Goal: Task Accomplishment & Management: Manage account settings

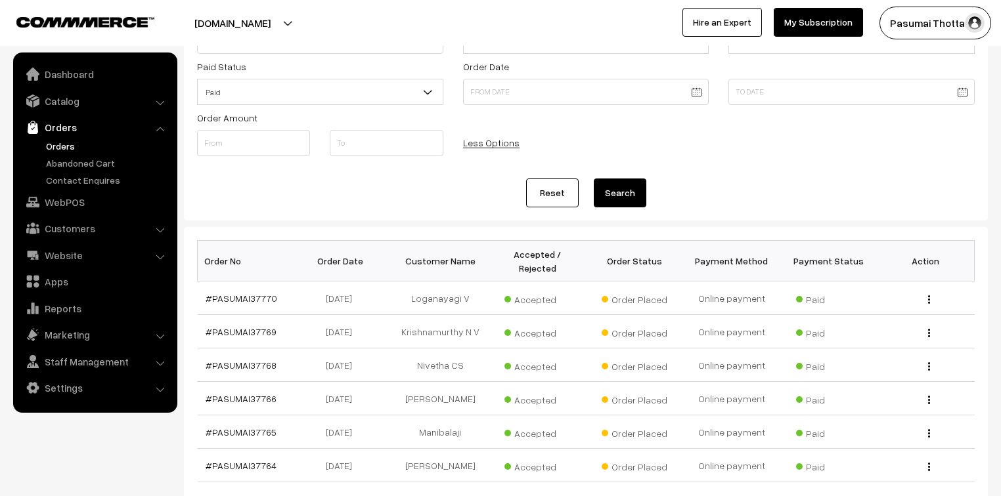
scroll to position [53, 0]
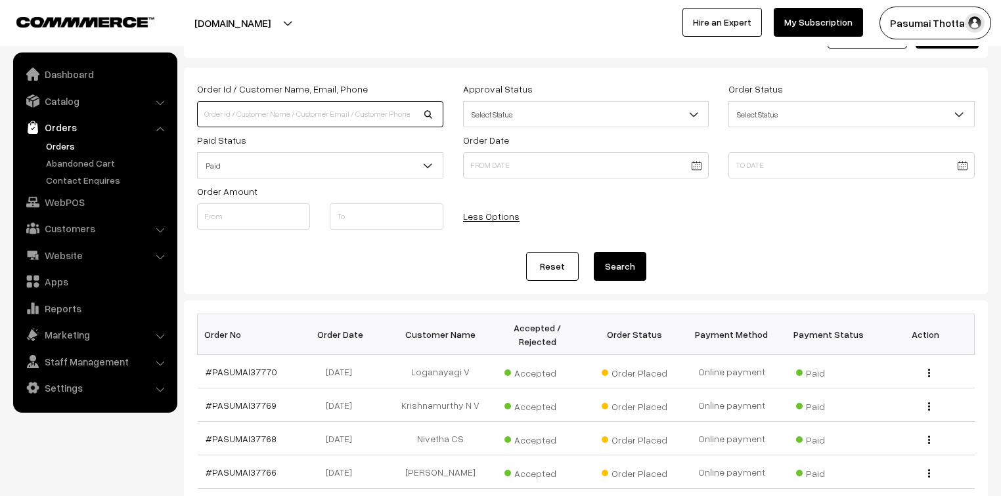
click at [261, 114] on input at bounding box center [320, 114] width 246 height 26
type input "37031"
click at [594, 252] on button "Search" at bounding box center [620, 266] width 53 height 29
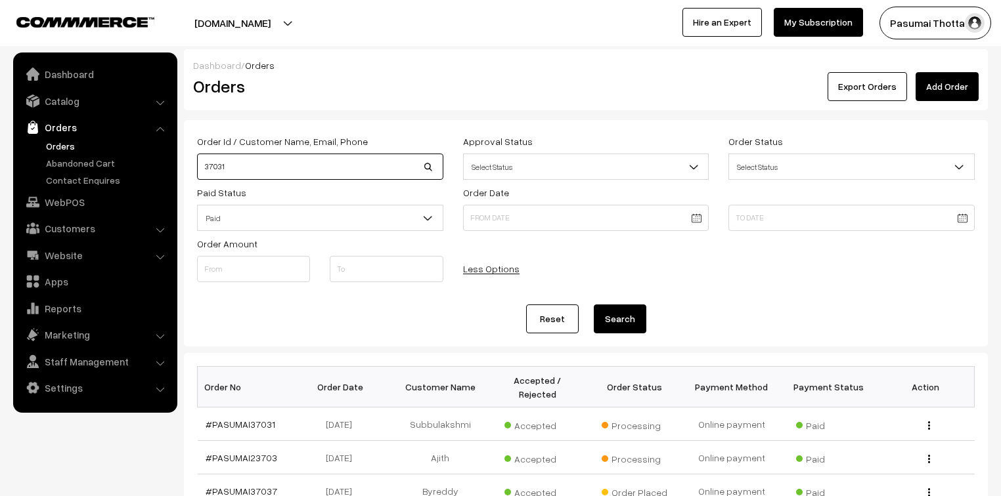
drag, startPoint x: 240, startPoint y: 169, endPoint x: 173, endPoint y: 169, distance: 66.3
click at [173, 169] on body "Thank you for showing interest. Our team will call you shortly. Close pasumaith…" at bounding box center [500, 453] width 1001 height 907
type input "renugadevi"
click at [594, 305] on button "Search" at bounding box center [620, 319] width 53 height 29
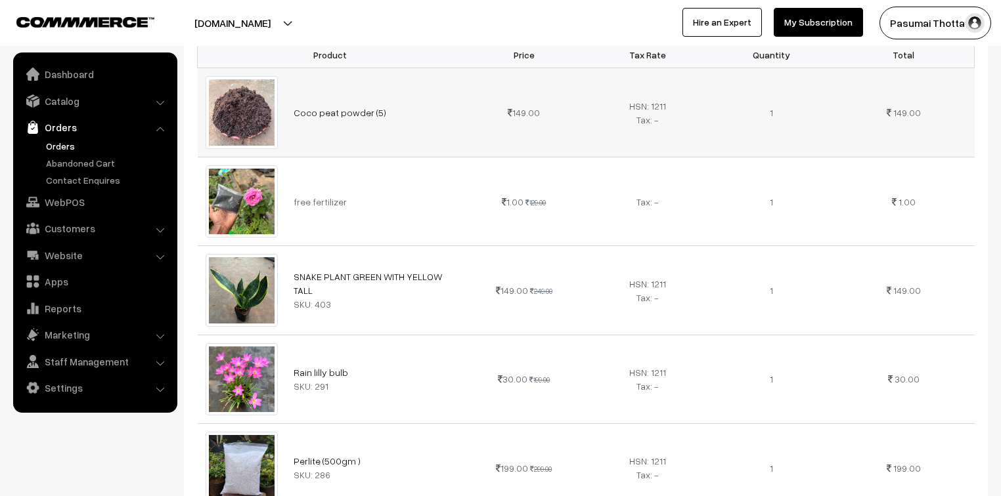
scroll to position [473, 0]
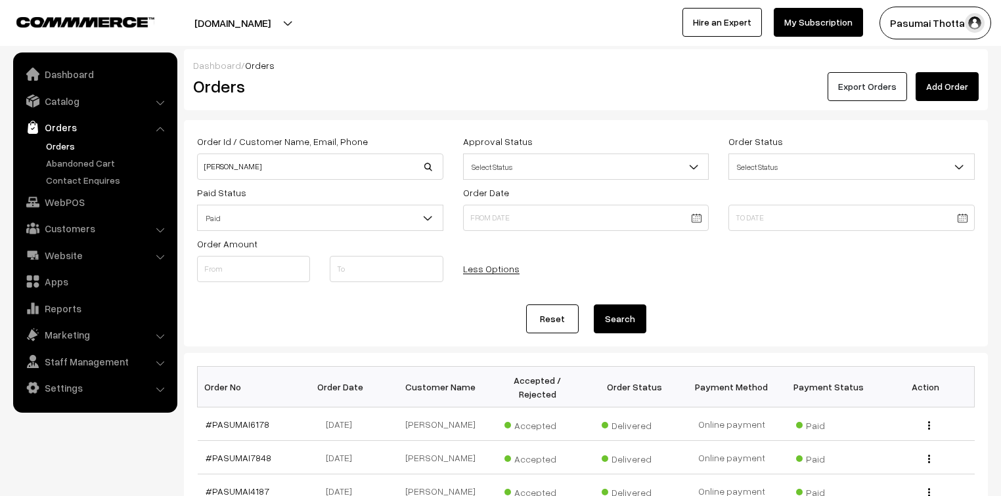
click at [875, 92] on button "Export Orders" at bounding box center [866, 86] width 79 height 29
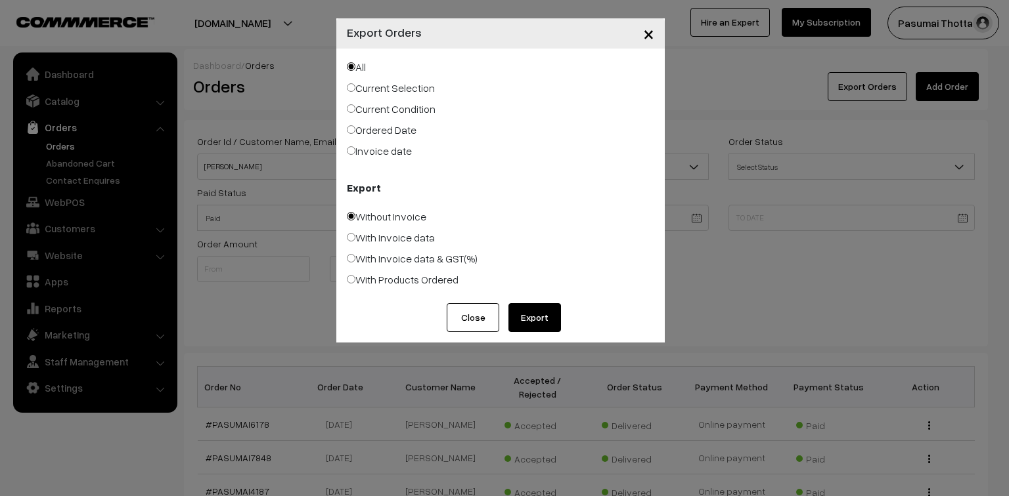
click at [369, 131] on label "Ordered Date" at bounding box center [382, 130] width 70 height 16
click at [355, 131] on input "Ordered Date" at bounding box center [351, 129] width 9 height 9
radio input "true"
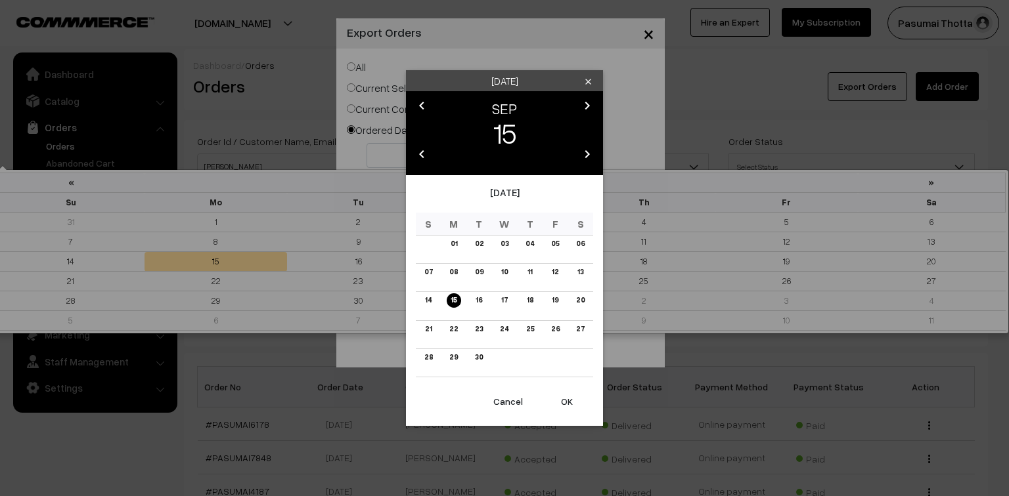
click at [397, 161] on body "Thank you for showing interest. Our team will call you shortly. Close pasumaith…" at bounding box center [504, 453] width 1009 height 907
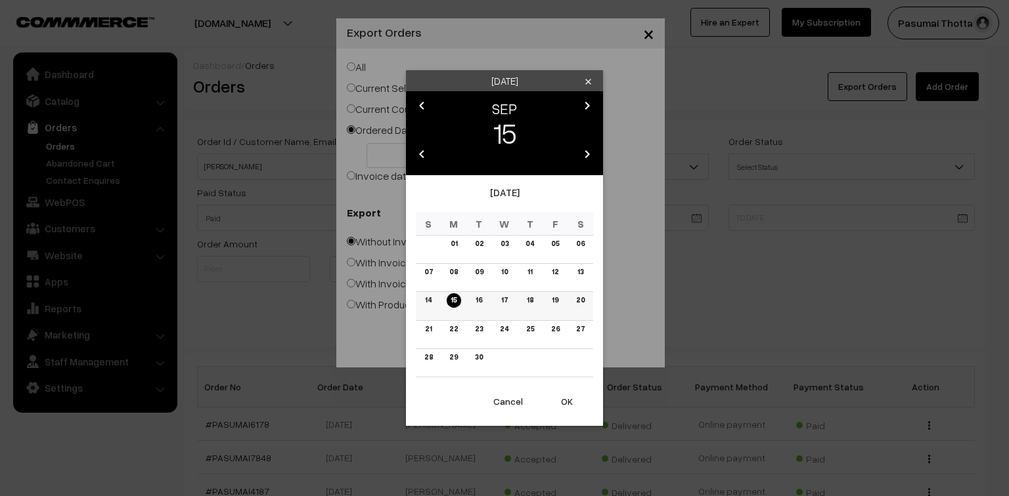
click at [424, 303] on link "14" at bounding box center [428, 301] width 14 height 14
click at [570, 399] on button "OK" at bounding box center [566, 401] width 53 height 29
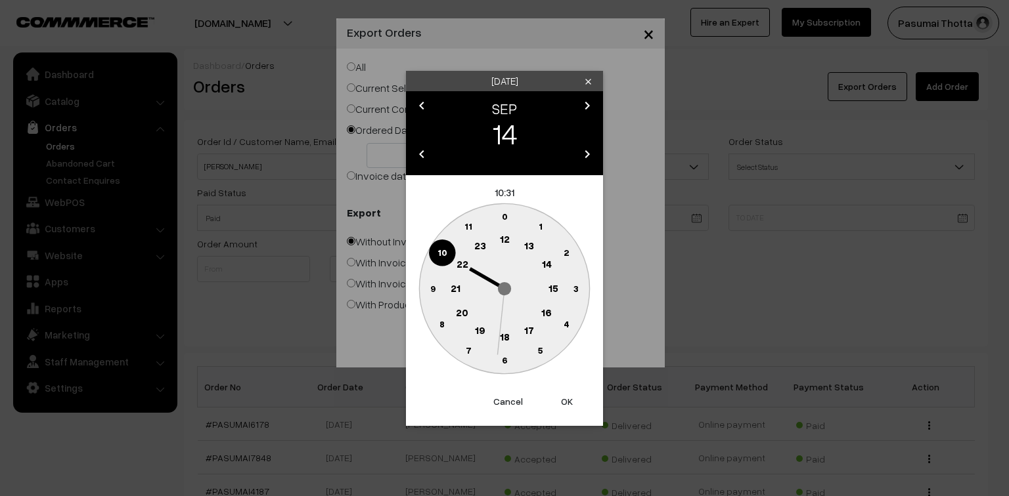
click at [568, 403] on button "OK" at bounding box center [566, 401] width 53 height 29
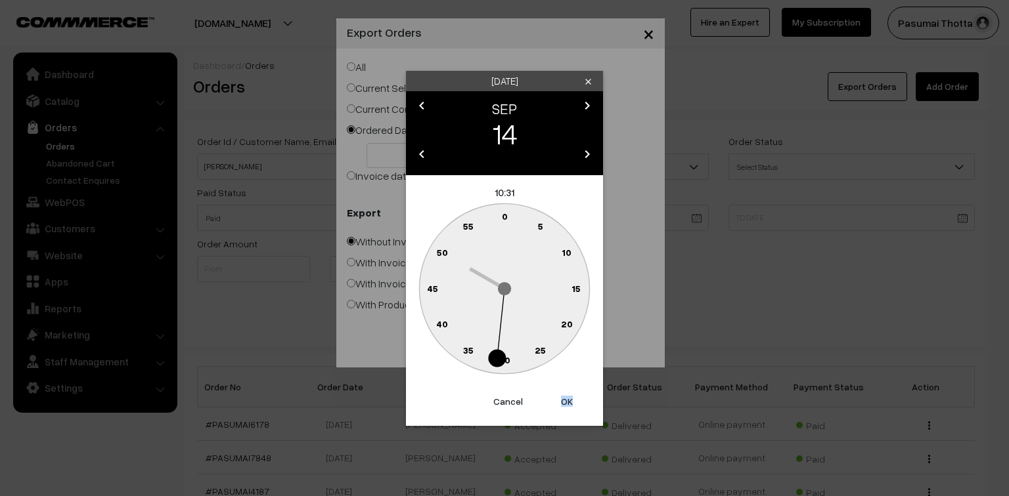
click at [568, 403] on button "OK" at bounding box center [566, 401] width 53 height 29
type input "14-09-2025"
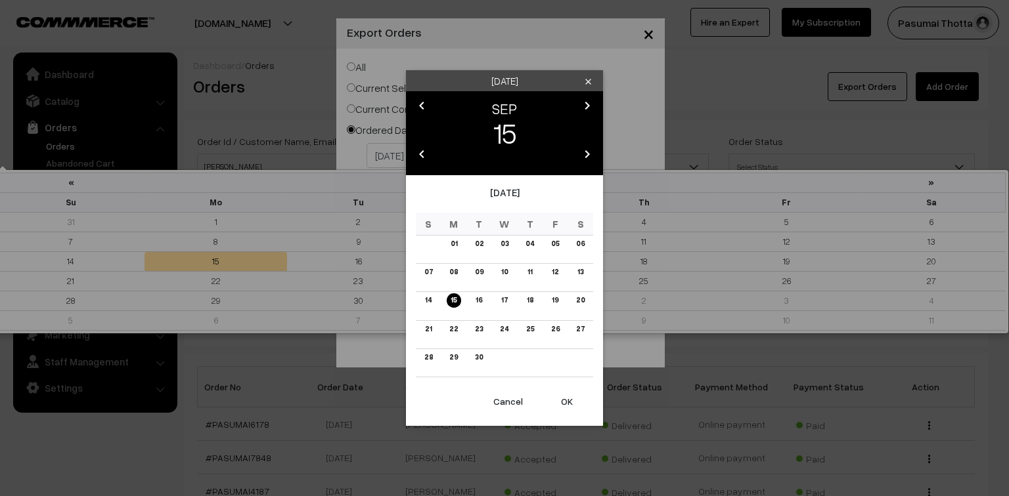
click at [503, 152] on body "Thank you for showing interest. Our team will call you shortly. Close pasumaith…" at bounding box center [504, 453] width 1009 height 907
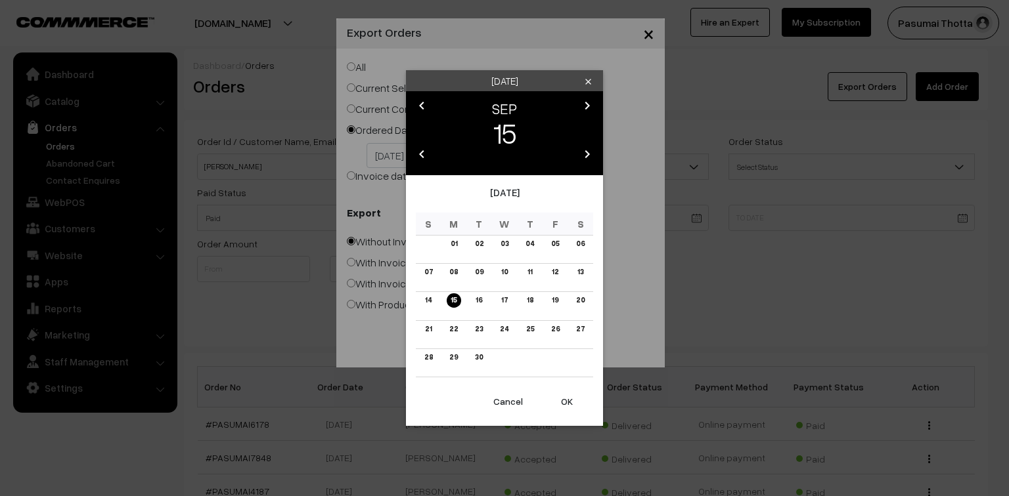
click at [571, 397] on button "OK" at bounding box center [566, 401] width 53 height 29
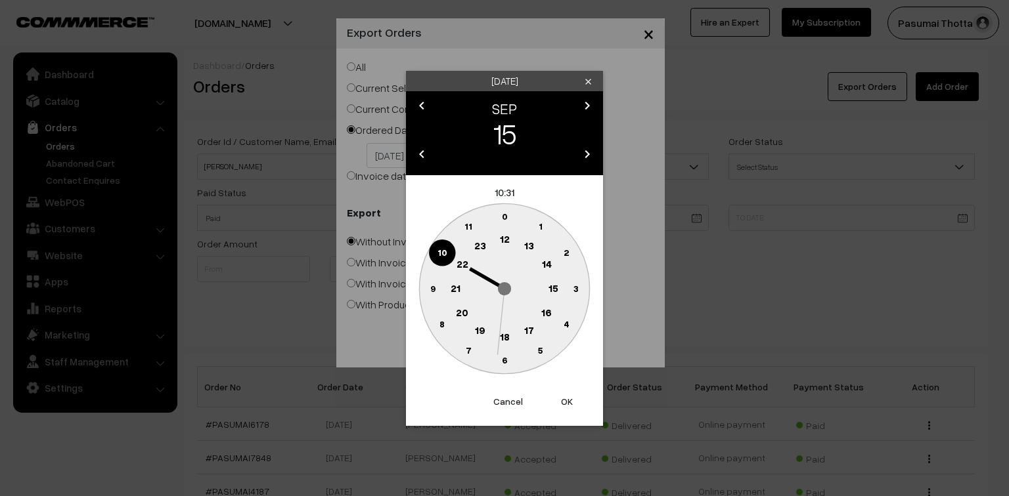
click at [571, 397] on button "OK" at bounding box center [566, 401] width 53 height 29
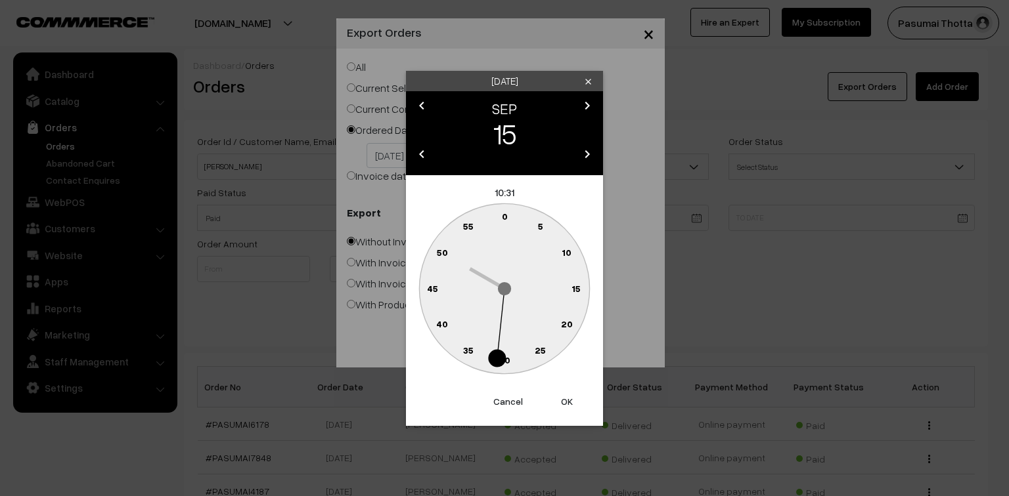
click at [571, 397] on button "OK" at bounding box center [566, 401] width 53 height 29
type input "15-09-2025"
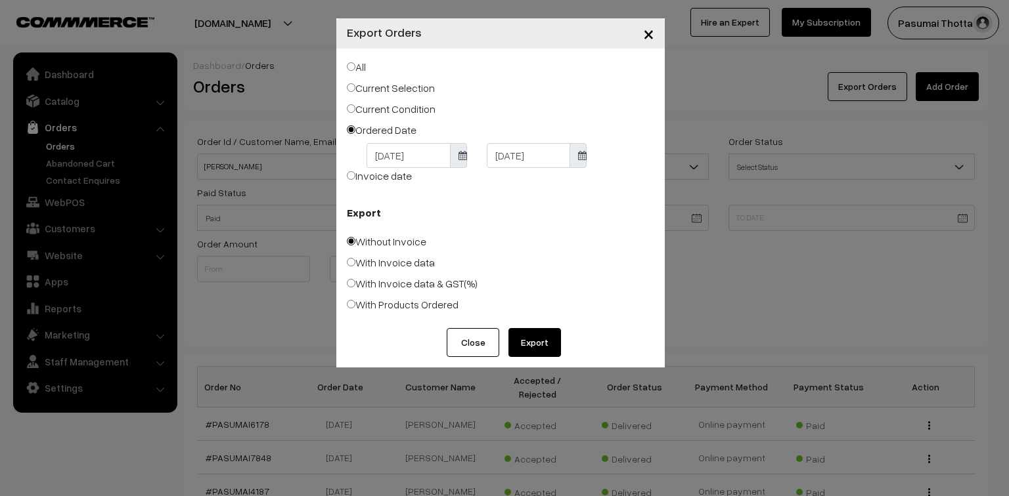
click at [534, 343] on button "Export" at bounding box center [534, 342] width 53 height 29
click at [476, 344] on button "Close" at bounding box center [473, 342] width 53 height 29
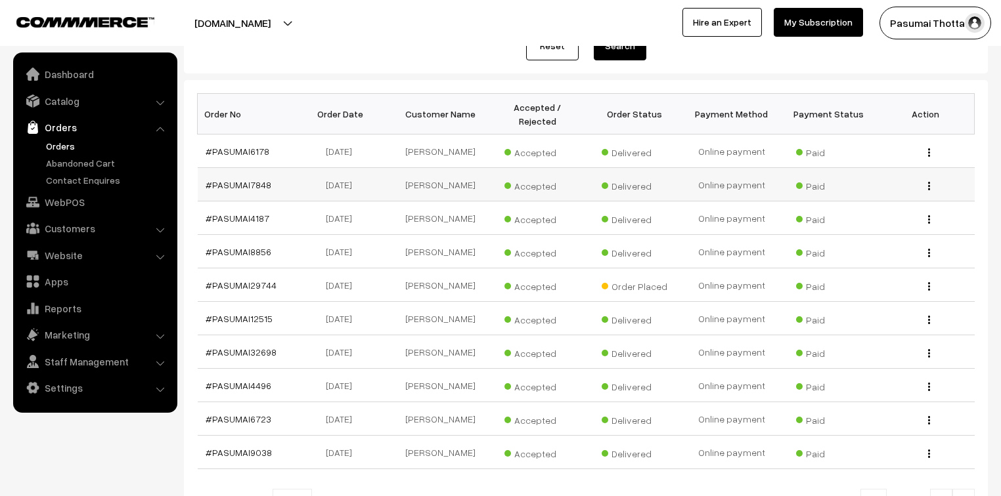
scroll to position [112, 0]
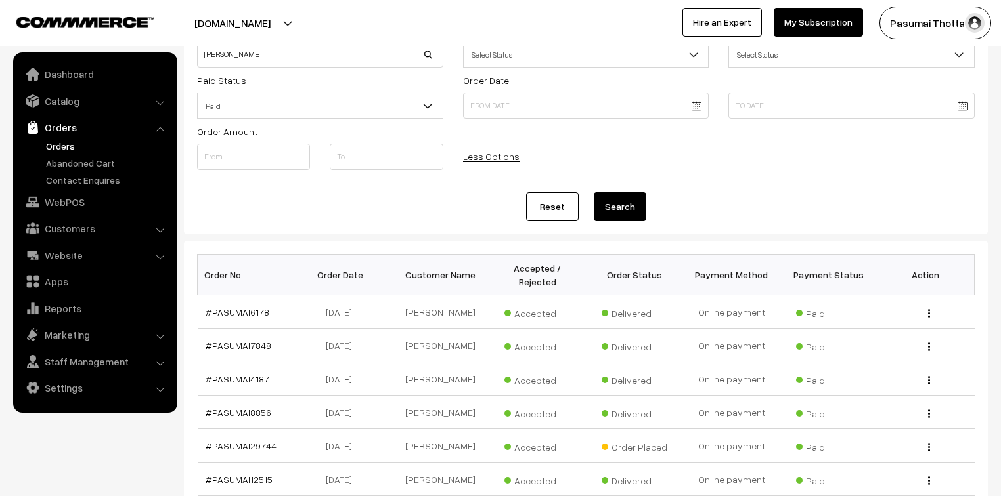
click at [59, 147] on link "Orders" at bounding box center [108, 146] width 130 height 14
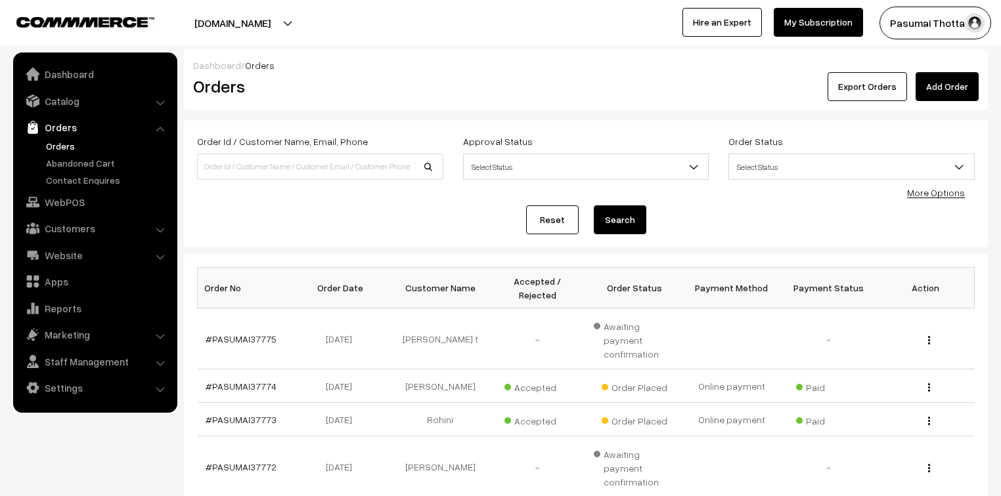
click at [932, 189] on link "More Options" at bounding box center [936, 192] width 58 height 11
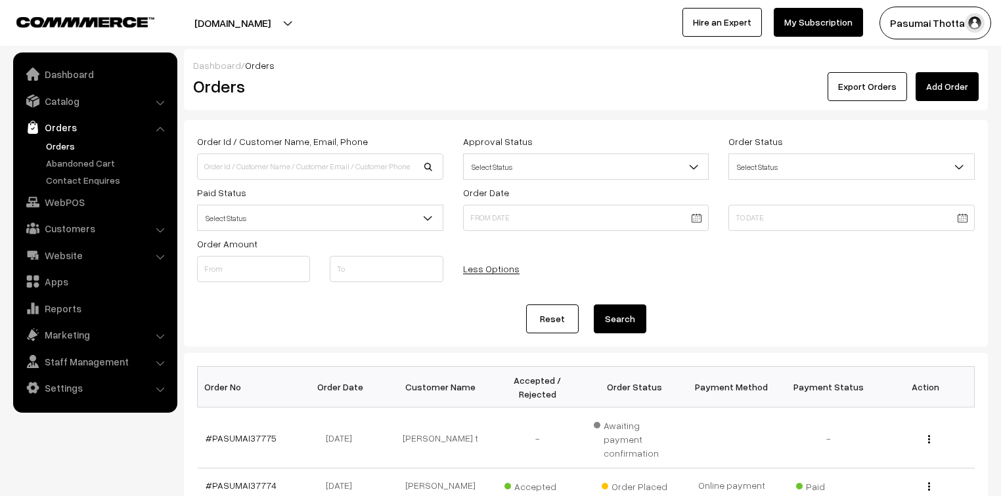
click at [409, 227] on span "Select Status" at bounding box center [320, 218] width 245 height 23
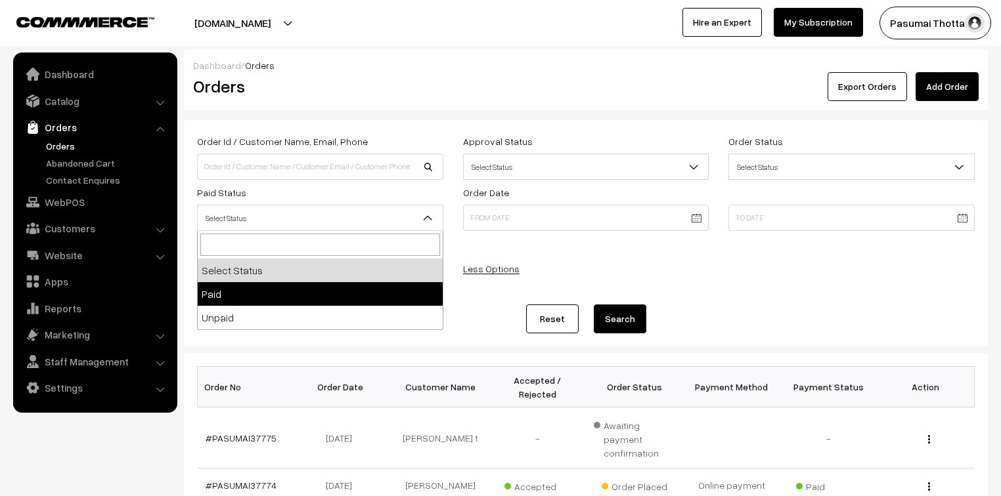
select select "1"
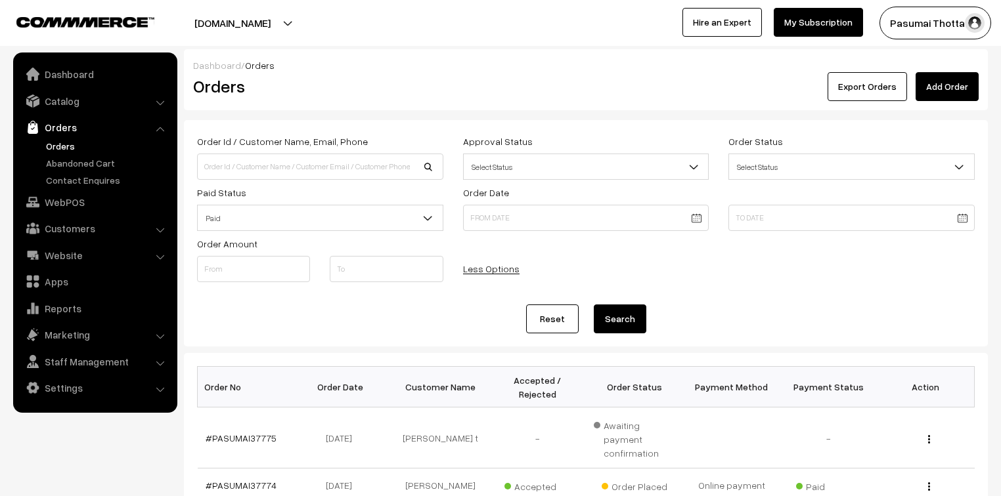
click at [616, 324] on button "Search" at bounding box center [620, 319] width 53 height 29
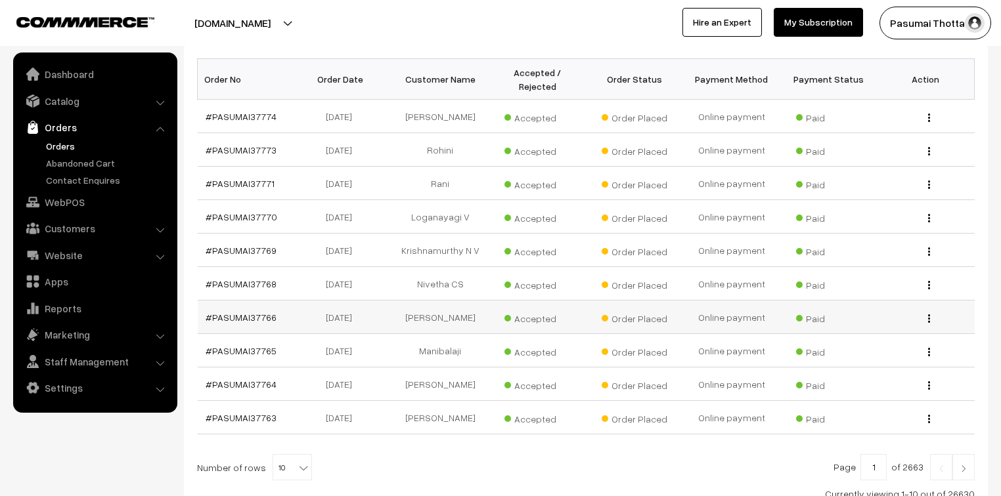
scroll to position [396, 0]
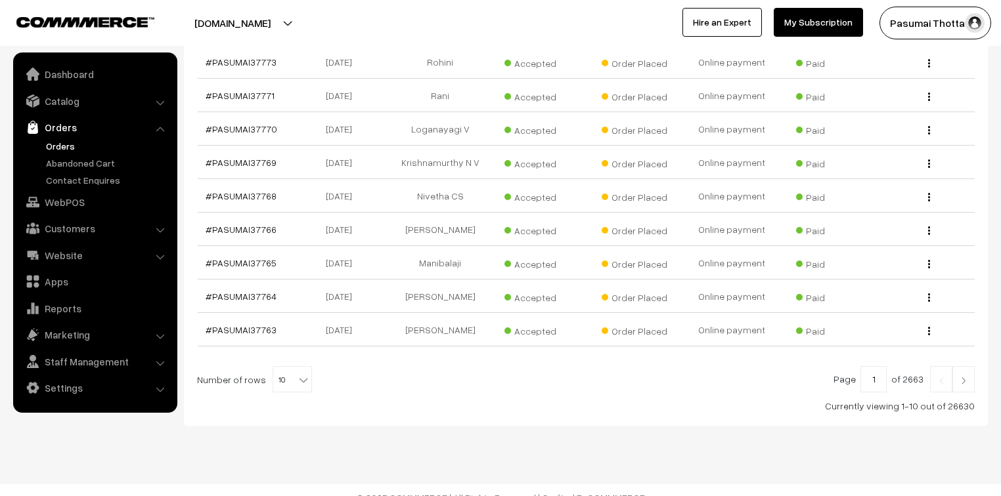
click at [298, 374] on b at bounding box center [303, 380] width 13 height 13
select select "100"
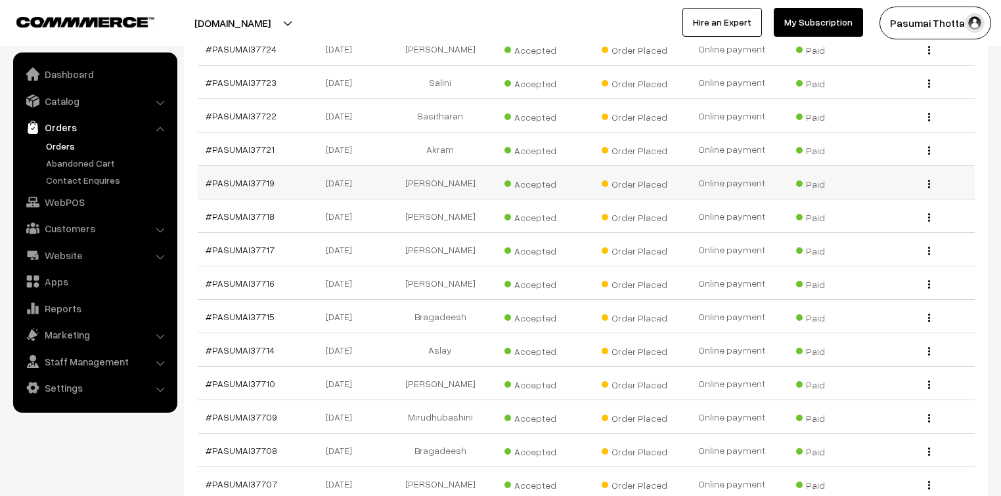
scroll to position [1576, 0]
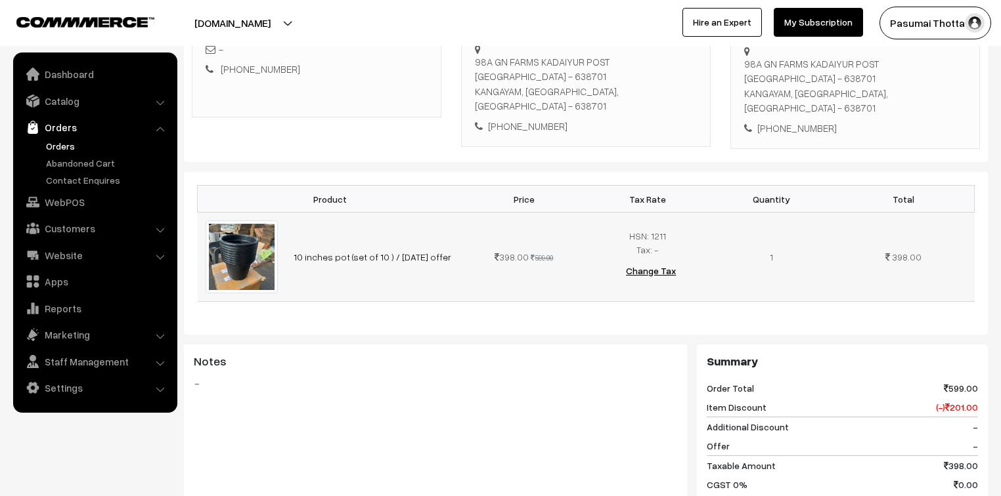
scroll to position [263, 0]
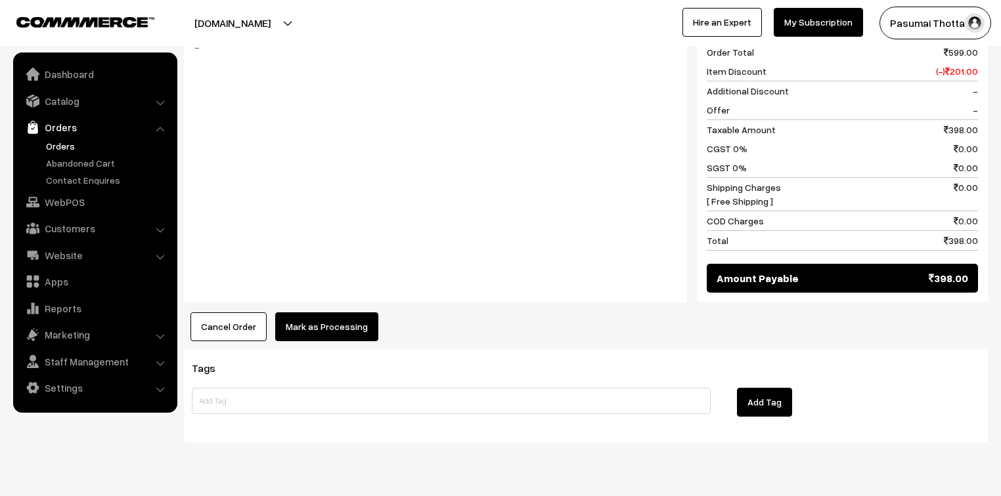
click at [309, 313] on button "Mark as Processing" at bounding box center [326, 327] width 103 height 29
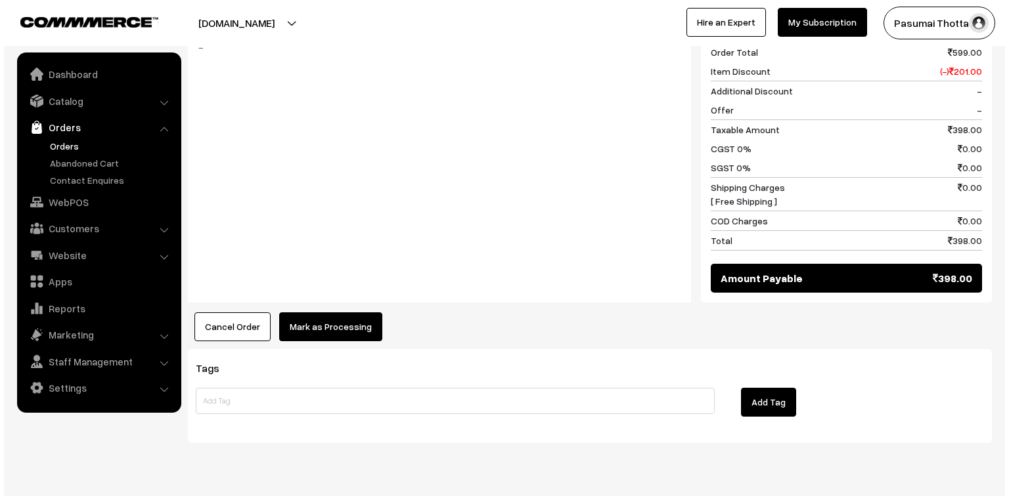
scroll to position [592, 0]
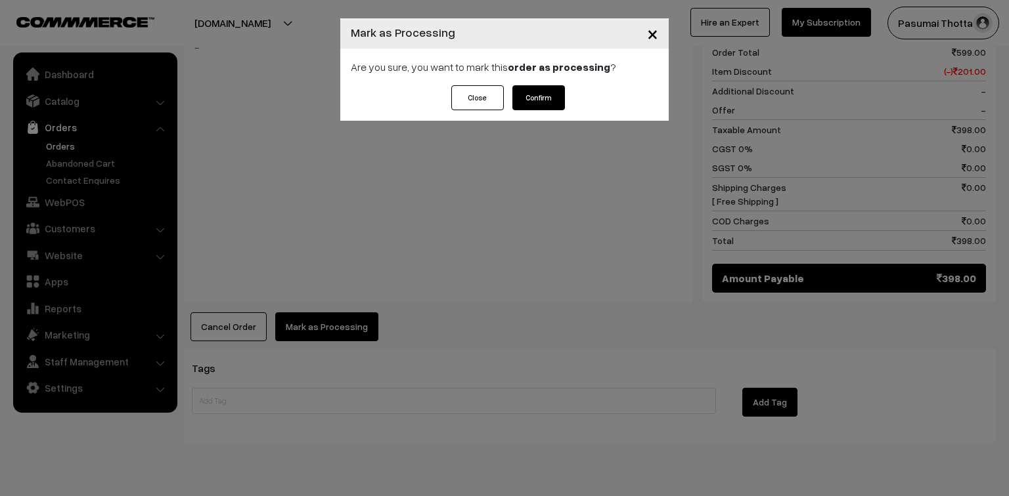
click at [538, 94] on button "Confirm" at bounding box center [538, 97] width 53 height 25
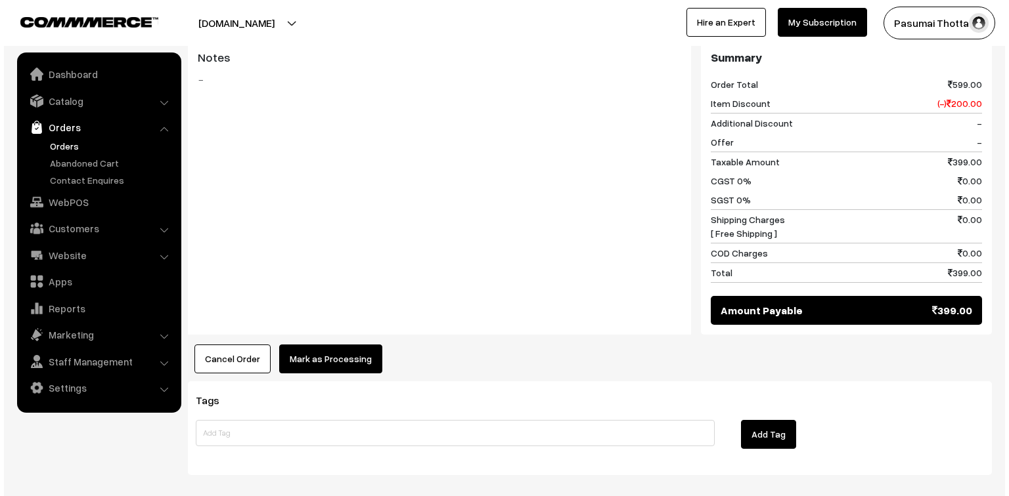
scroll to position [525, 0]
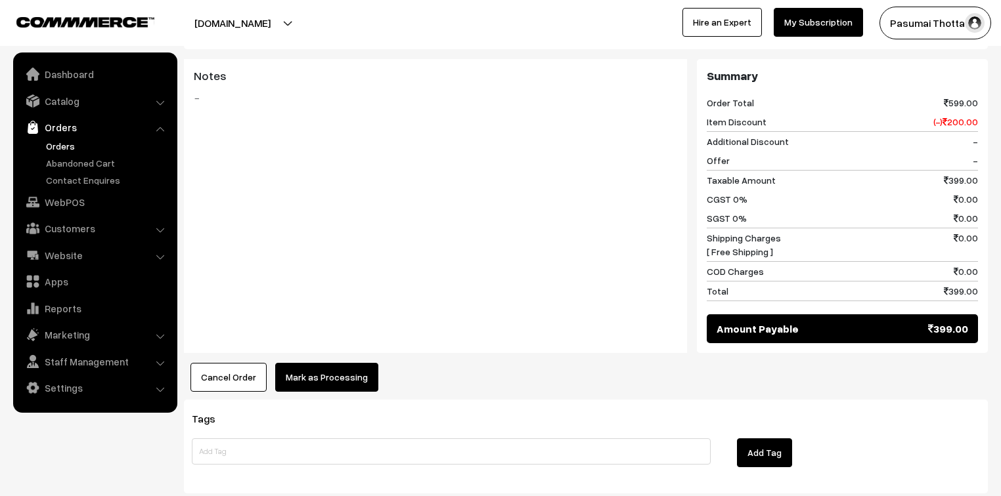
click at [340, 363] on button "Mark as Processing" at bounding box center [326, 377] width 103 height 29
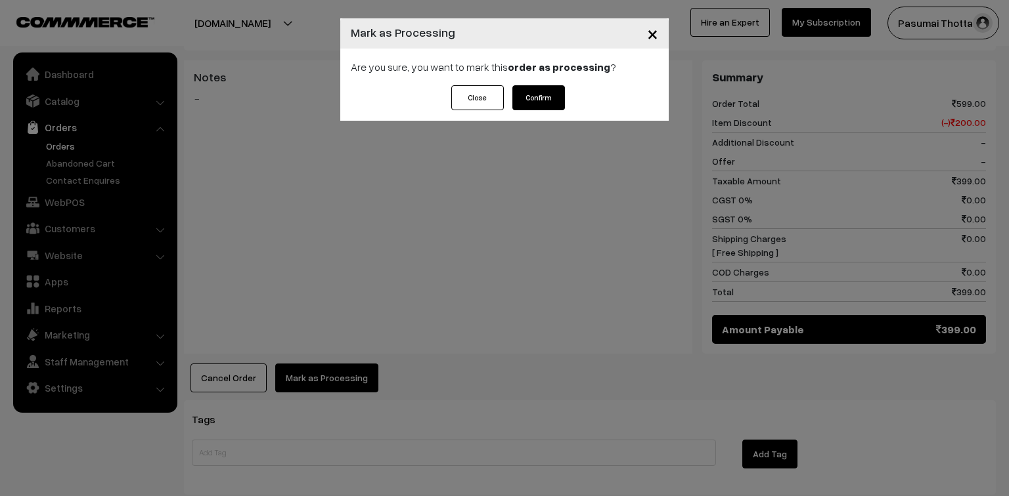
click at [541, 89] on button "Confirm" at bounding box center [538, 97] width 53 height 25
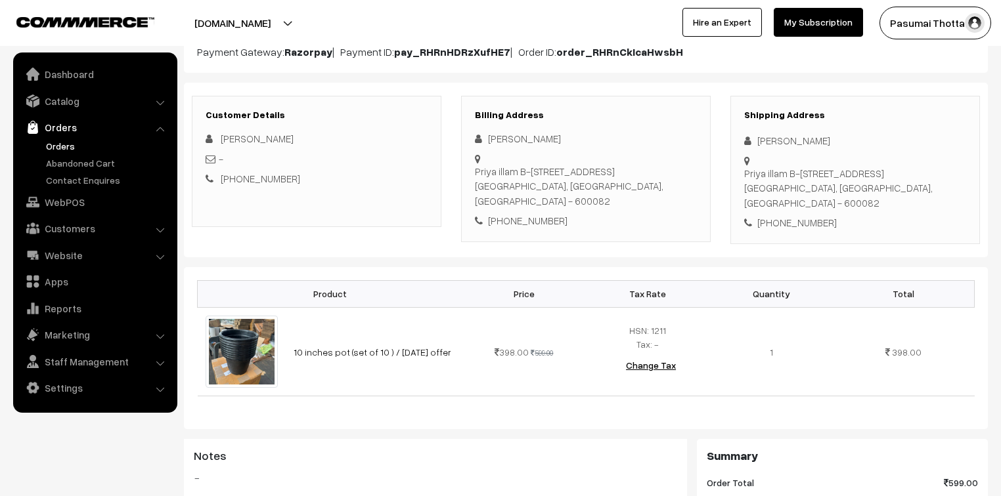
scroll to position [158, 0]
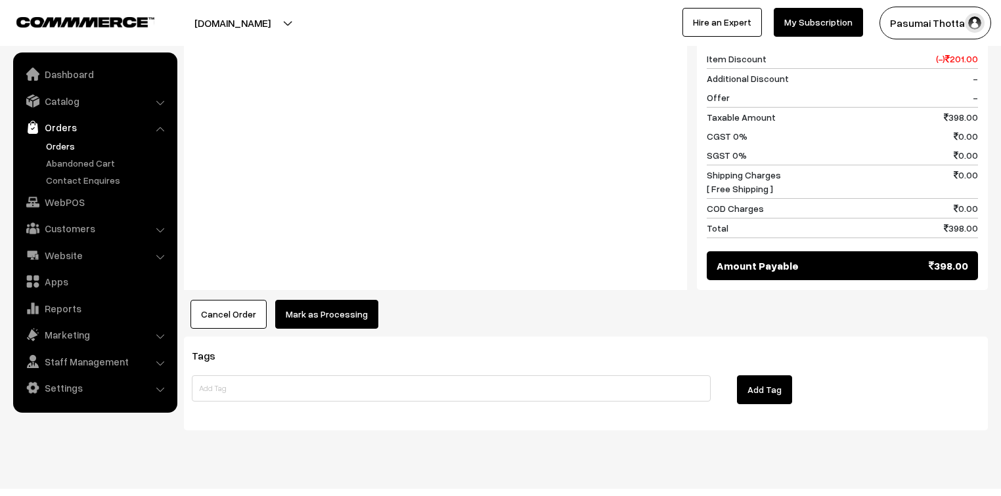
click at [302, 300] on button "Mark as Processing" at bounding box center [326, 314] width 103 height 29
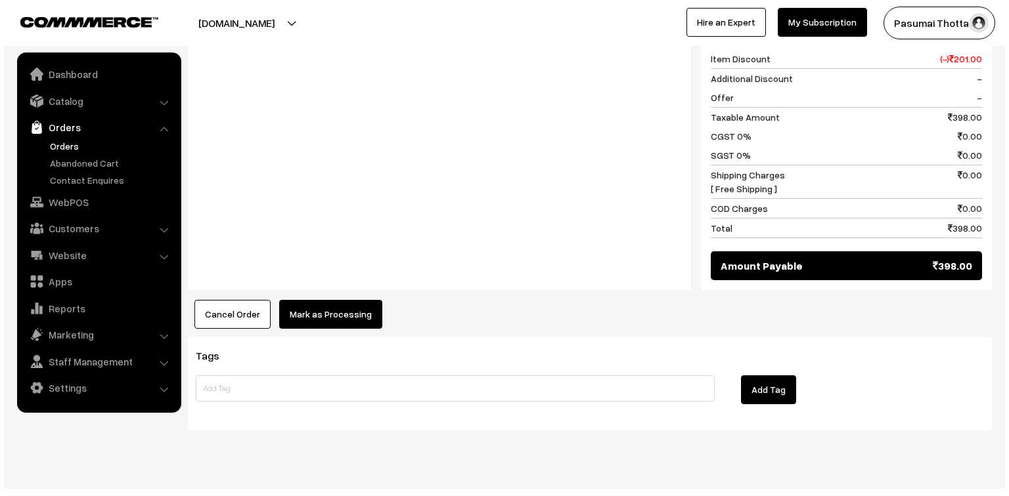
scroll to position [590, 0]
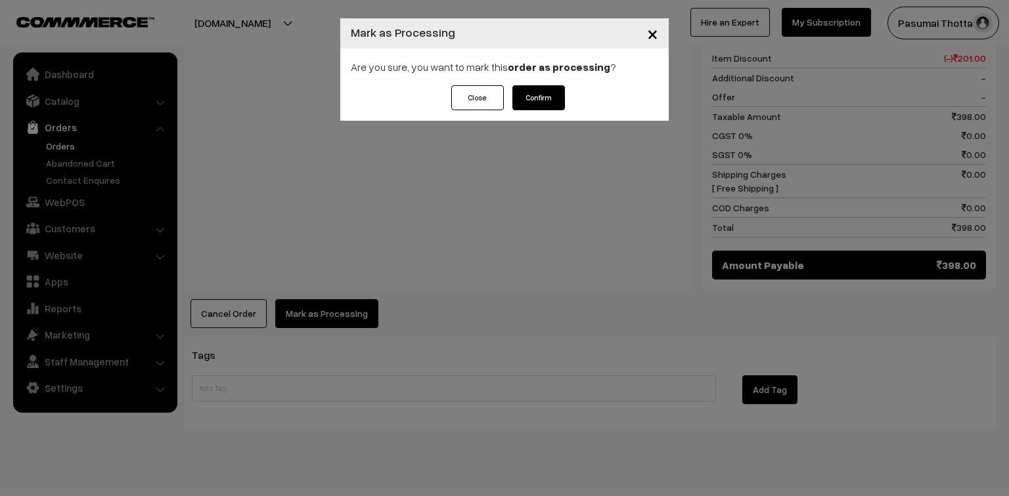
click at [539, 91] on button "Confirm" at bounding box center [538, 97] width 53 height 25
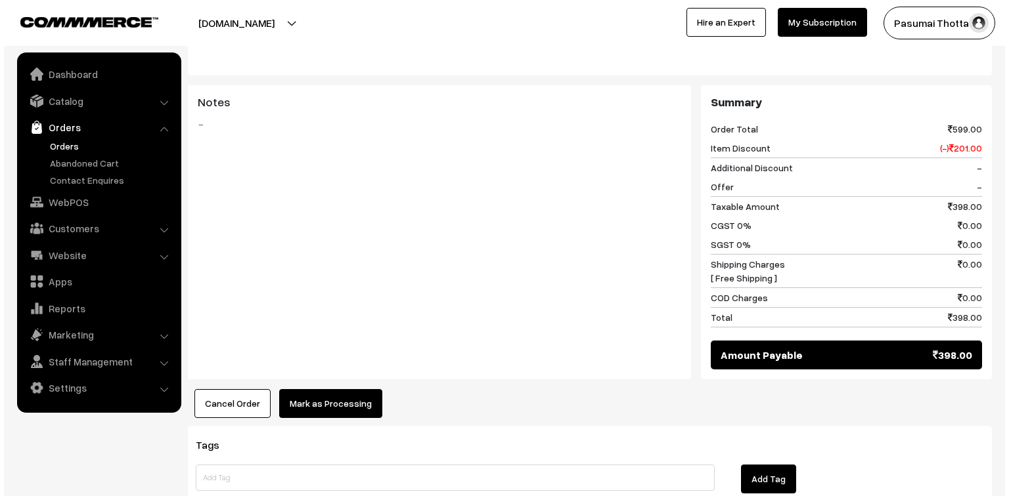
scroll to position [525, 0]
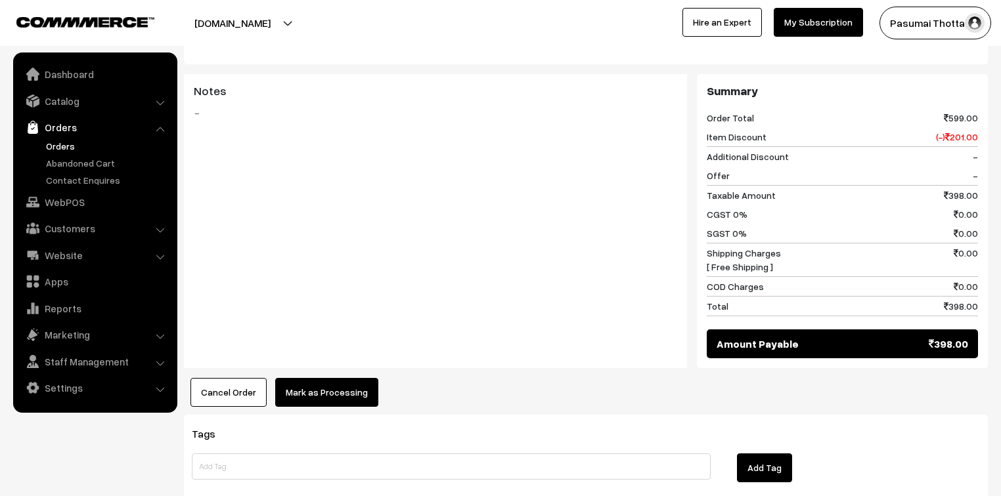
click at [341, 378] on button "Mark as Processing" at bounding box center [326, 392] width 103 height 29
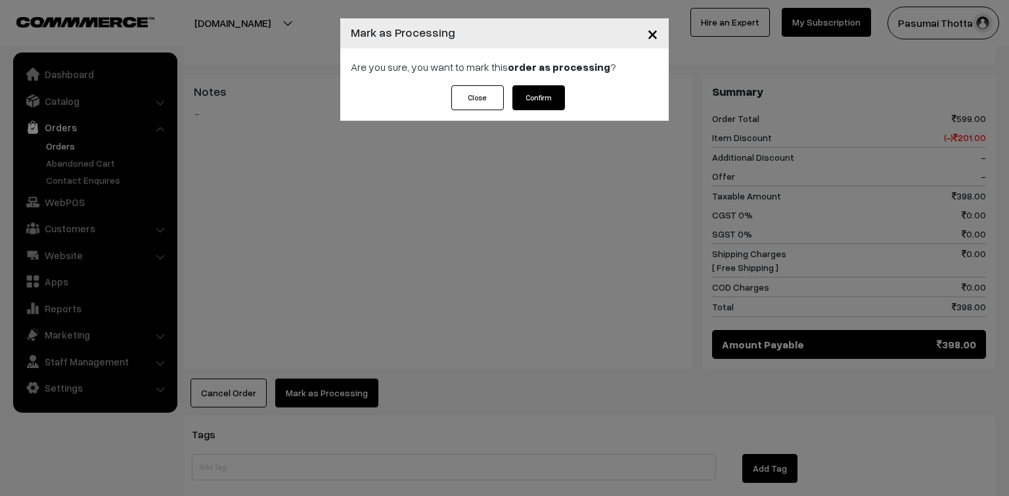
click at [536, 100] on button "Confirm" at bounding box center [538, 97] width 53 height 25
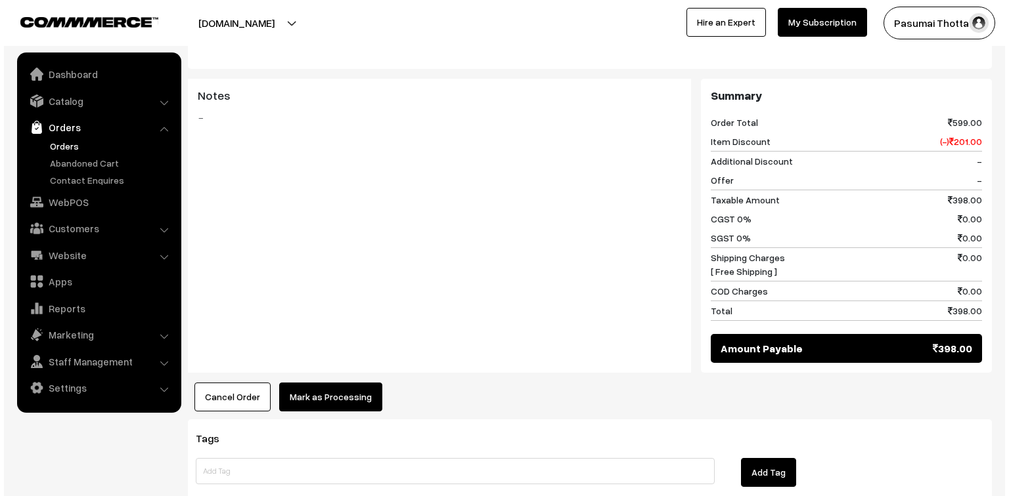
scroll to position [525, 0]
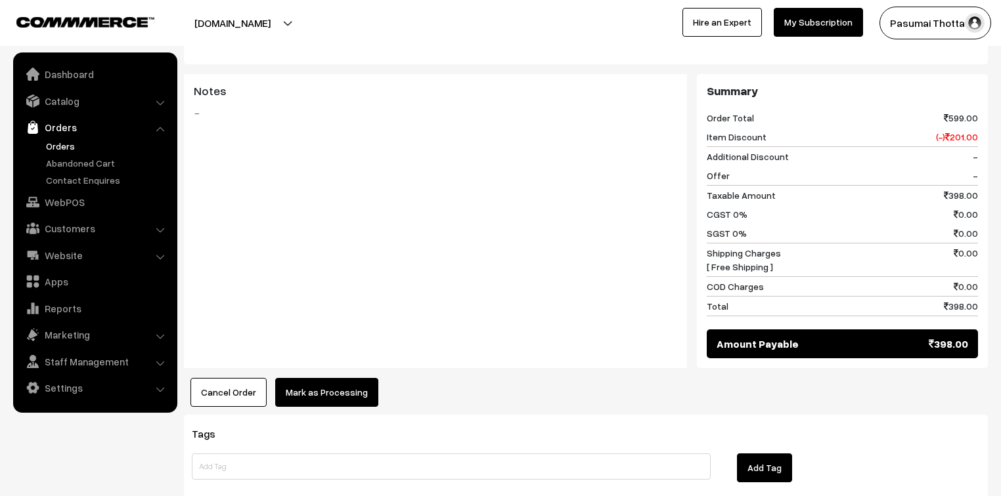
click at [315, 378] on button "Mark as Processing" at bounding box center [326, 392] width 103 height 29
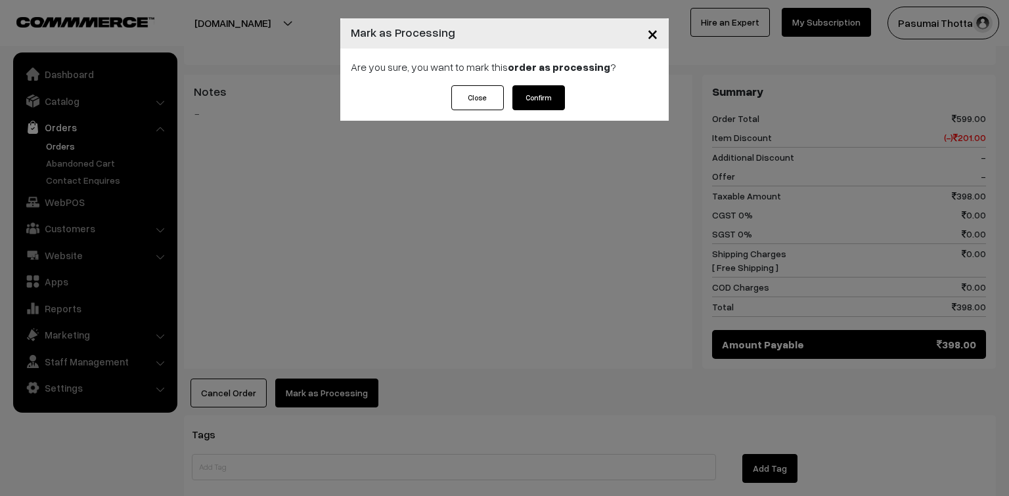
click at [533, 91] on button "Confirm" at bounding box center [538, 97] width 53 height 25
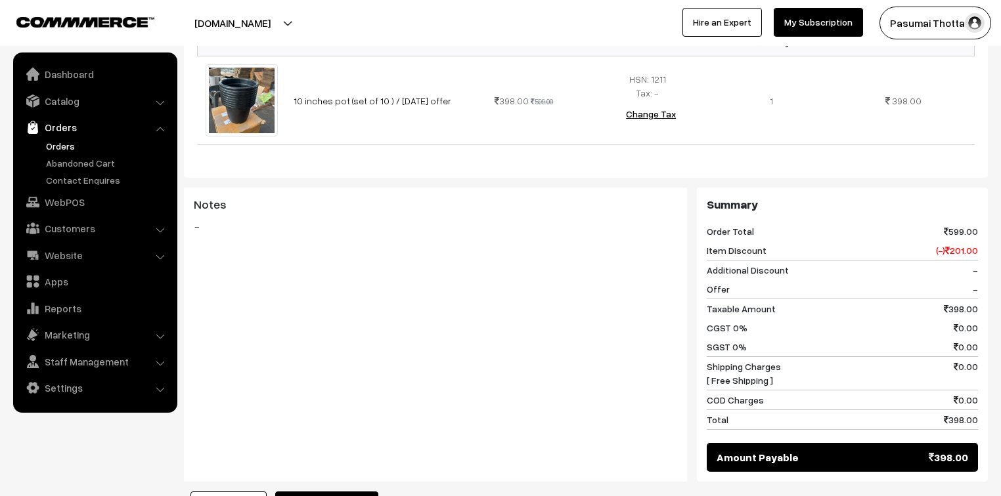
scroll to position [578, 0]
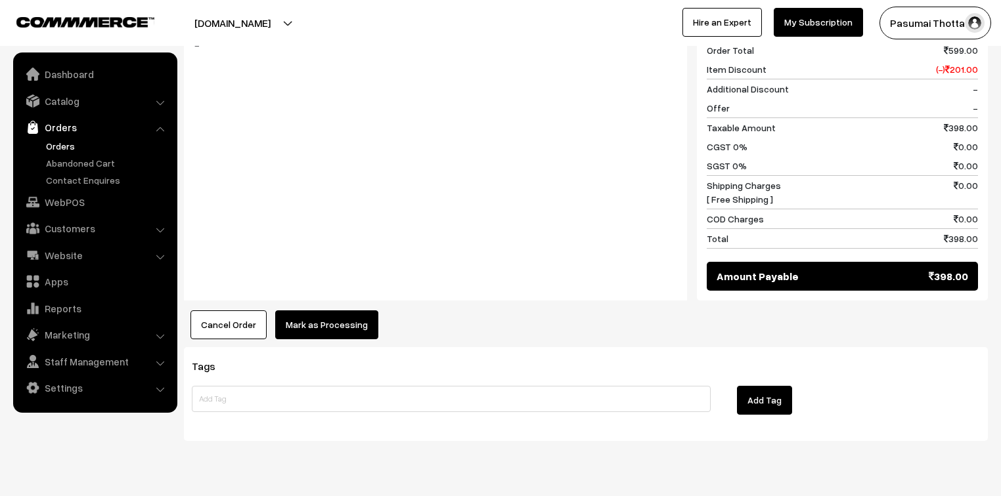
click at [353, 322] on button "Mark as Processing" at bounding box center [326, 325] width 103 height 29
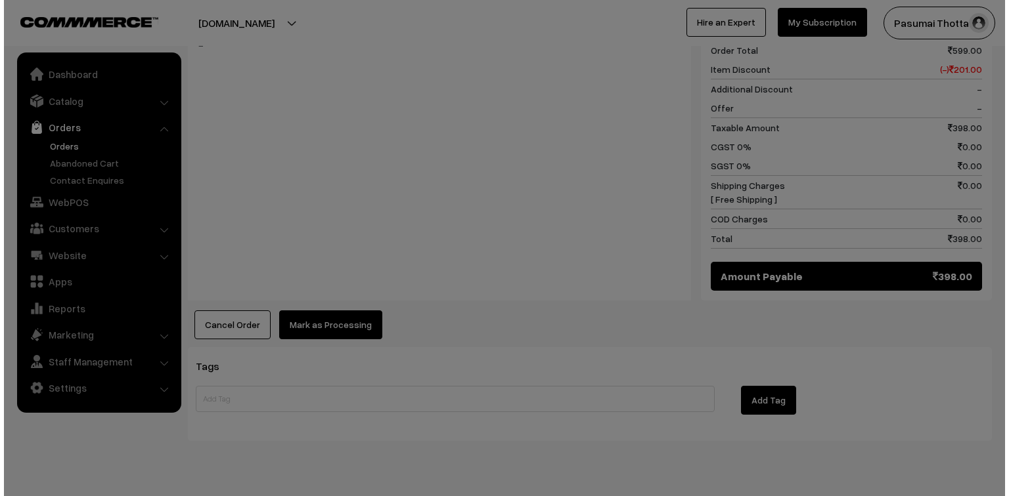
scroll to position [579, 0]
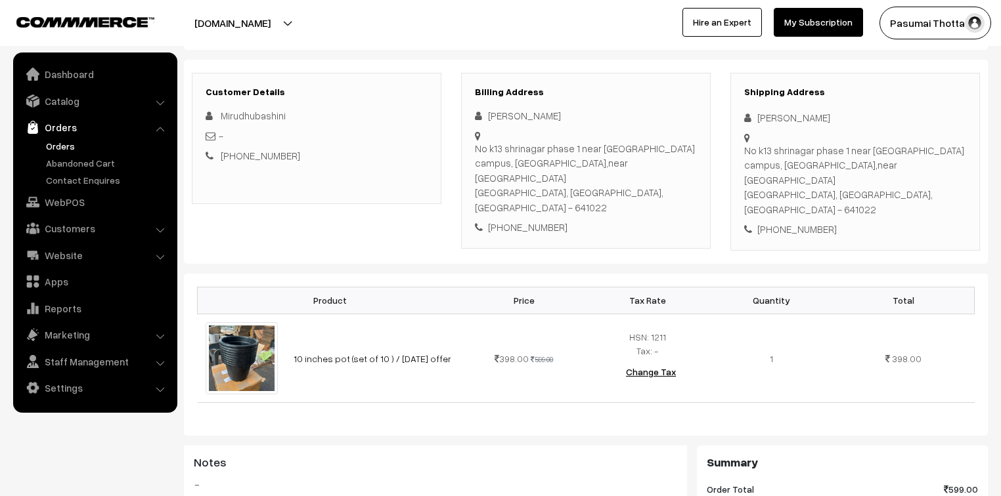
scroll to position [210, 0]
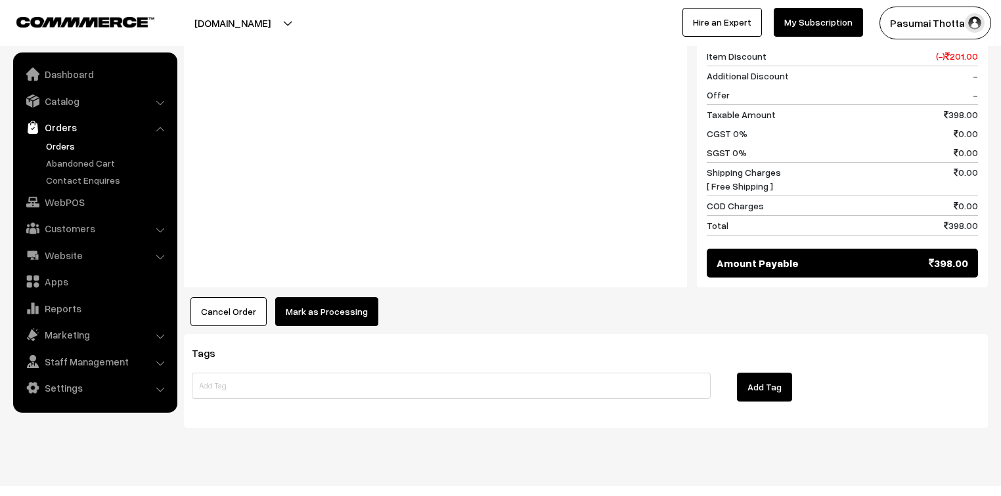
click at [287, 297] on button "Mark as Processing" at bounding box center [326, 311] width 103 height 29
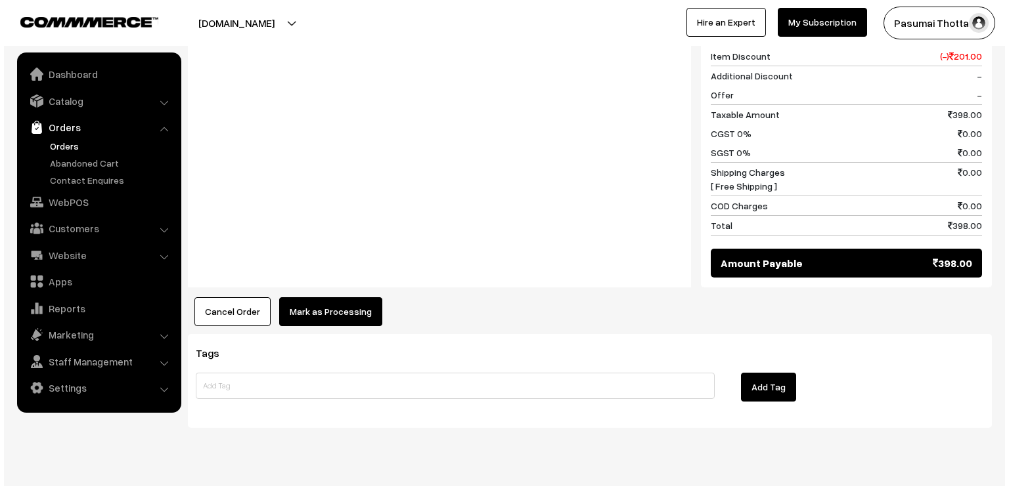
scroll to position [622, 0]
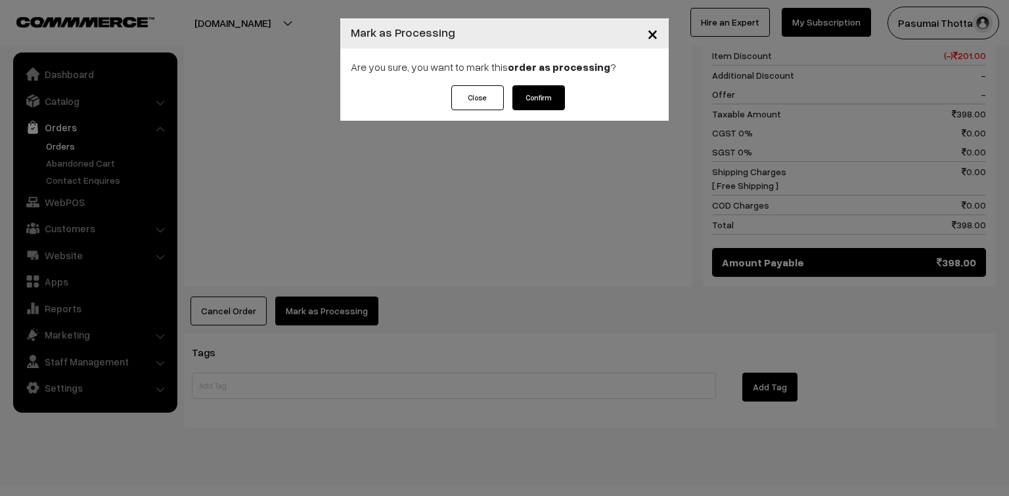
click at [545, 100] on button "Confirm" at bounding box center [538, 97] width 53 height 25
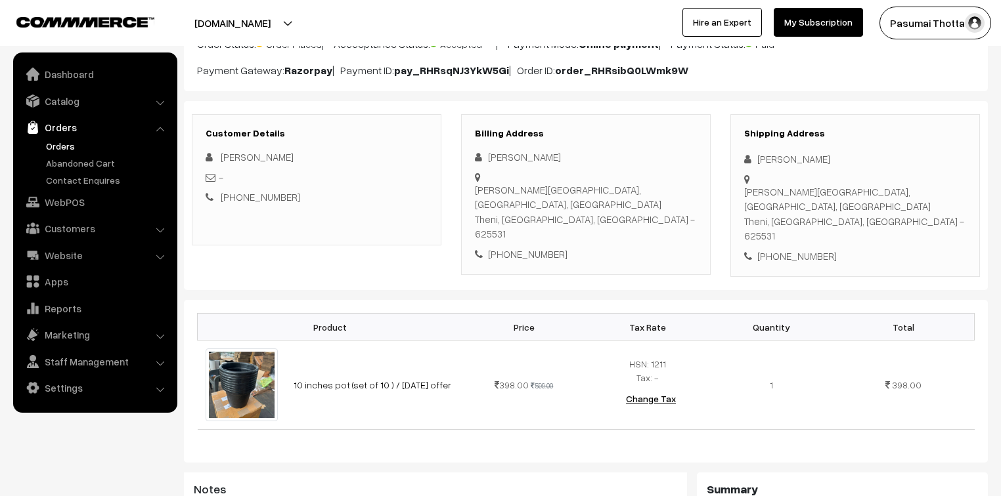
scroll to position [158, 0]
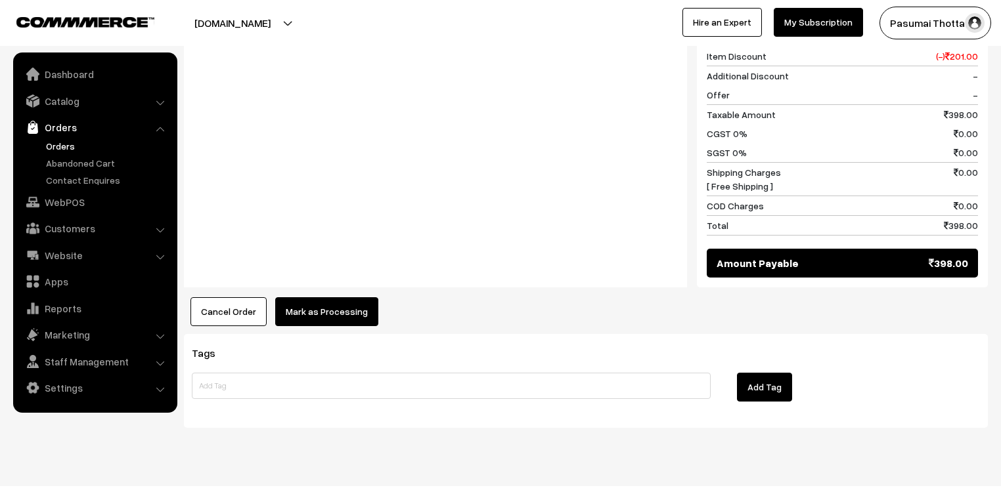
click at [362, 297] on button "Mark as Processing" at bounding box center [326, 311] width 103 height 29
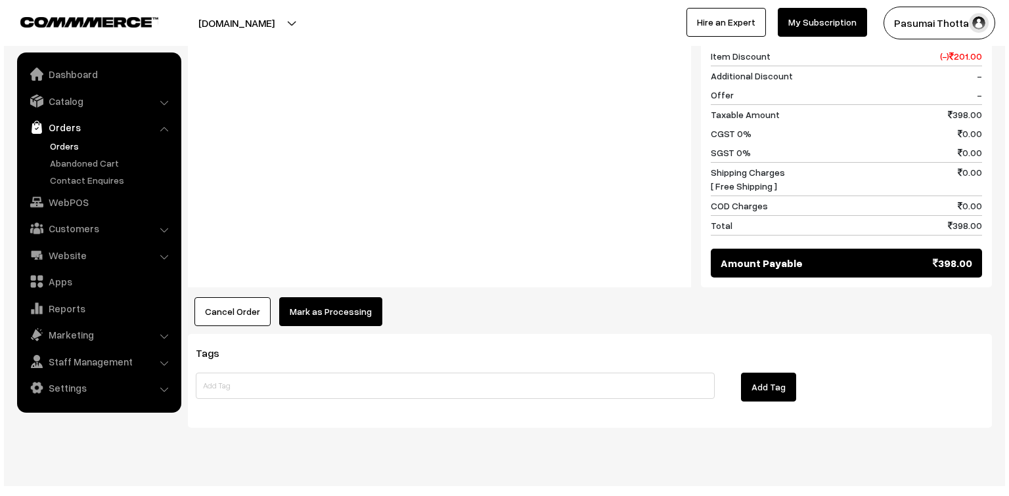
scroll to position [607, 0]
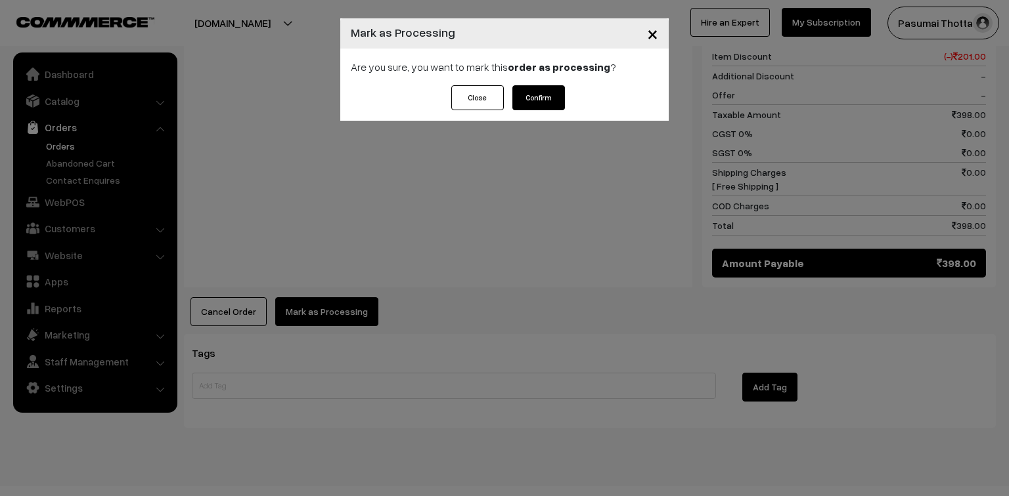
click at [544, 95] on button "Confirm" at bounding box center [538, 97] width 53 height 25
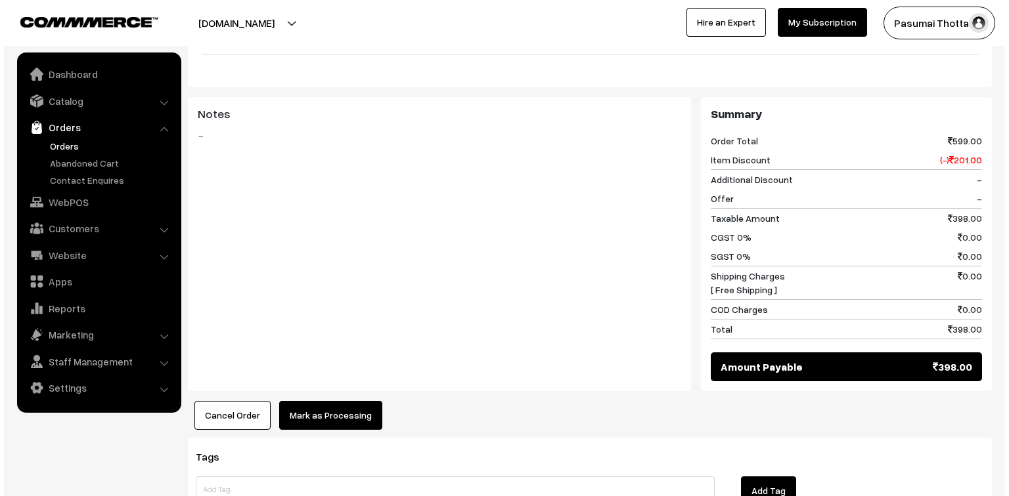
scroll to position [525, 0]
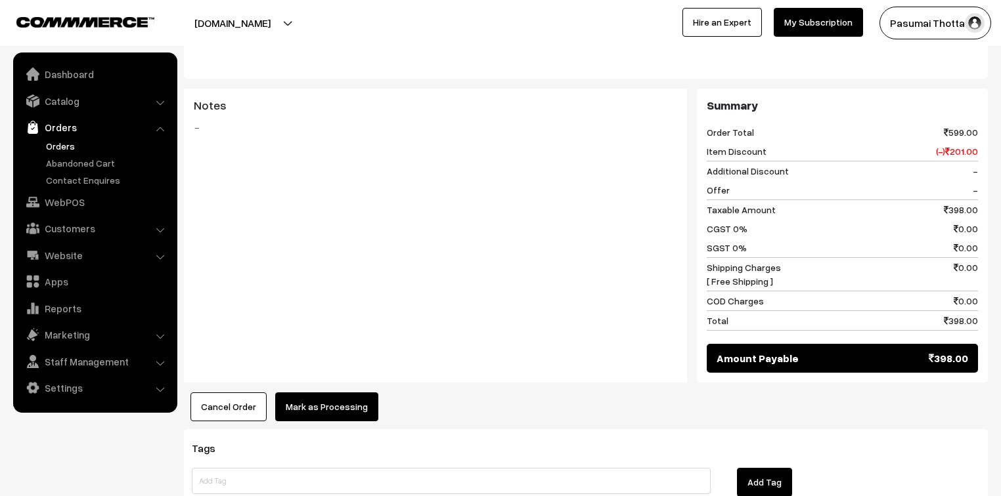
click at [361, 393] on div "Dashboard / orders / View Order View Order (# PASUMAI37714) Go Back Ordered on …" at bounding box center [586, 23] width 804 height 999
click at [360, 393] on button "Mark as Processing" at bounding box center [326, 407] width 103 height 29
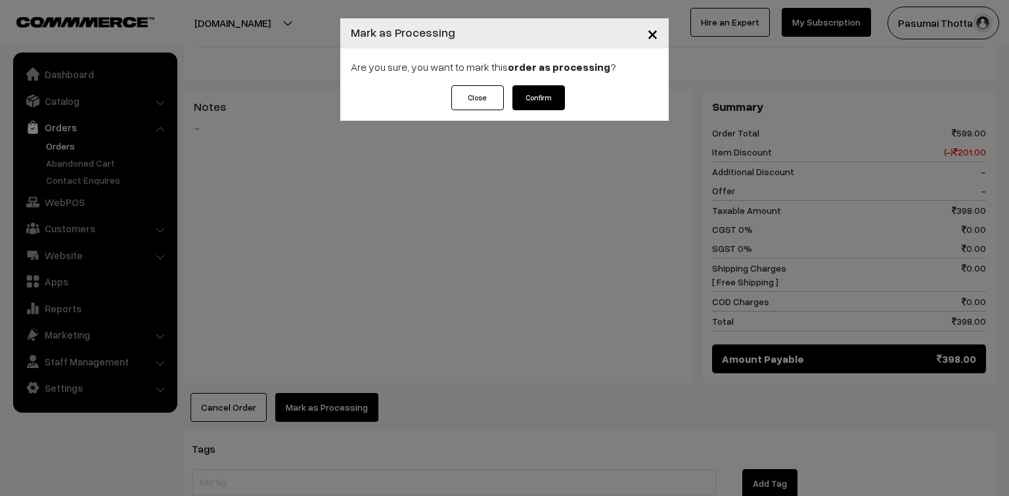
click at [540, 97] on button "Confirm" at bounding box center [538, 97] width 53 height 25
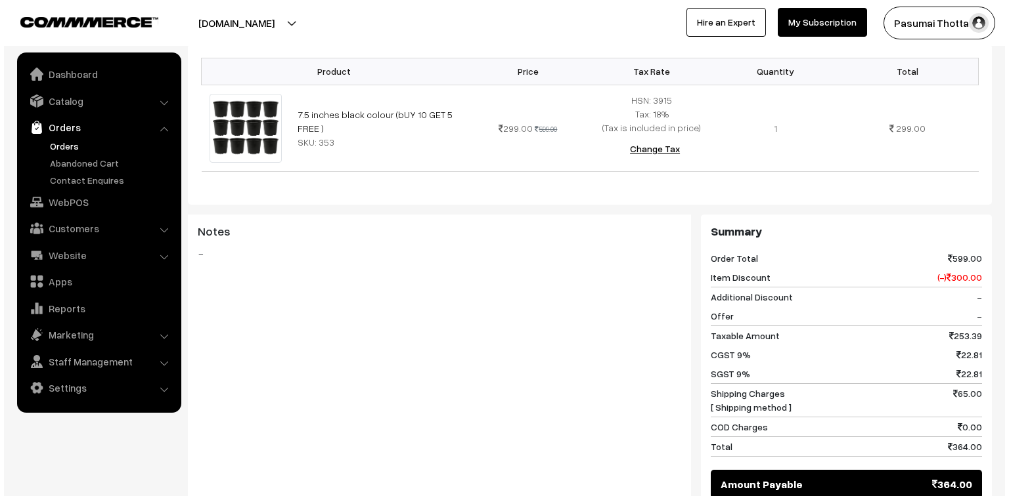
scroll to position [473, 0]
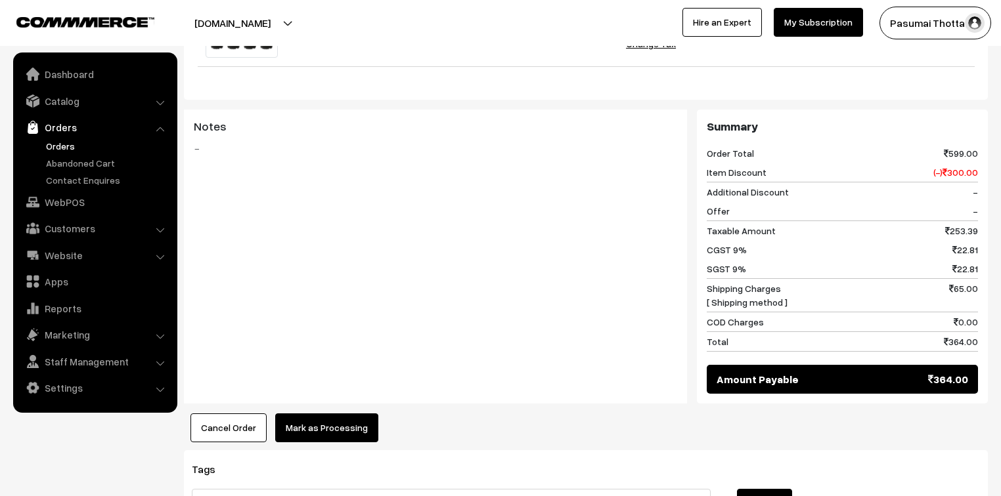
click at [302, 421] on button "Mark as Processing" at bounding box center [326, 428] width 103 height 29
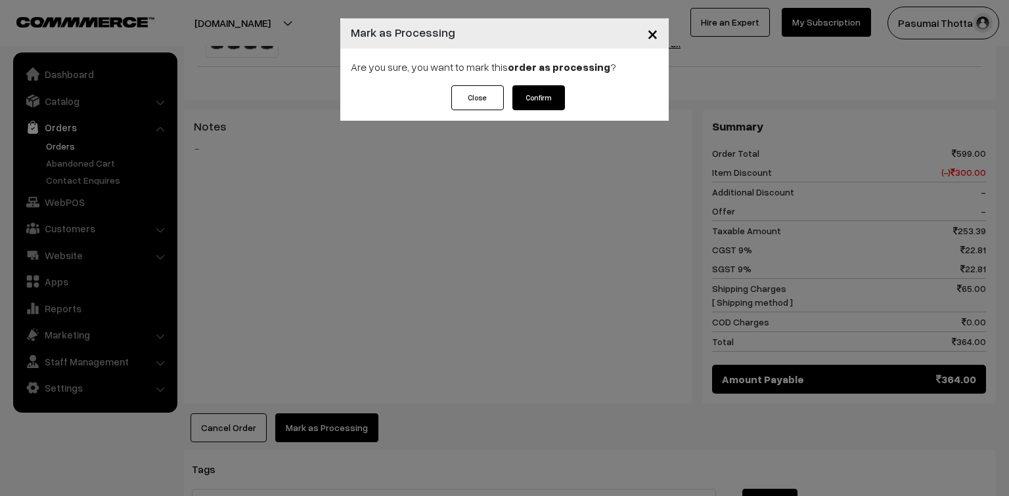
click at [533, 95] on button "Confirm" at bounding box center [538, 97] width 53 height 25
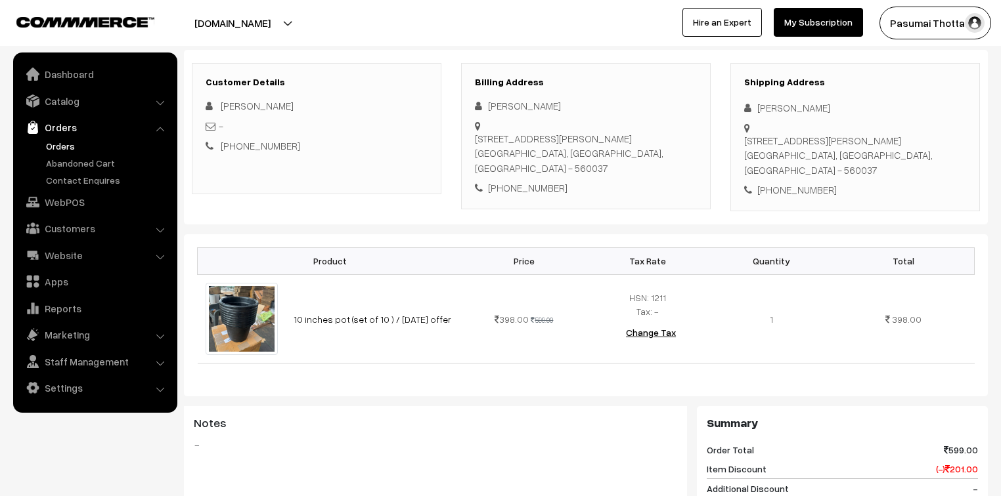
scroll to position [210, 0]
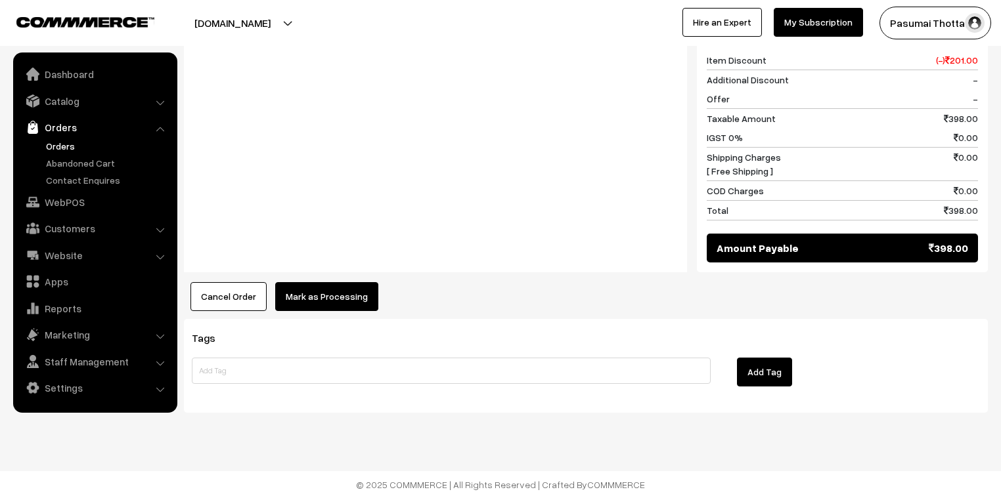
click at [346, 273] on div "Product Price Tax Rate Quantity Total 10 inches pot (set of 10 ) / [DATE] offer…" at bounding box center [586, 68] width 804 height 486
click at [355, 288] on button "Mark as Processing" at bounding box center [326, 296] width 103 height 29
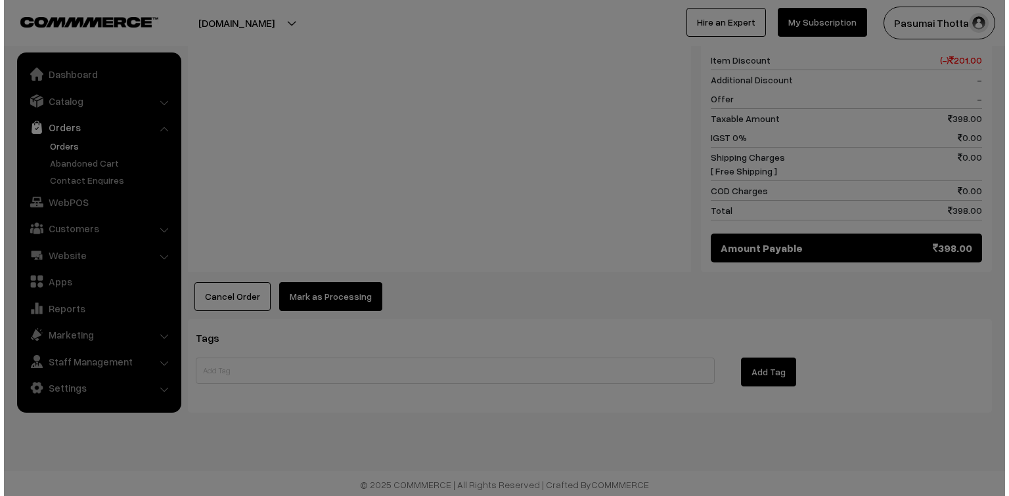
scroll to position [588, 0]
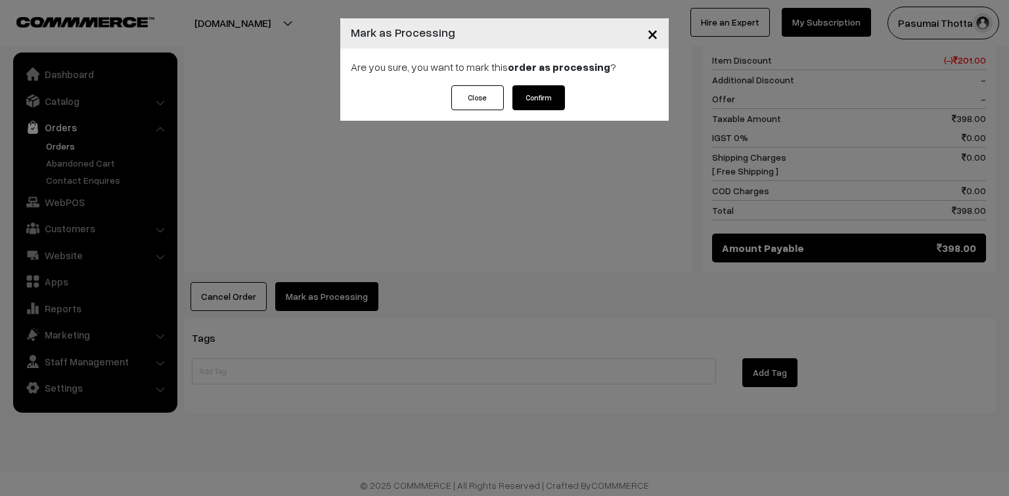
drag, startPoint x: 532, startPoint y: 87, endPoint x: 550, endPoint y: 100, distance: 22.6
click at [532, 87] on button "Confirm" at bounding box center [538, 97] width 53 height 25
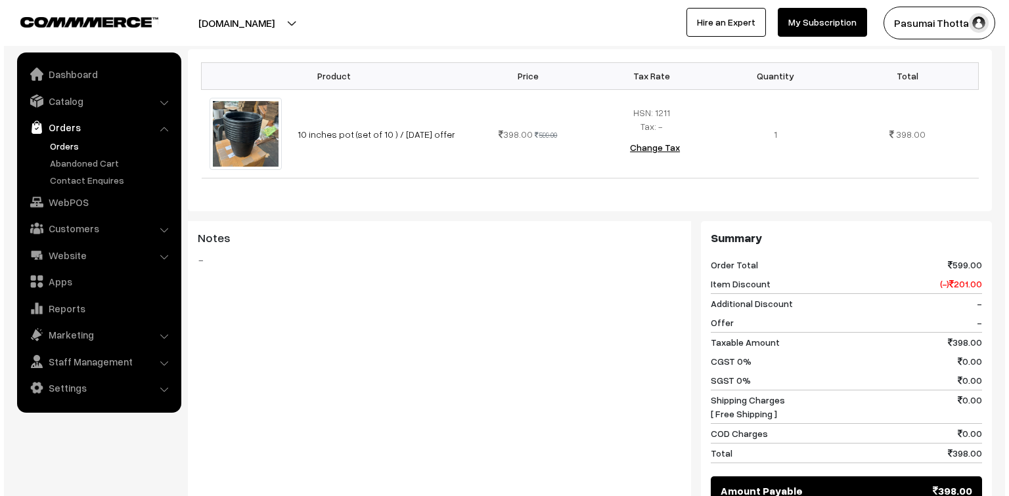
scroll to position [420, 0]
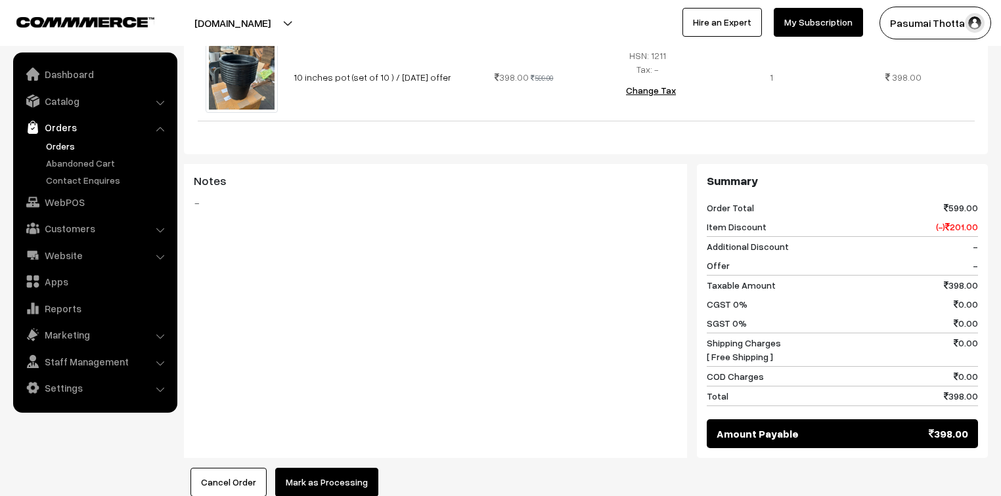
click at [344, 468] on button "Mark as Processing" at bounding box center [326, 482] width 103 height 29
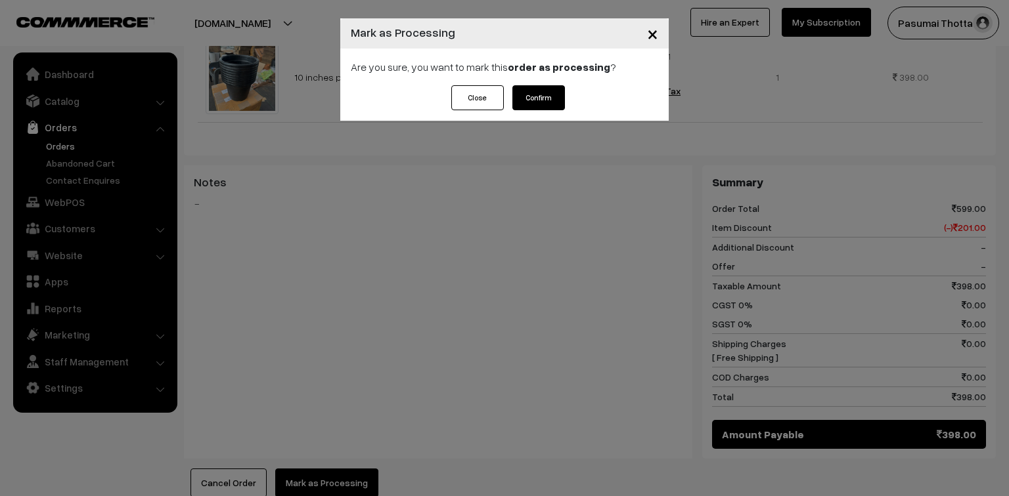
click at [520, 105] on button "Confirm" at bounding box center [538, 97] width 53 height 25
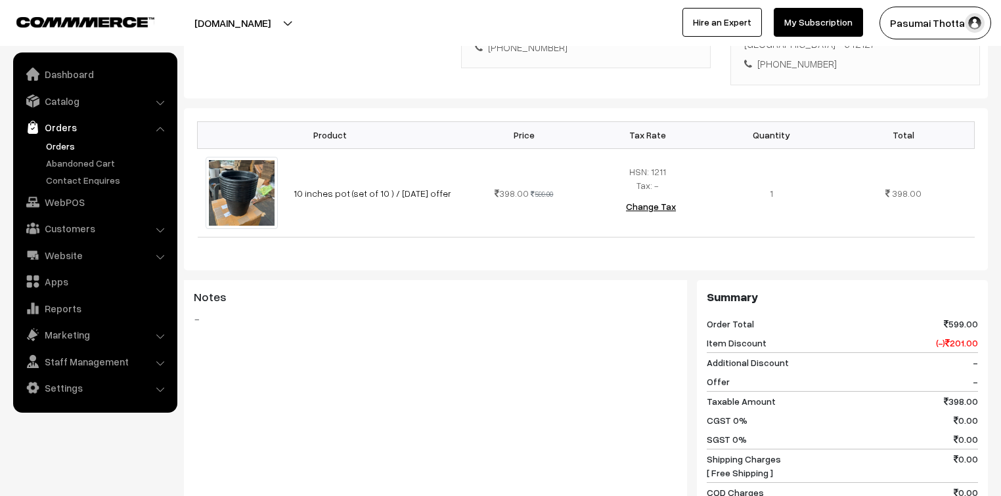
scroll to position [606, 0]
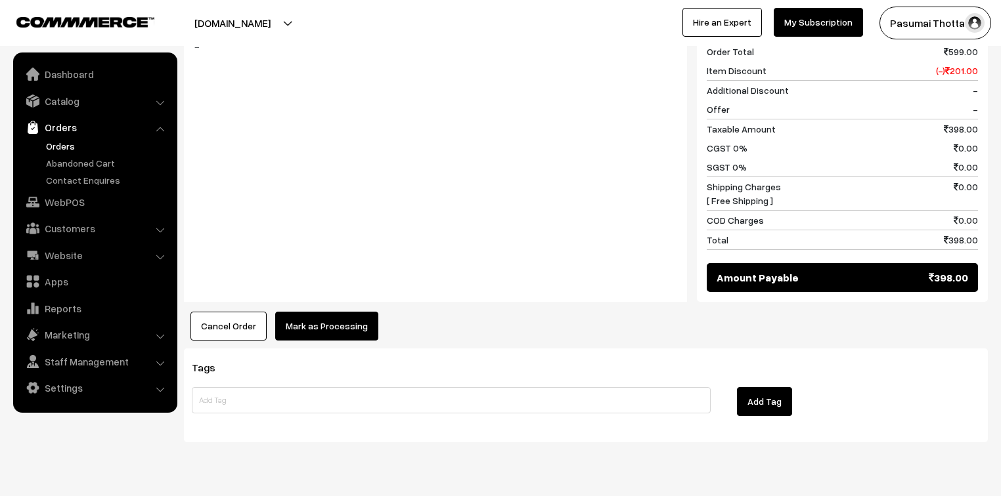
click at [366, 312] on button "Mark as Processing" at bounding box center [326, 326] width 103 height 29
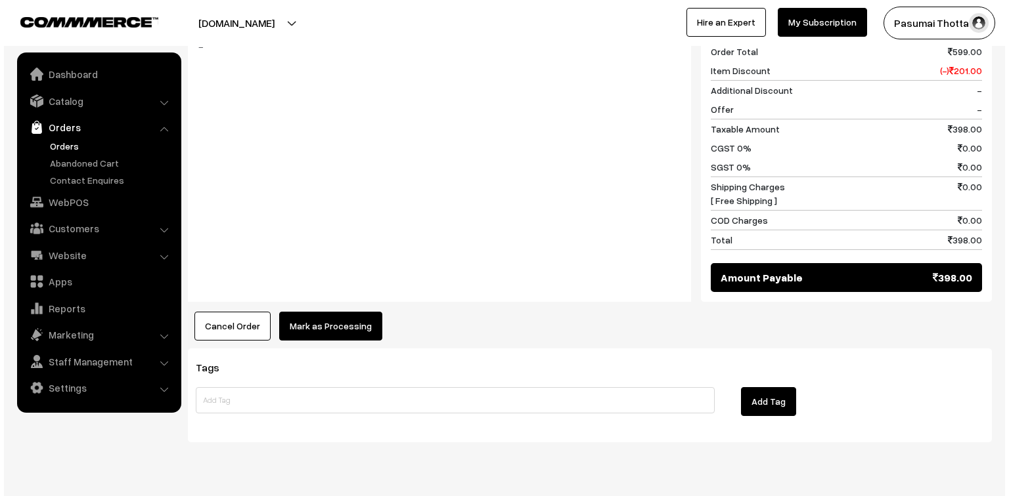
scroll to position [607, 0]
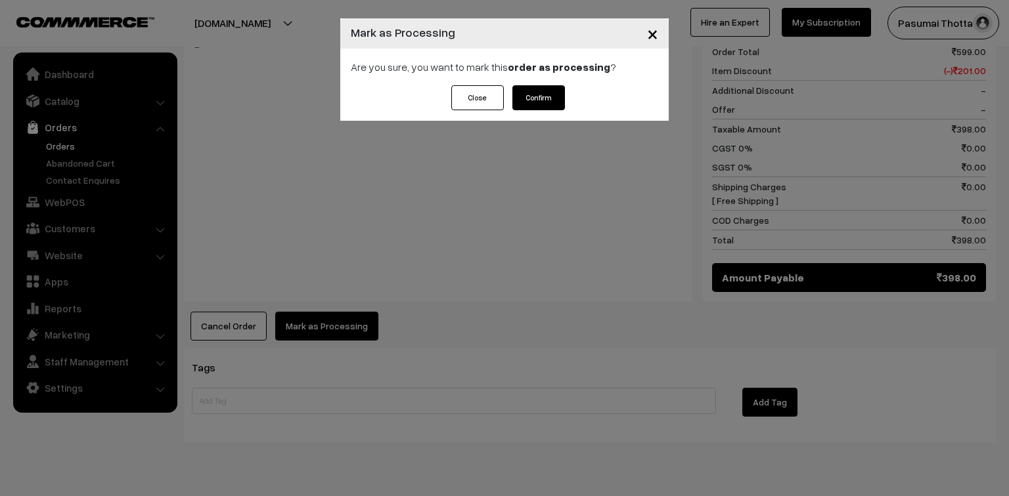
click at [524, 105] on button "Confirm" at bounding box center [538, 97] width 53 height 25
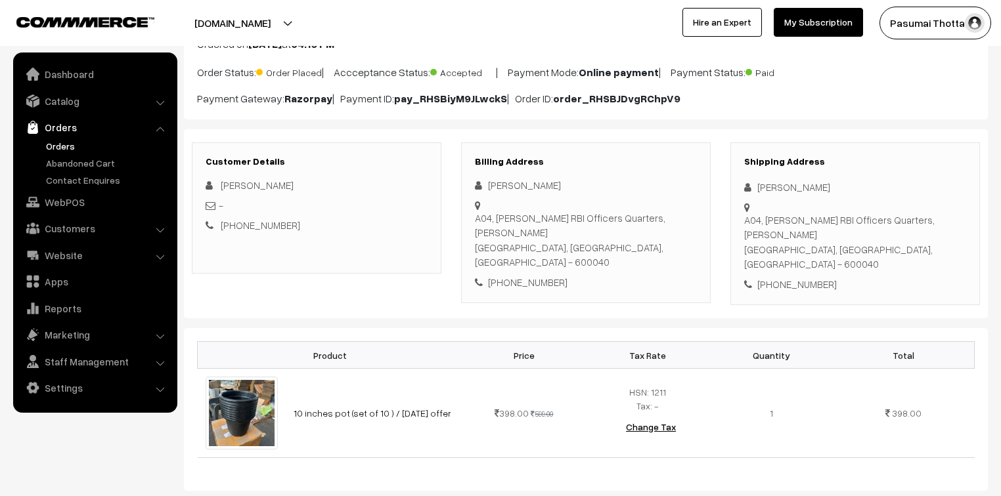
scroll to position [158, 0]
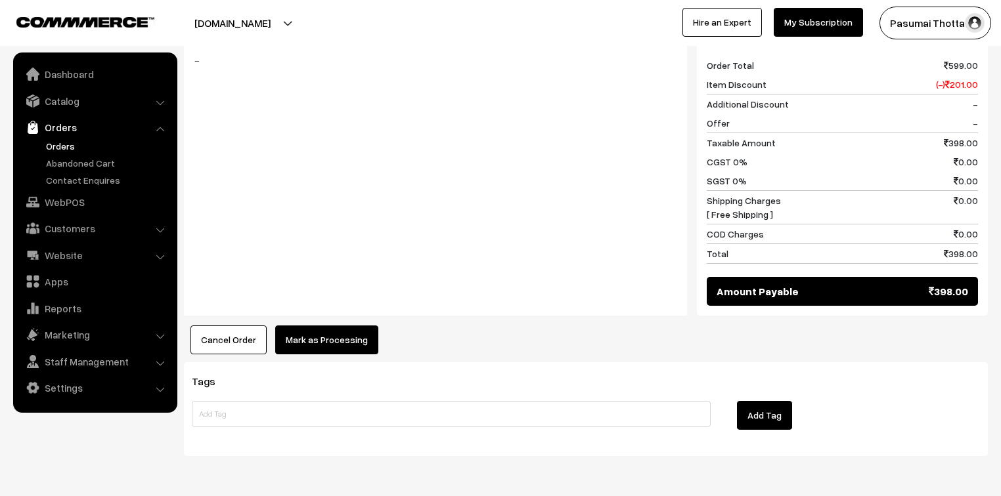
click at [339, 326] on button "Mark as Processing" at bounding box center [326, 340] width 103 height 29
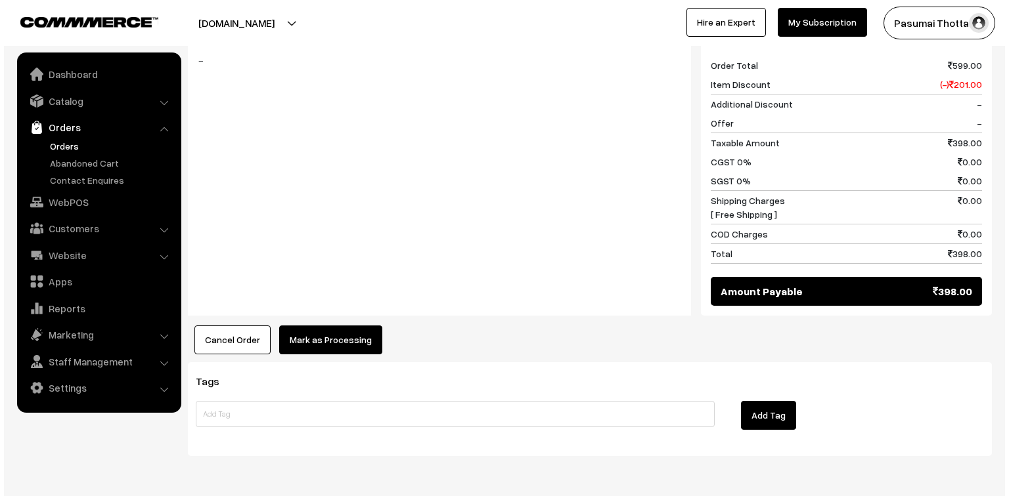
scroll to position [578, 0]
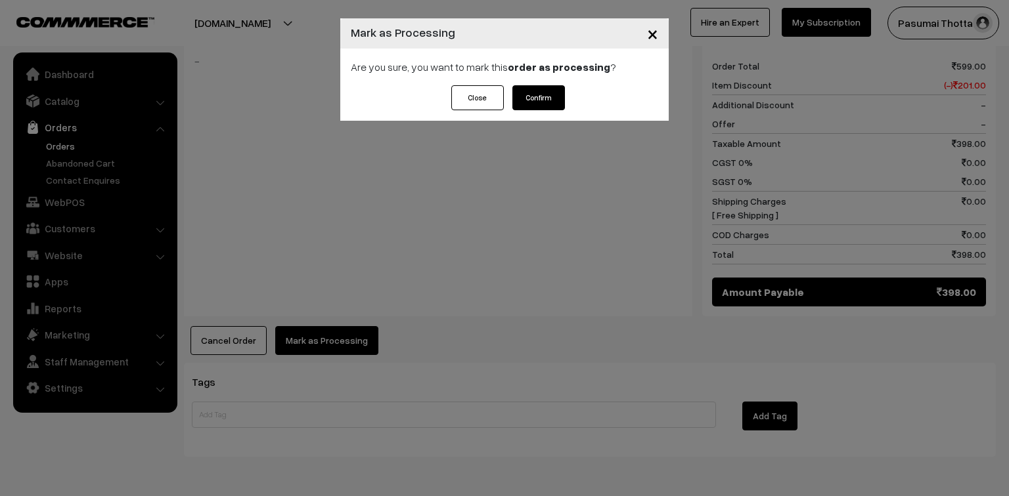
click at [551, 95] on button "Confirm" at bounding box center [538, 97] width 53 height 25
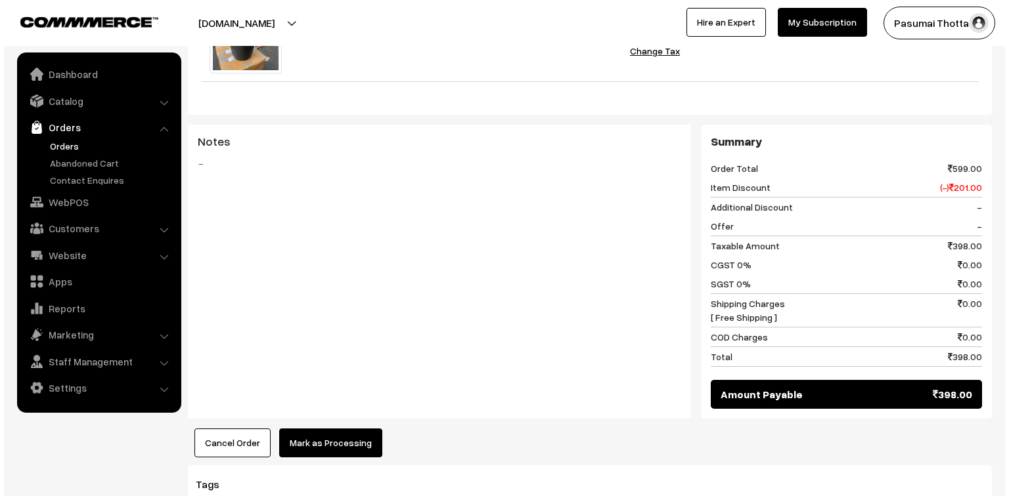
scroll to position [525, 0]
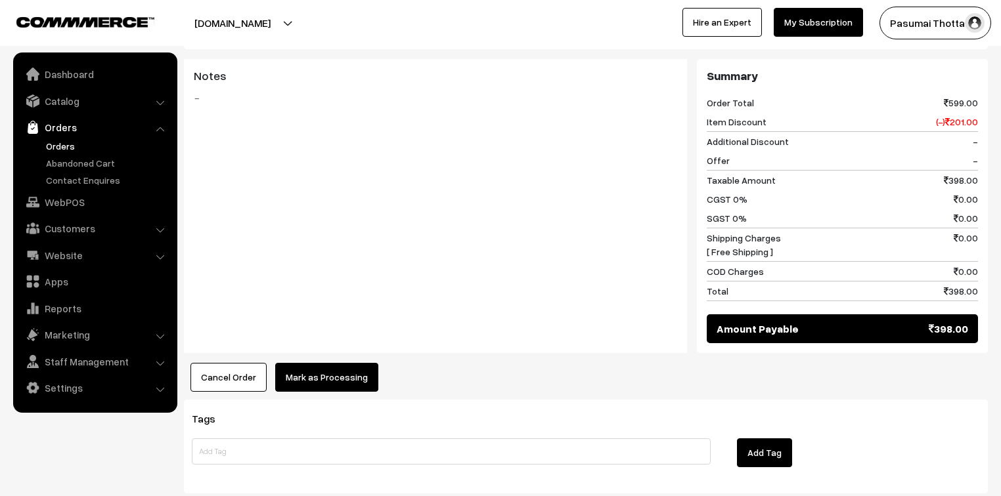
click at [328, 363] on button "Mark as Processing" at bounding box center [326, 377] width 103 height 29
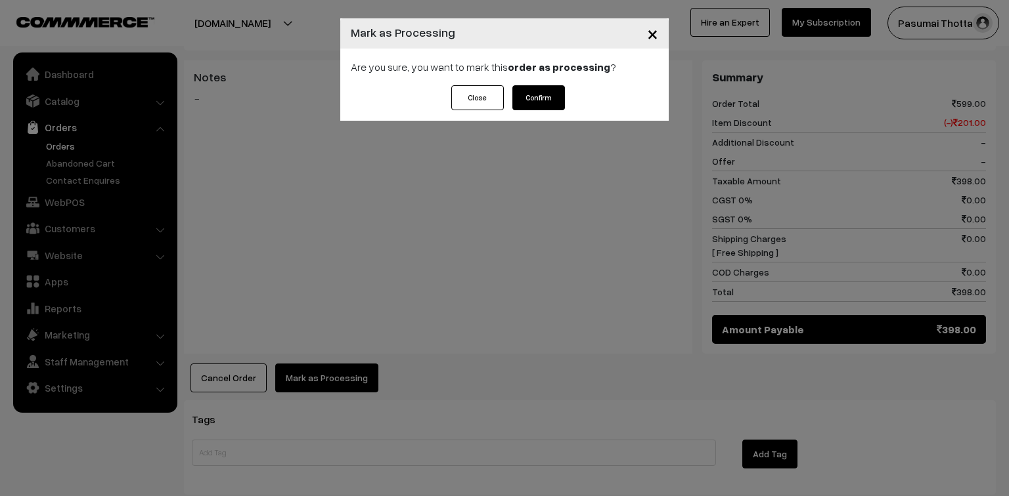
click at [544, 93] on button "Confirm" at bounding box center [538, 97] width 53 height 25
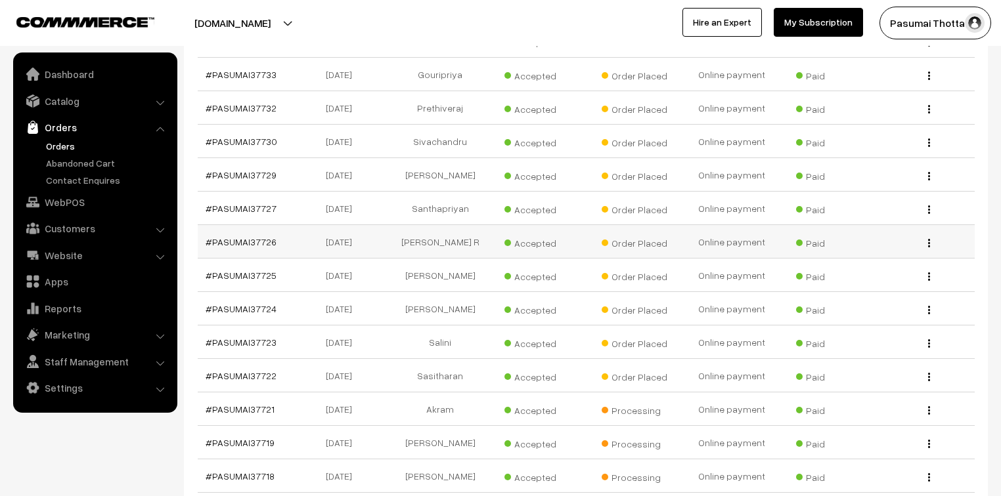
scroll to position [1366, 0]
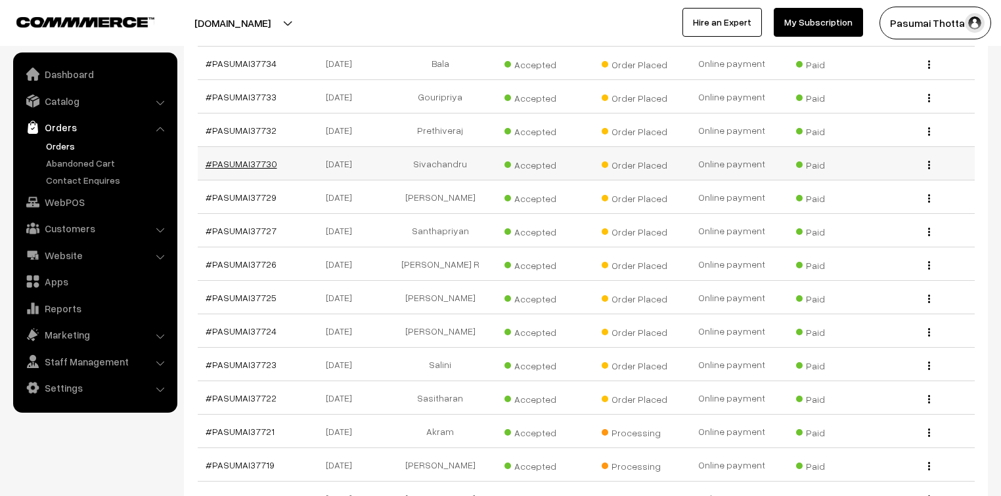
drag, startPoint x: 271, startPoint y: 141, endPoint x: 253, endPoint y: 147, distance: 18.9
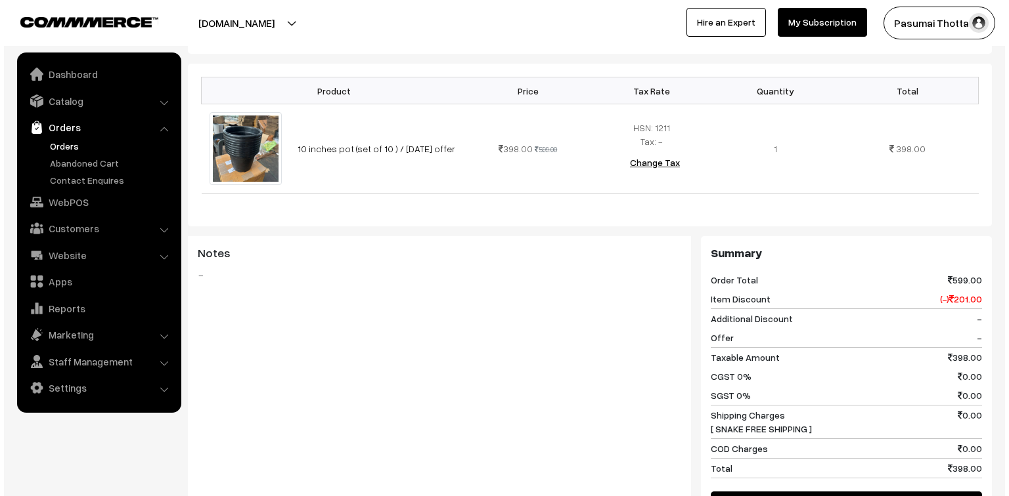
scroll to position [420, 0]
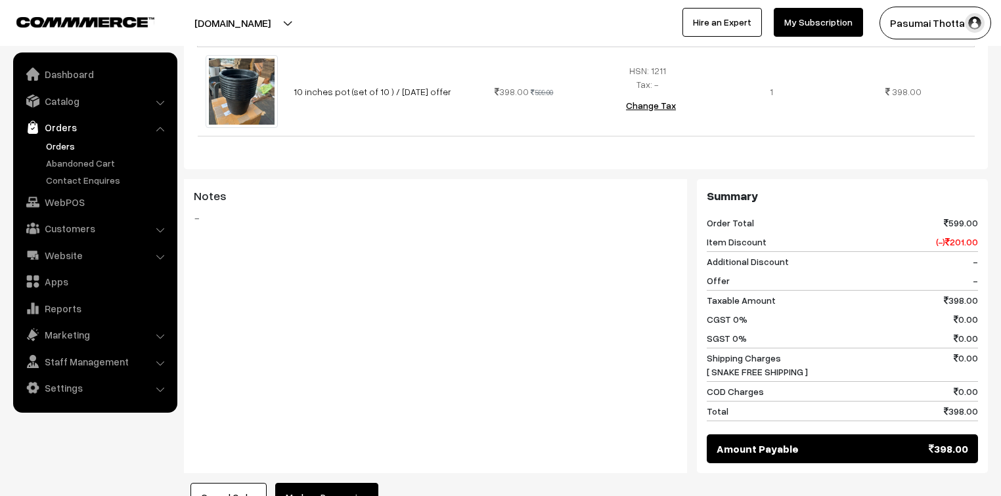
click at [297, 483] on button "Mark as Processing" at bounding box center [326, 497] width 103 height 29
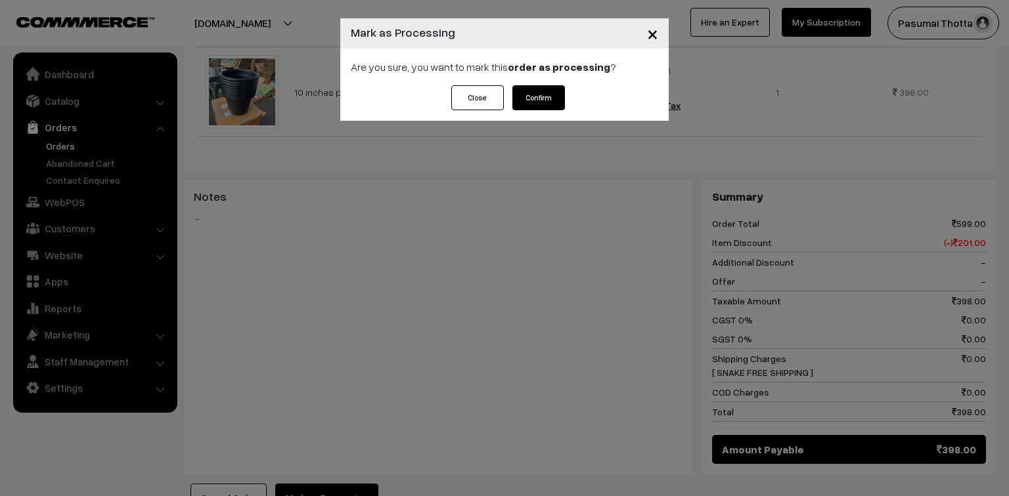
click at [526, 98] on button "Confirm" at bounding box center [538, 97] width 53 height 25
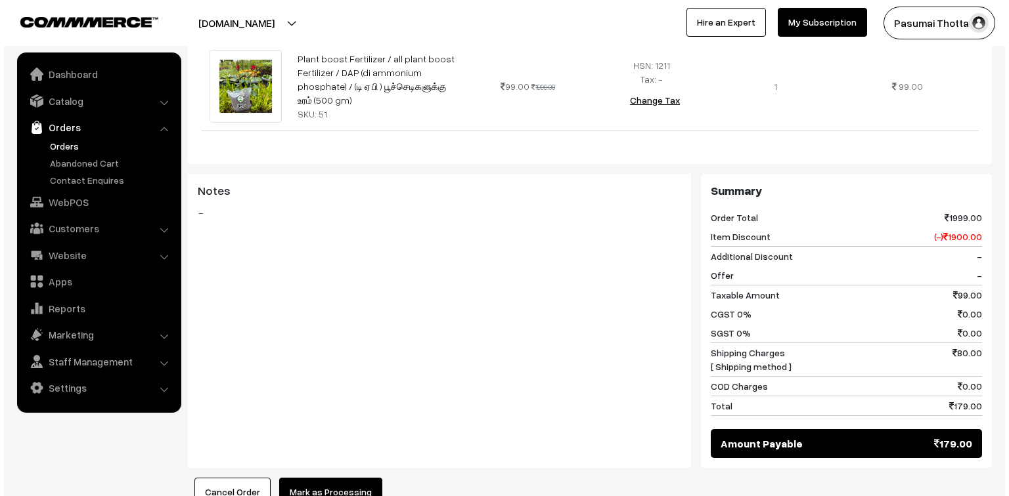
scroll to position [473, 0]
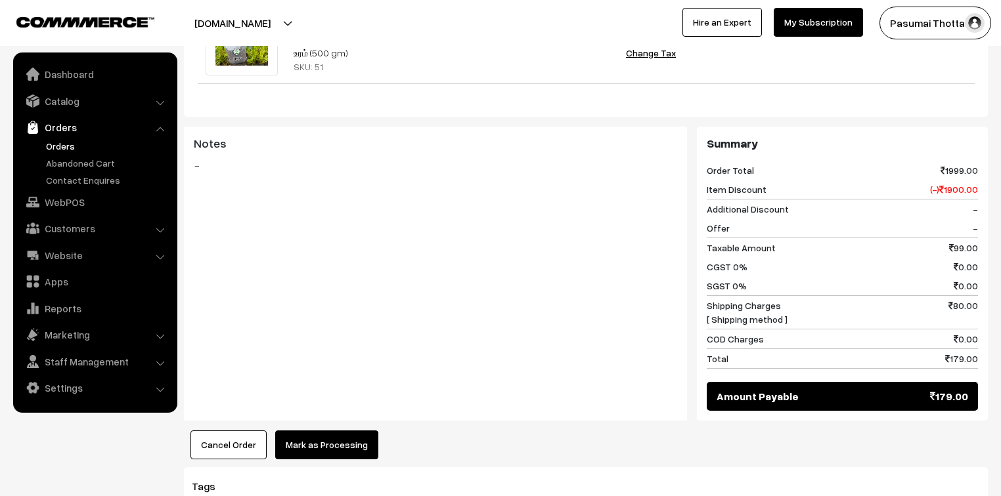
click at [325, 431] on button "Mark as Processing" at bounding box center [326, 445] width 103 height 29
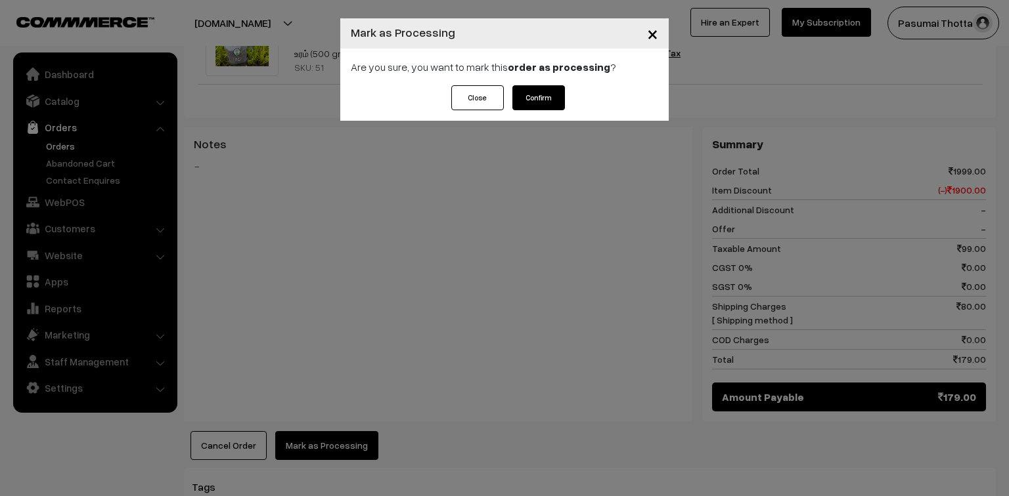
click at [523, 89] on button "Confirm" at bounding box center [538, 97] width 53 height 25
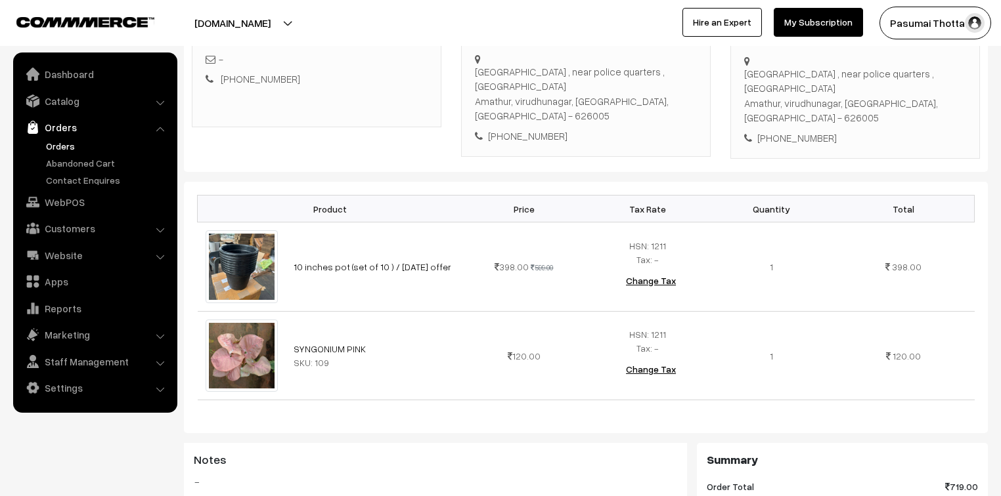
scroll to position [263, 0]
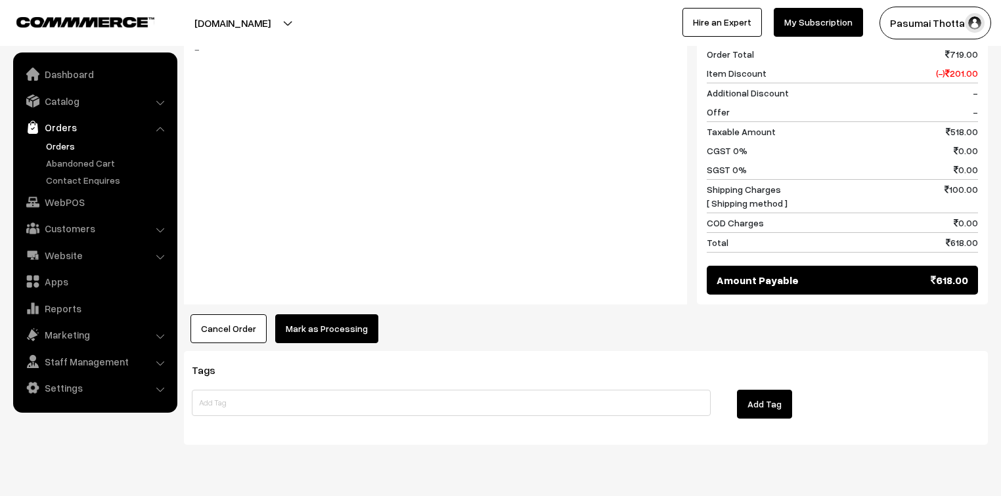
click at [347, 315] on button "Mark as Processing" at bounding box center [326, 329] width 103 height 29
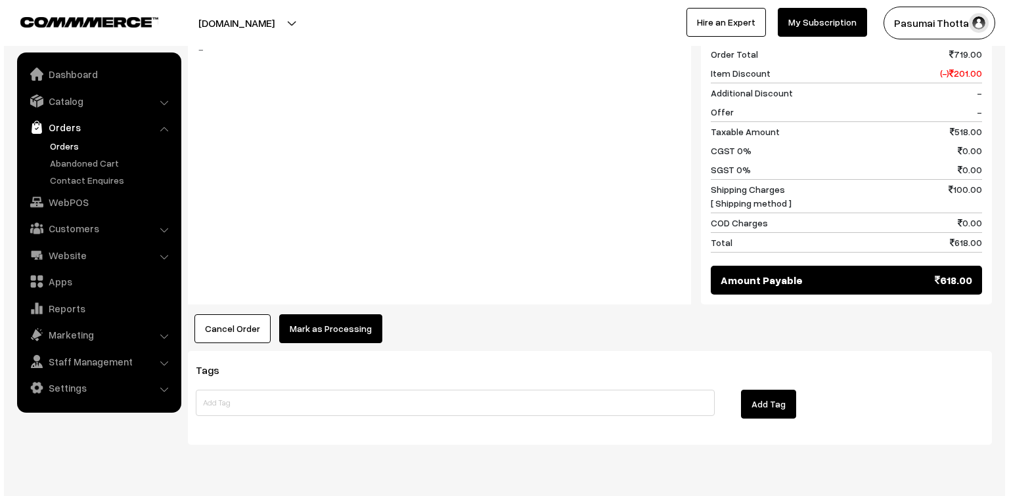
scroll to position [680, 0]
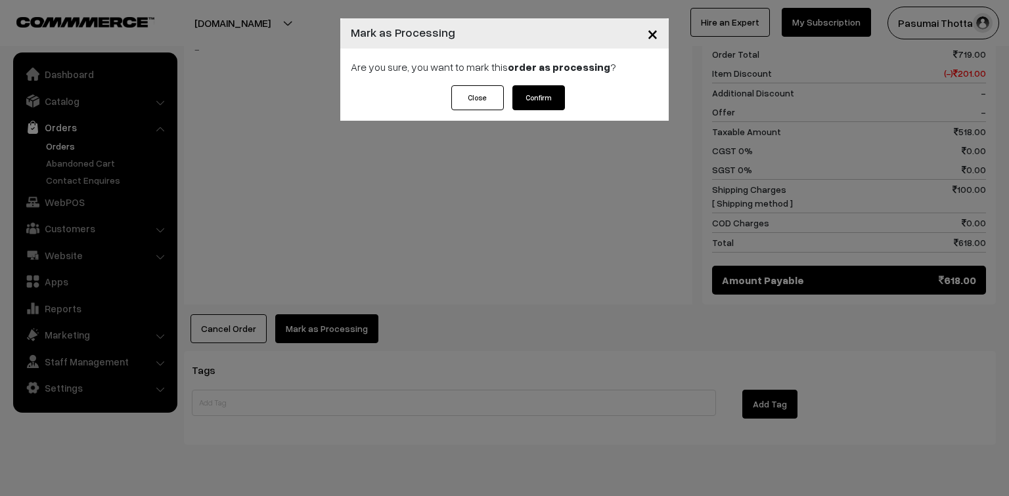
click at [513, 95] on button "Confirm" at bounding box center [538, 97] width 53 height 25
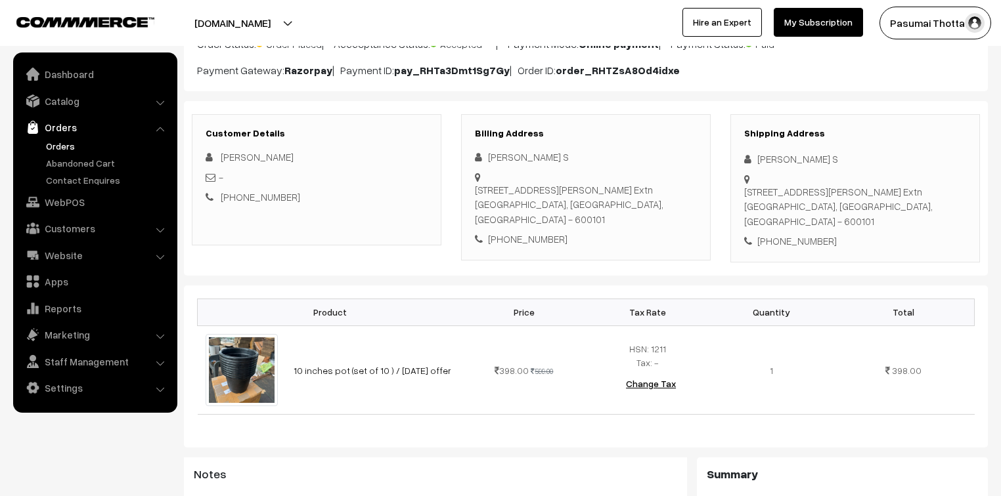
scroll to position [158, 0]
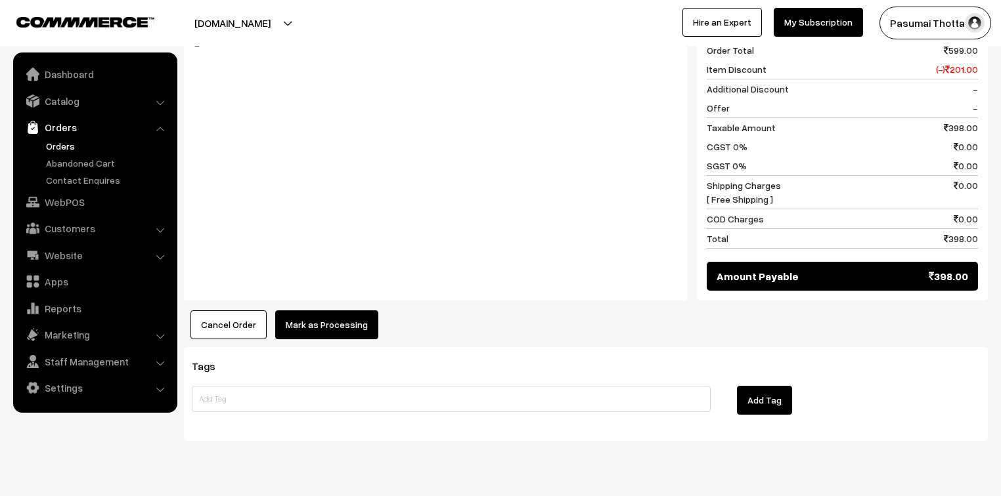
click at [341, 311] on button "Mark as Processing" at bounding box center [326, 325] width 103 height 29
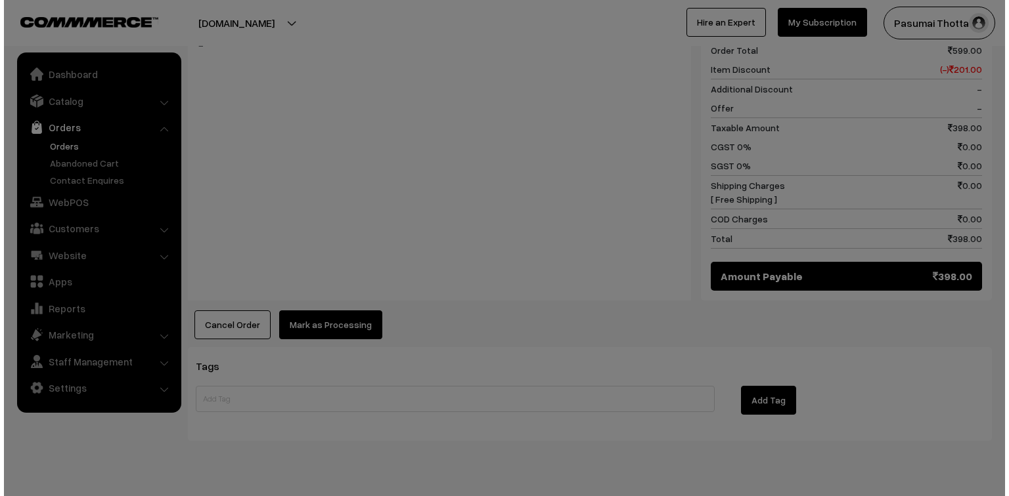
scroll to position [579, 0]
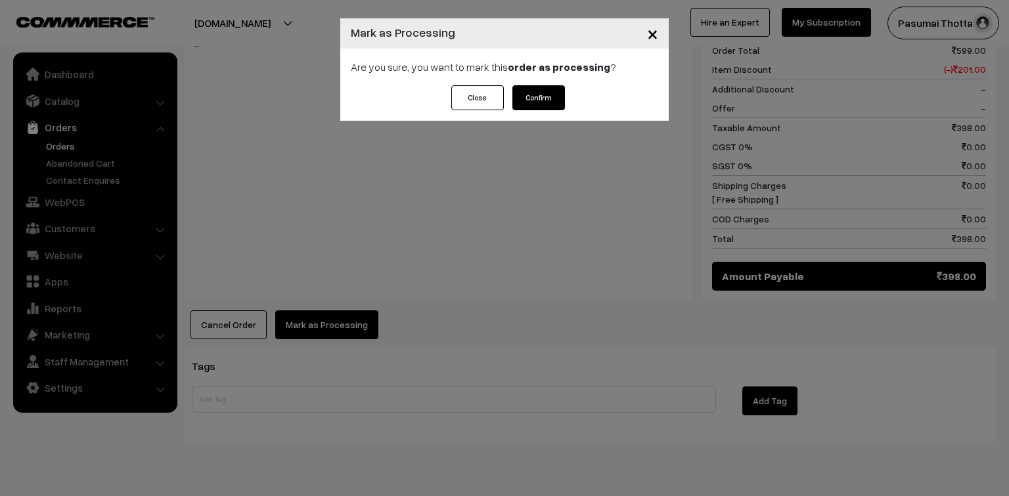
click at [551, 89] on button "Confirm" at bounding box center [538, 97] width 53 height 25
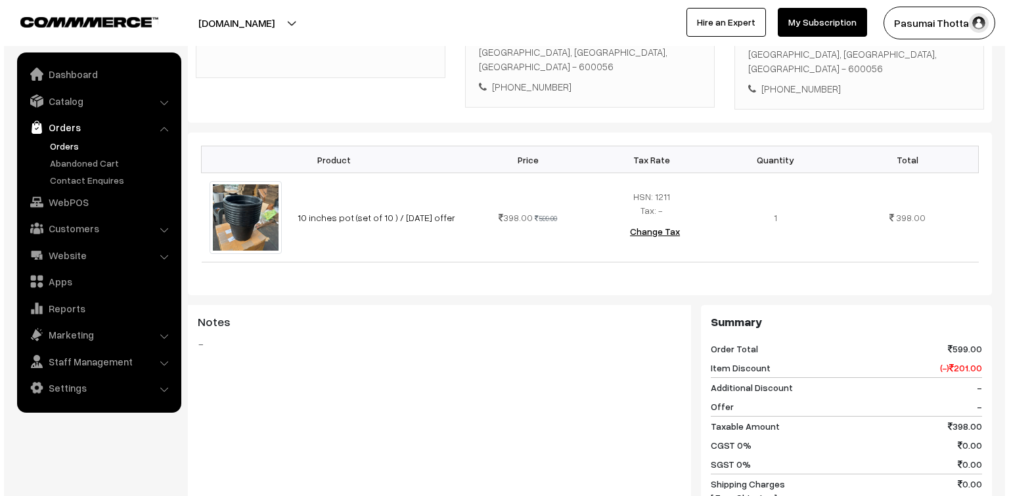
scroll to position [420, 0]
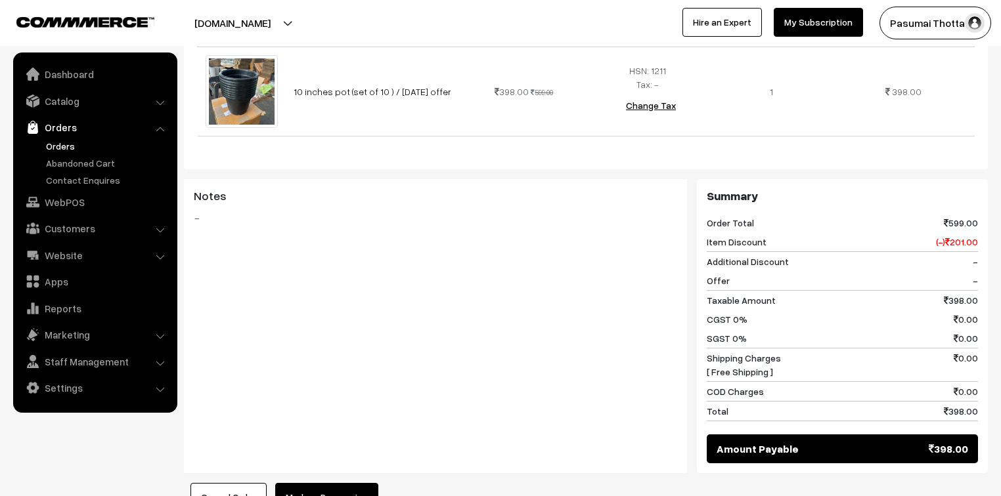
click at [332, 483] on button "Mark as Processing" at bounding box center [326, 497] width 103 height 29
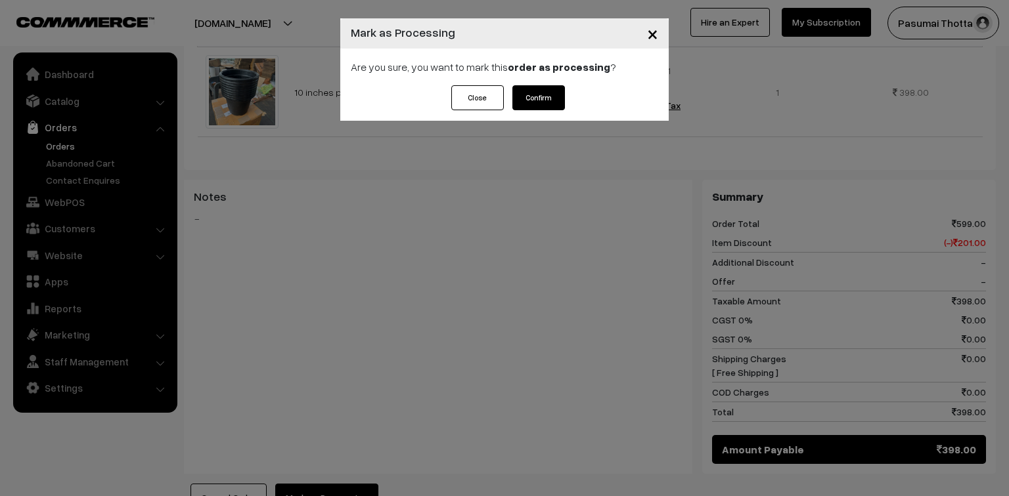
click at [552, 108] on button "Confirm" at bounding box center [538, 97] width 53 height 25
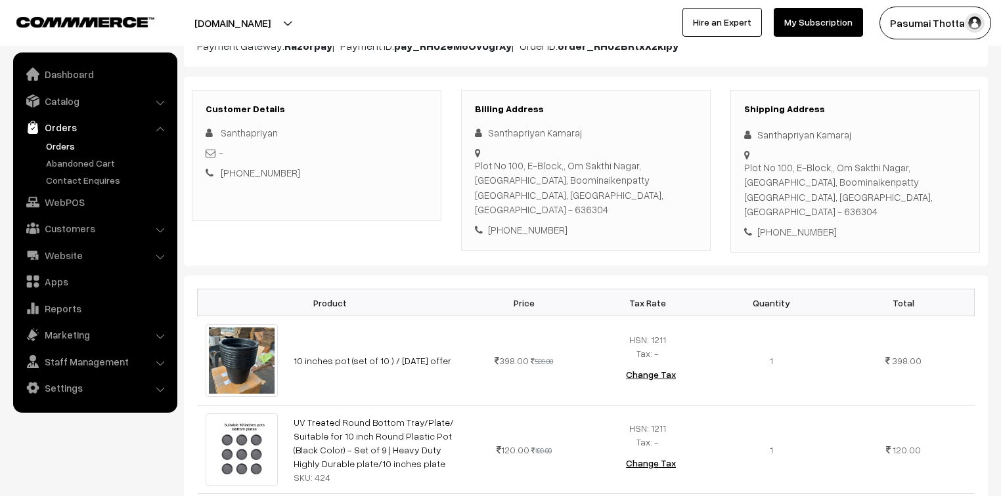
scroll to position [263, 0]
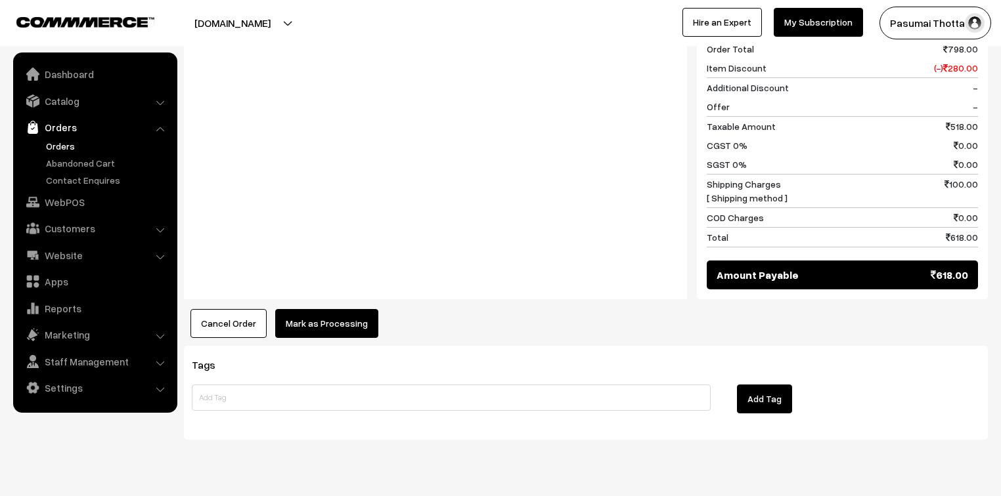
click at [316, 309] on button "Mark as Processing" at bounding box center [326, 323] width 103 height 29
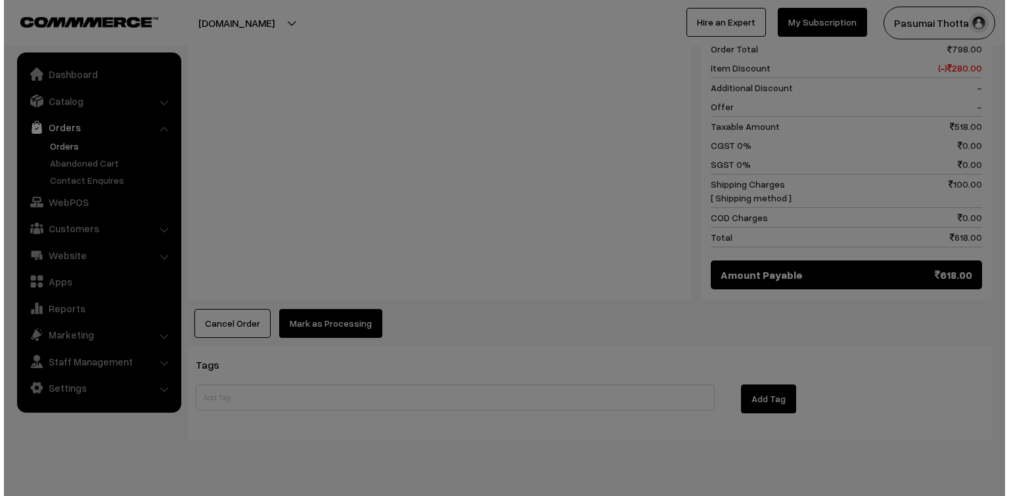
scroll to position [684, 0]
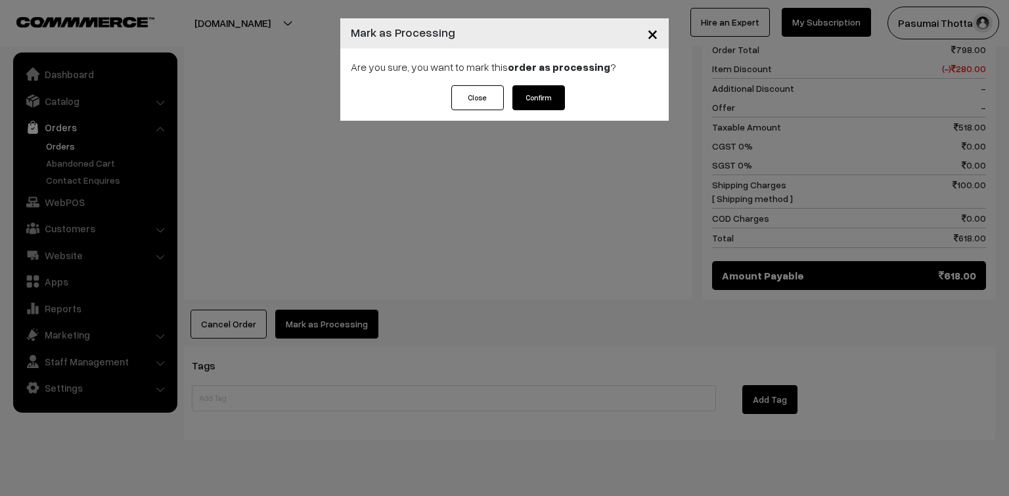
click at [559, 89] on button "Confirm" at bounding box center [538, 97] width 53 height 25
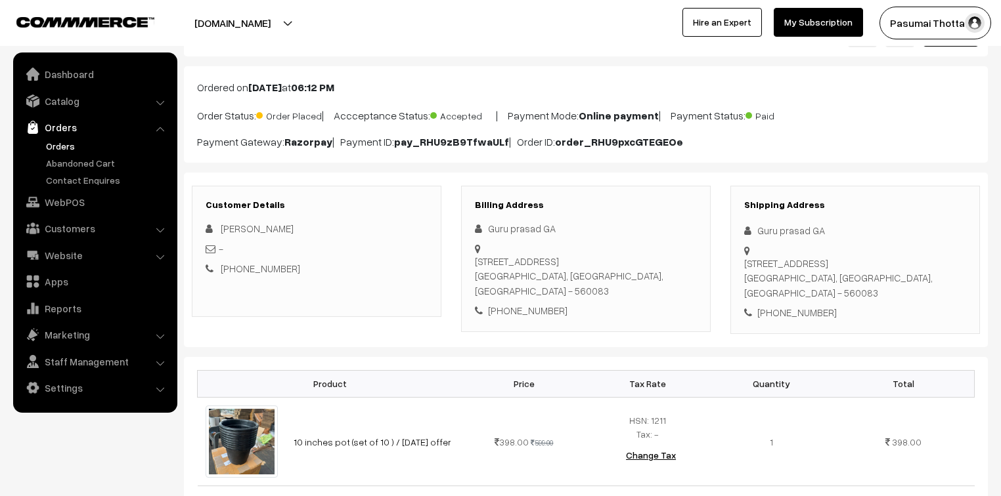
scroll to position [158, 0]
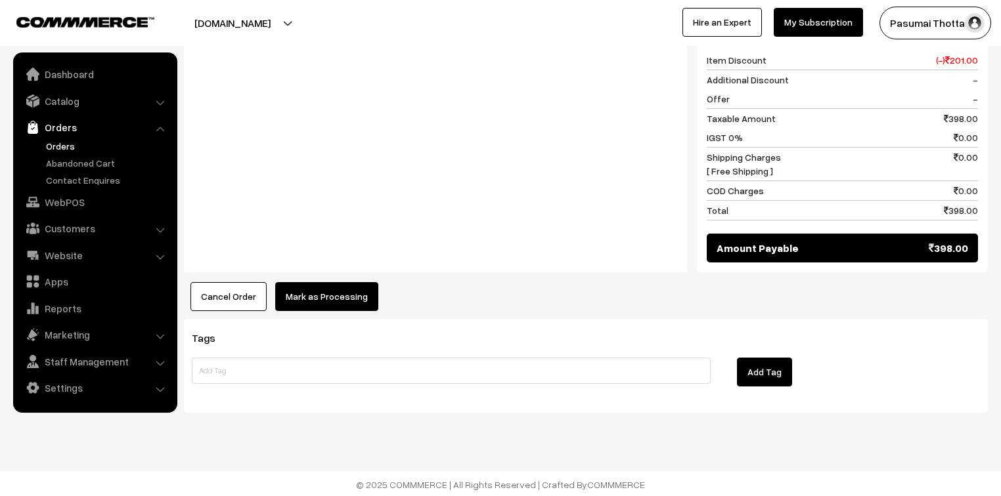
click at [290, 297] on button "Mark as Processing" at bounding box center [326, 296] width 103 height 29
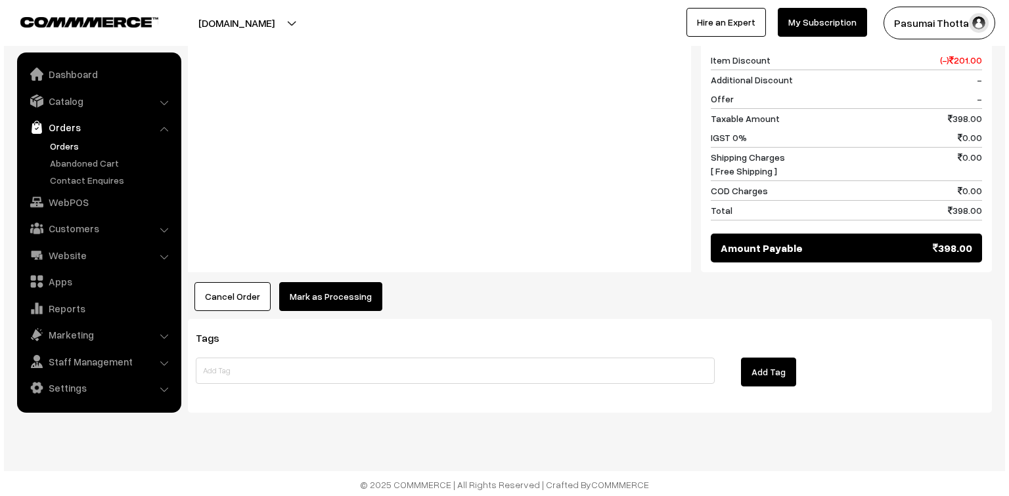
scroll to position [588, 0]
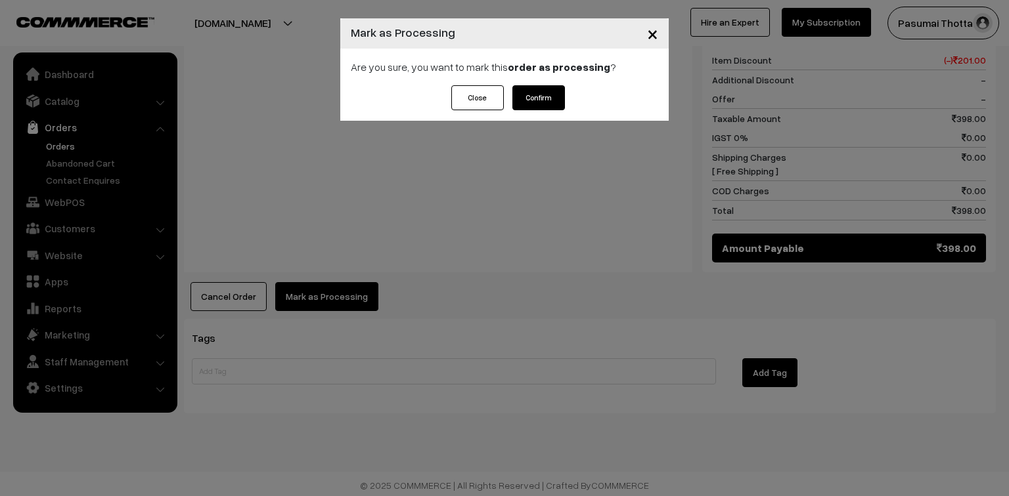
click at [538, 90] on button "Confirm" at bounding box center [538, 97] width 53 height 25
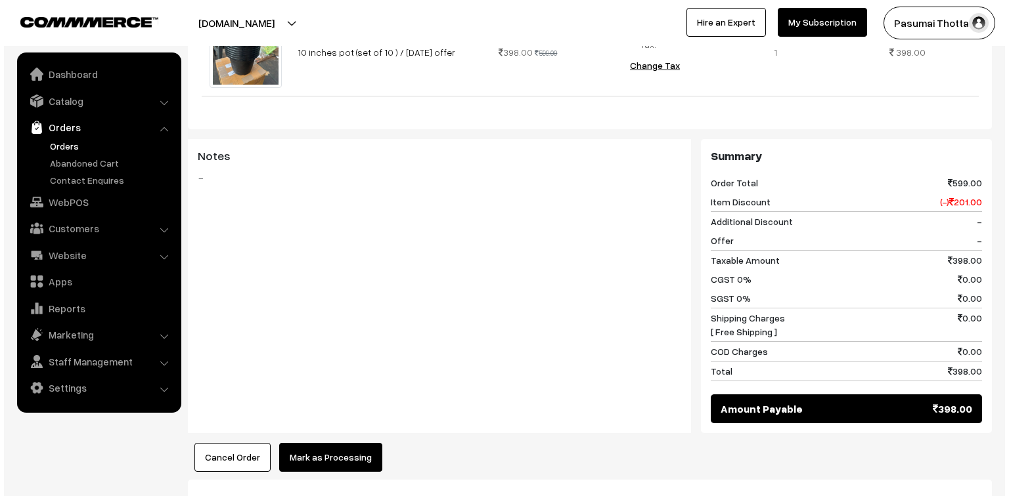
scroll to position [525, 0]
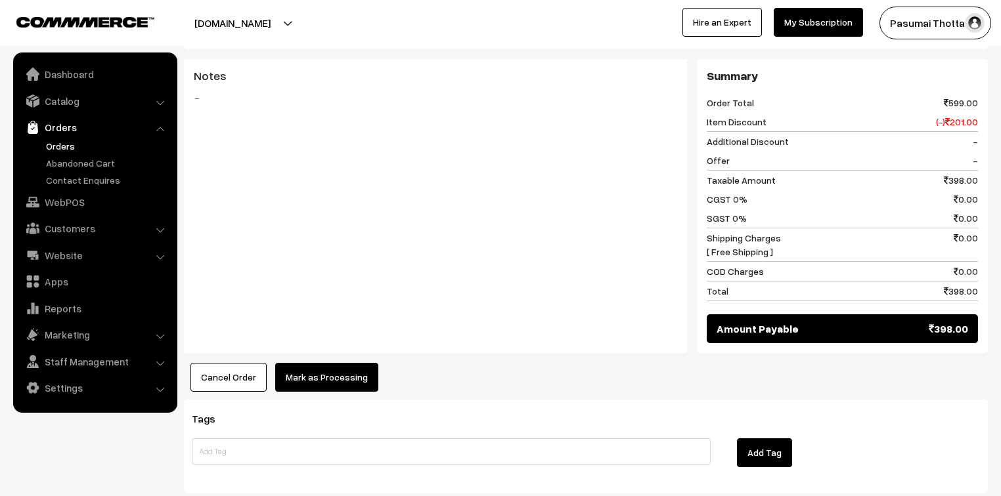
click at [294, 363] on button "Mark as Processing" at bounding box center [326, 377] width 103 height 29
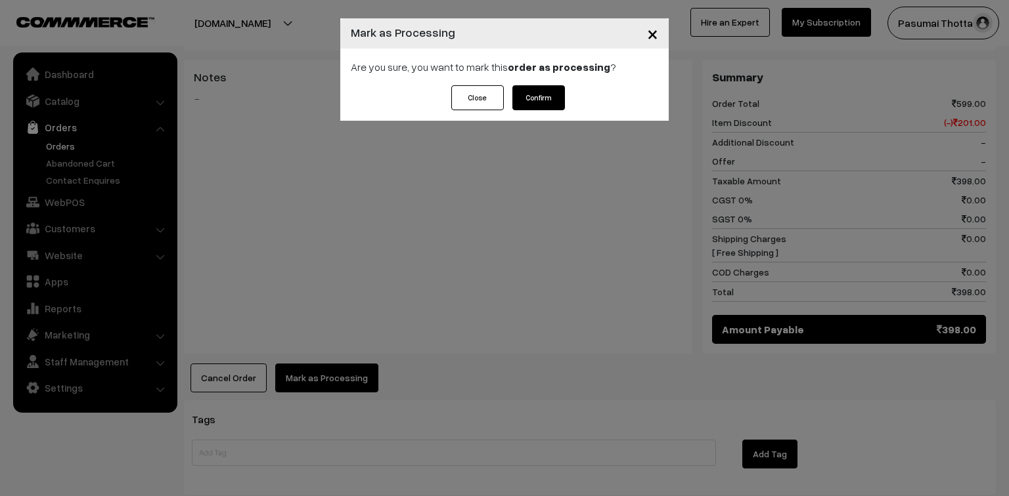
click at [527, 98] on button "Confirm" at bounding box center [538, 97] width 53 height 25
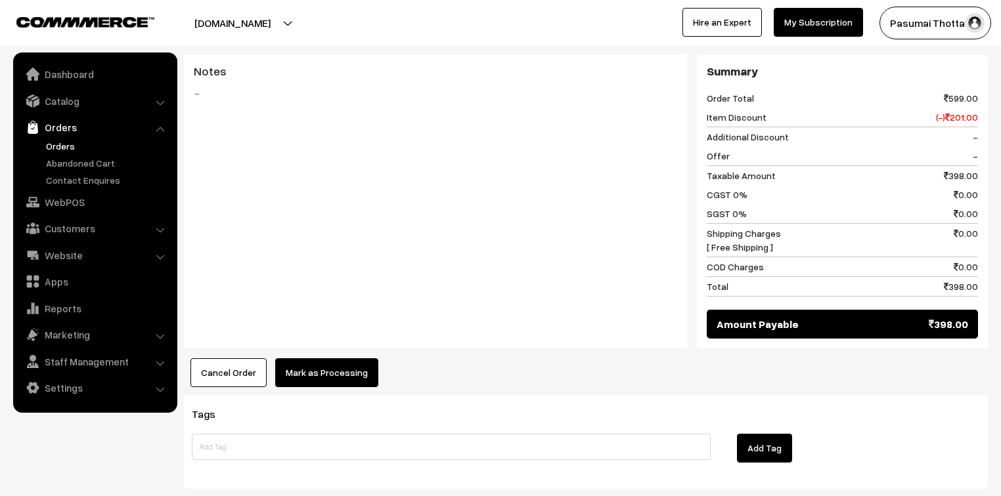
scroll to position [578, 0]
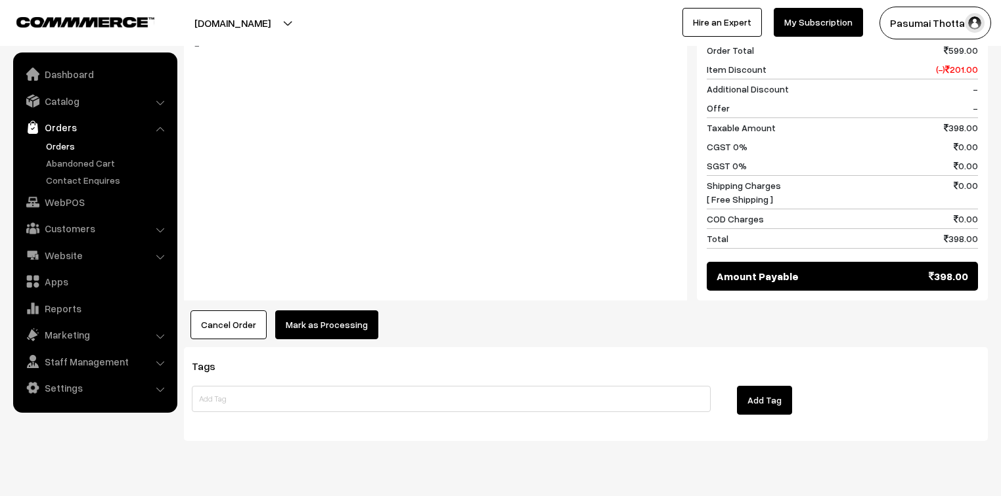
click at [334, 292] on div "Product Price Tax Rate Quantity Total 10 inches pot (set of 10 ) / [DATE] offer…" at bounding box center [586, 87] width 804 height 505
click at [352, 311] on button "Mark as Processing" at bounding box center [326, 325] width 103 height 29
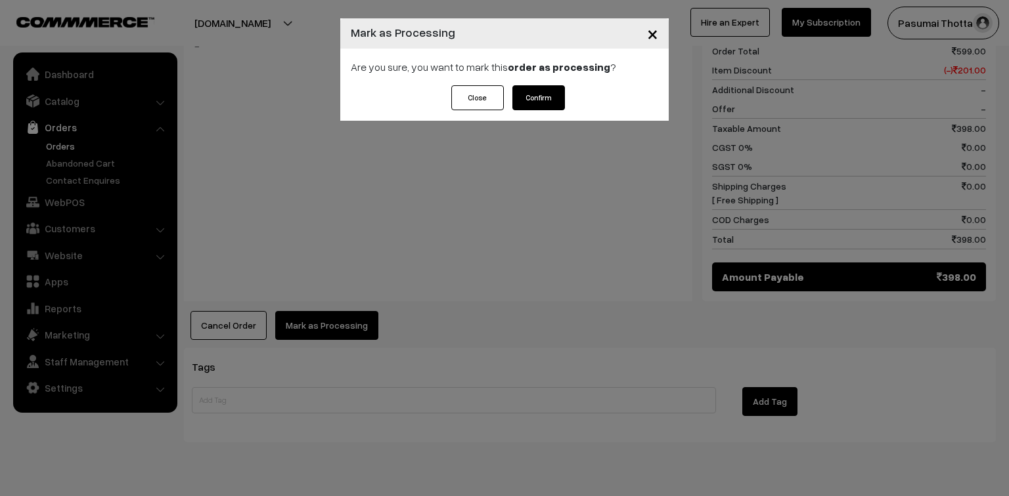
click at [555, 94] on button "Confirm" at bounding box center [538, 97] width 53 height 25
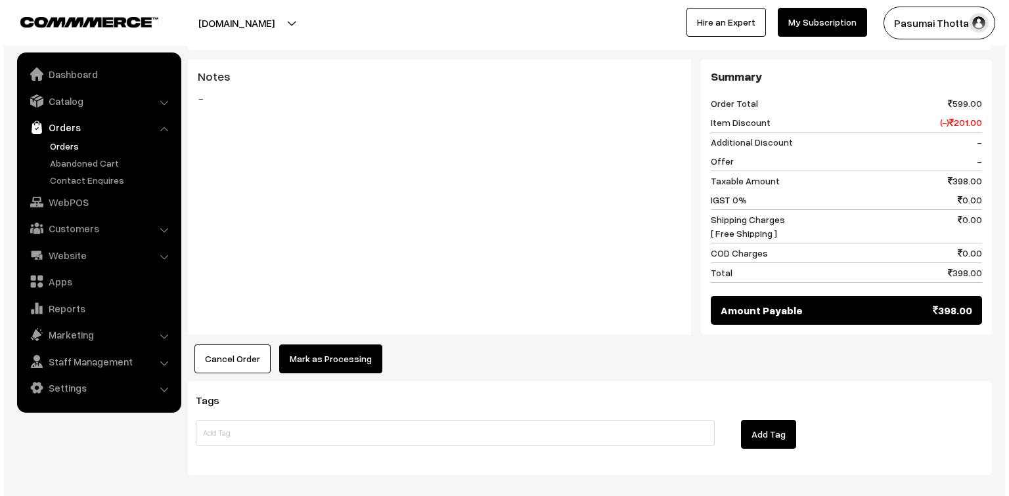
scroll to position [525, 0]
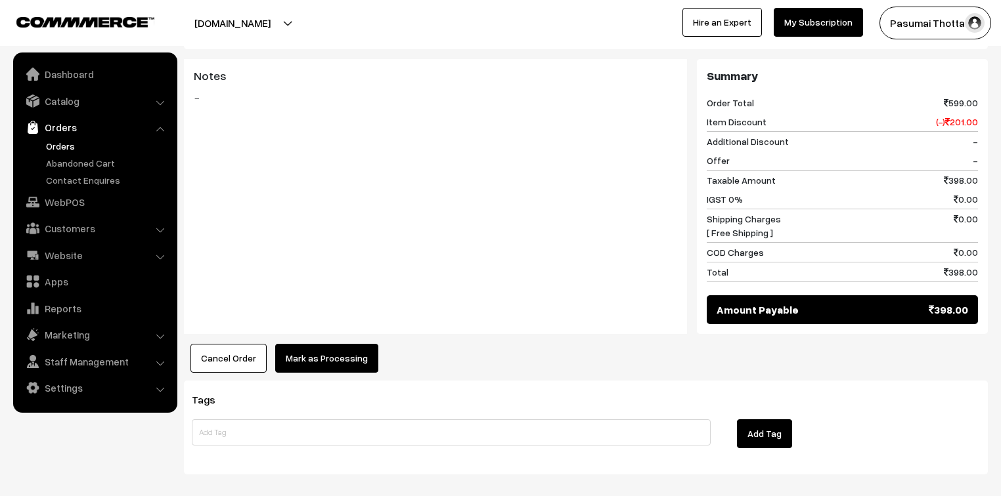
click at [341, 349] on button "Mark as Processing" at bounding box center [326, 358] width 103 height 29
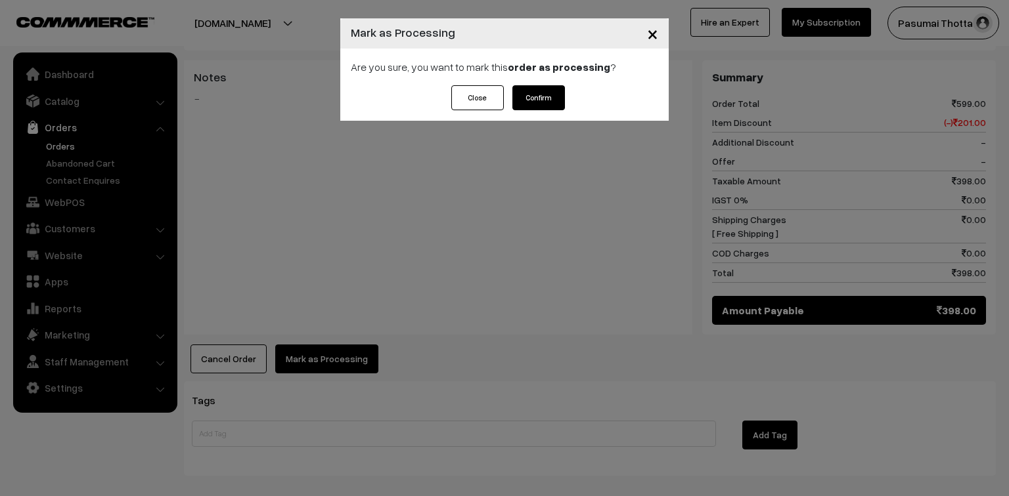
click at [540, 96] on button "Confirm" at bounding box center [538, 97] width 53 height 25
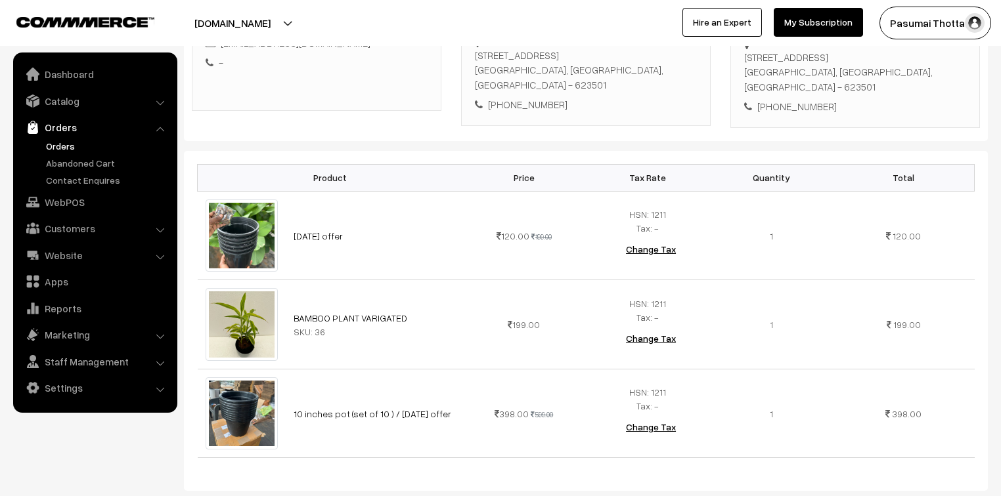
scroll to position [263, 0]
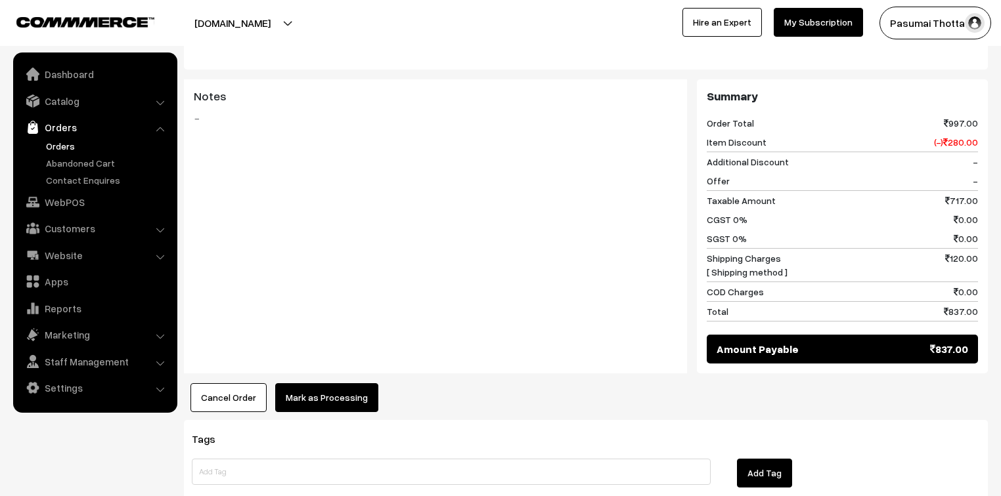
click at [334, 383] on button "Mark as Processing" at bounding box center [326, 397] width 103 height 29
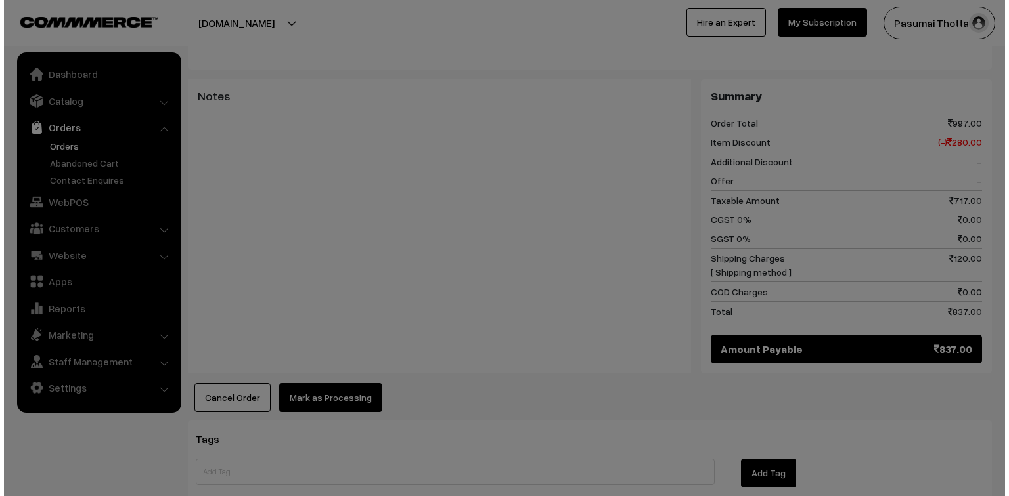
scroll to position [684, 0]
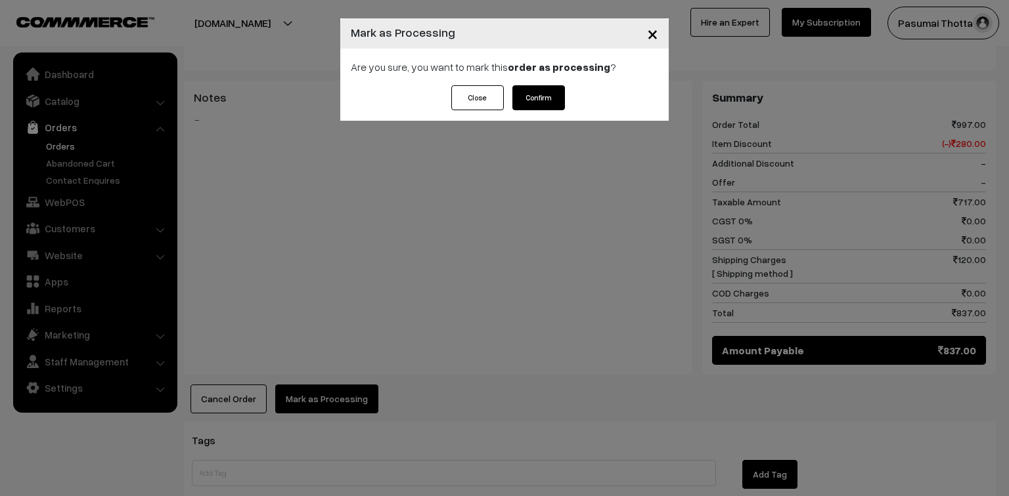
click at [541, 87] on button "Confirm" at bounding box center [538, 97] width 53 height 25
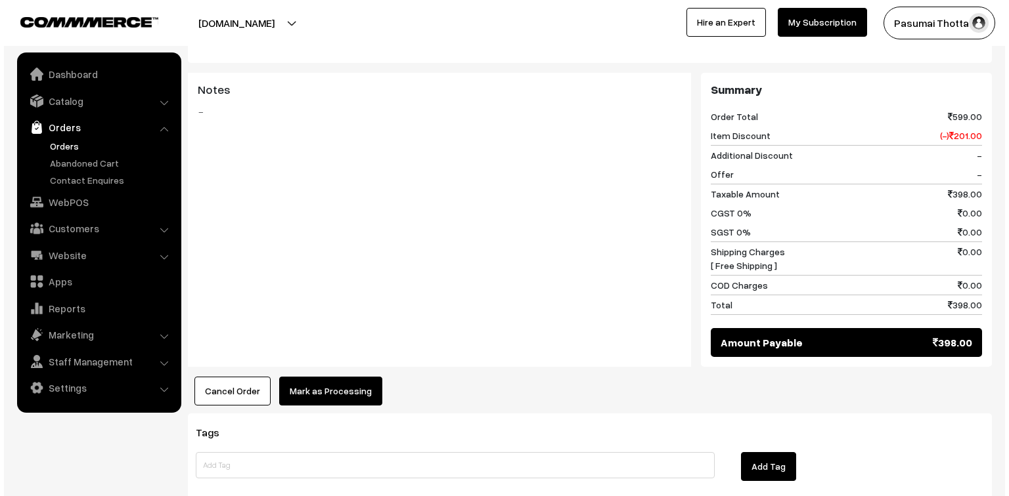
scroll to position [525, 0]
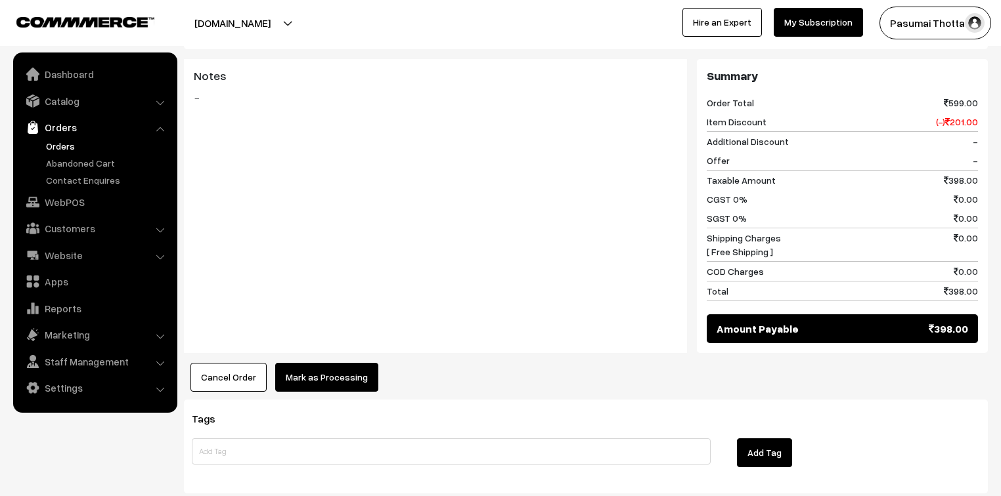
click at [346, 378] on button "Mark as Processing" at bounding box center [326, 377] width 103 height 29
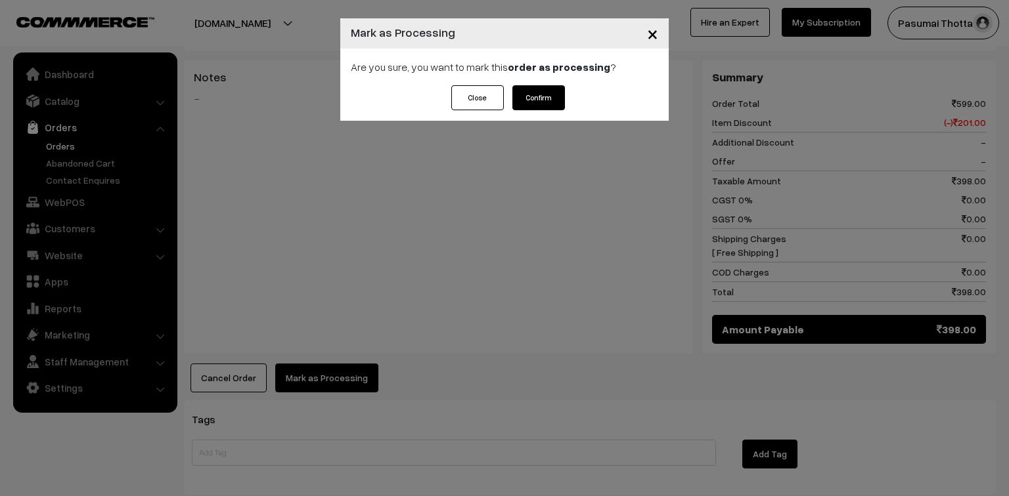
click at [523, 95] on button "Confirm" at bounding box center [538, 97] width 53 height 25
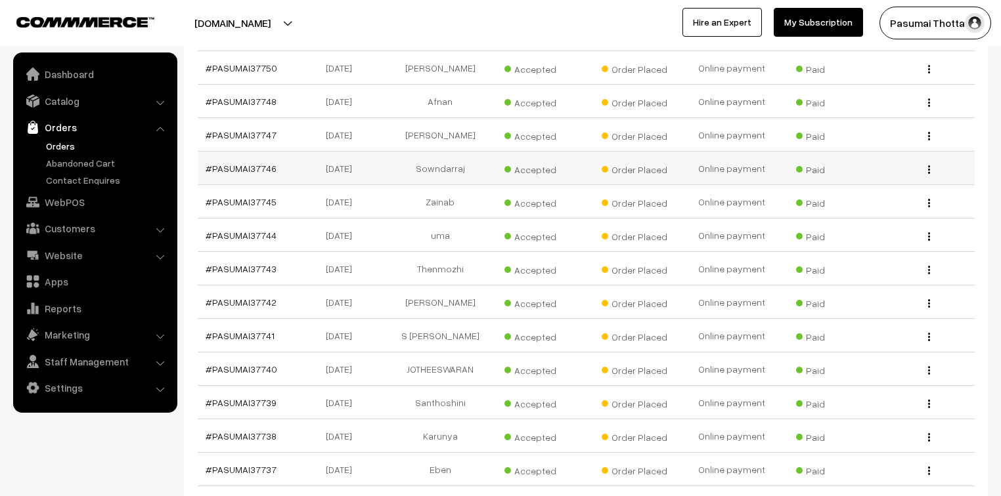
scroll to position [841, 0]
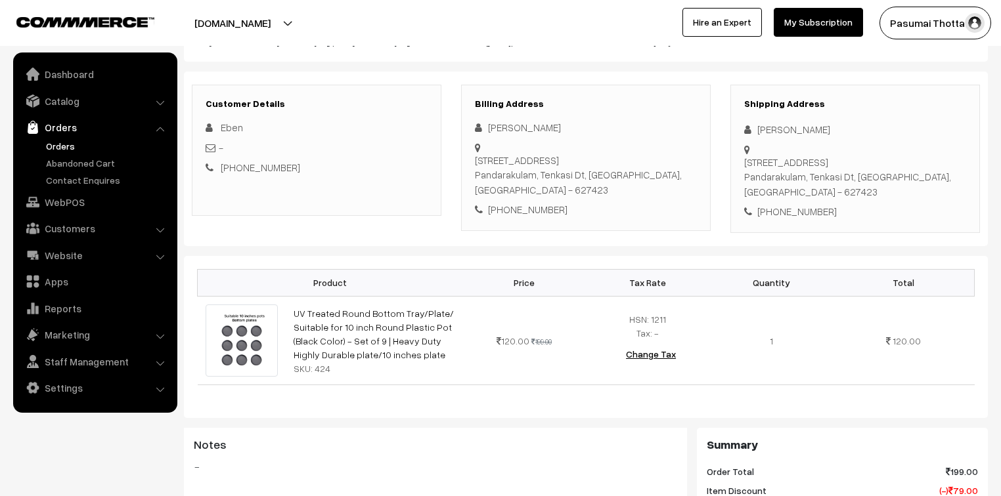
scroll to position [158, 0]
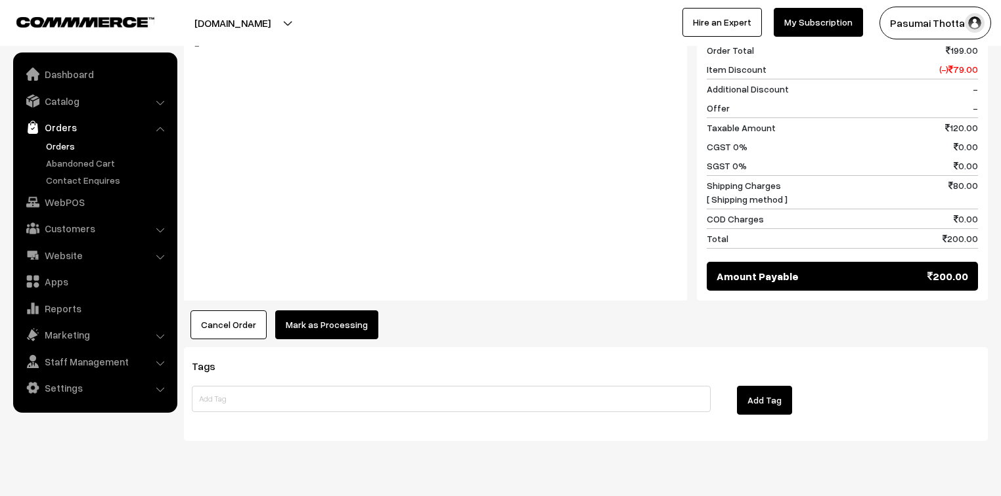
click at [323, 311] on button "Mark as Processing" at bounding box center [326, 325] width 103 height 29
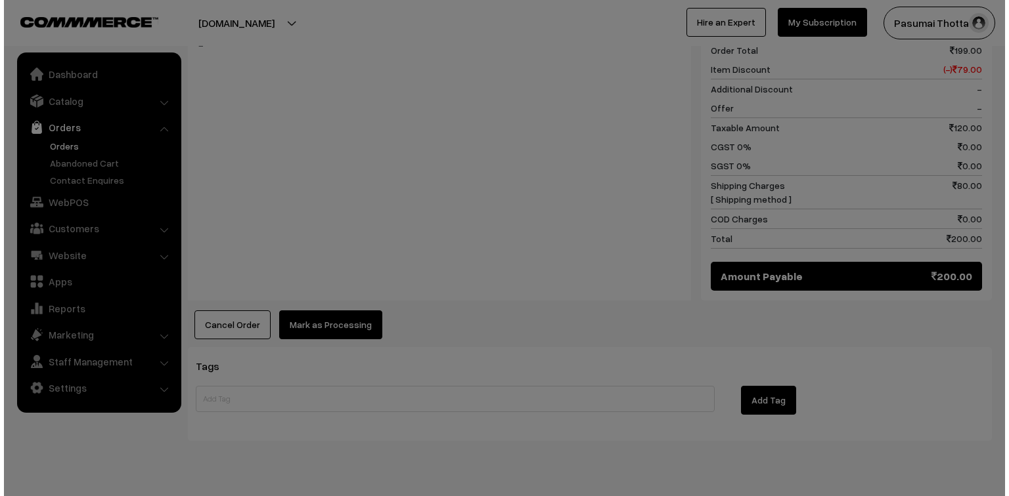
scroll to position [578, 0]
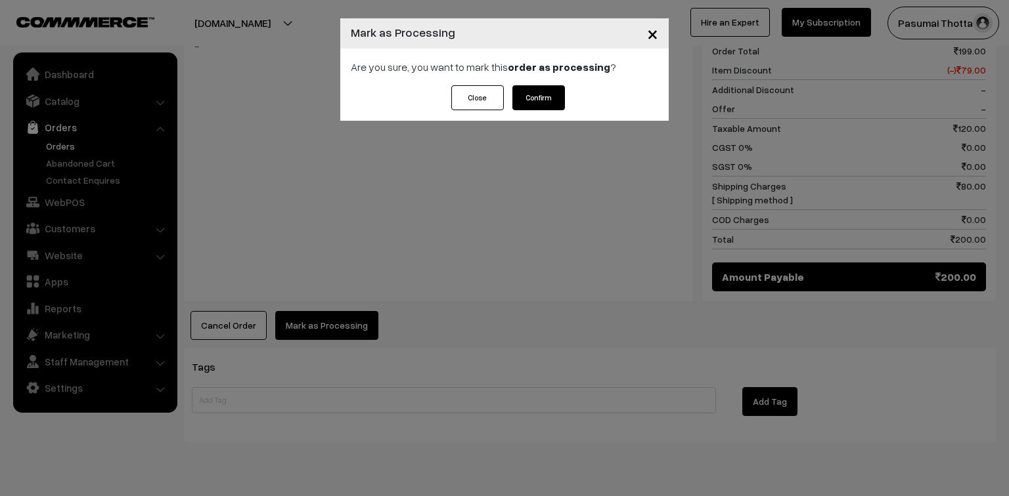
click at [546, 94] on button "Confirm" at bounding box center [538, 97] width 53 height 25
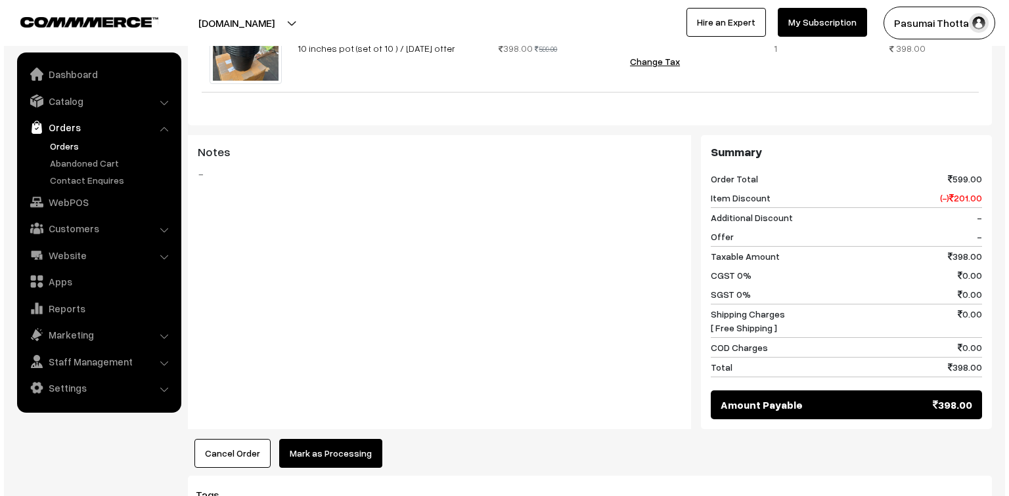
scroll to position [473, 0]
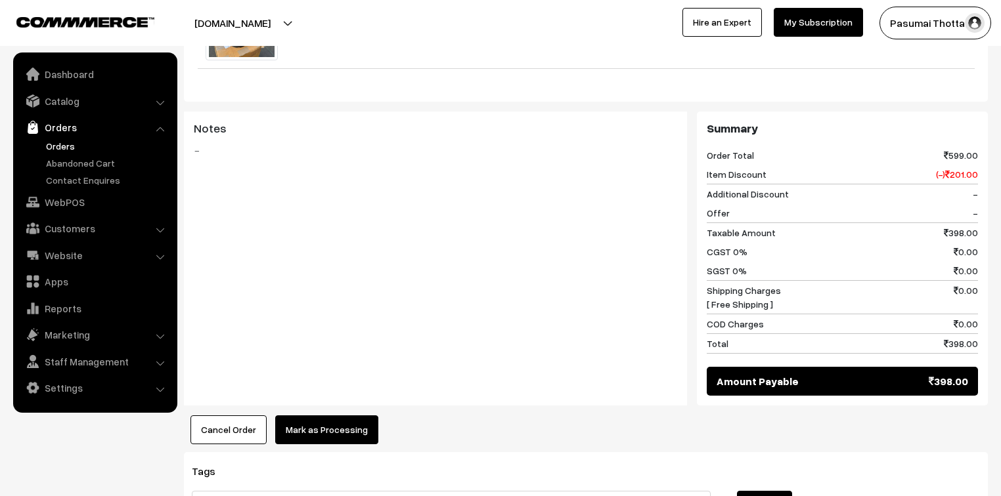
click at [357, 416] on button "Mark as Processing" at bounding box center [326, 430] width 103 height 29
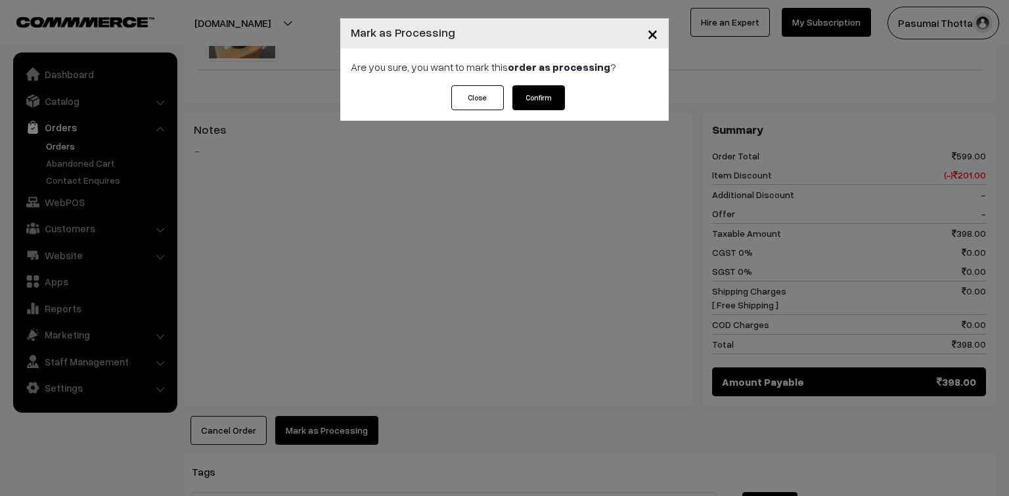
click at [544, 102] on button "Confirm" at bounding box center [538, 97] width 53 height 25
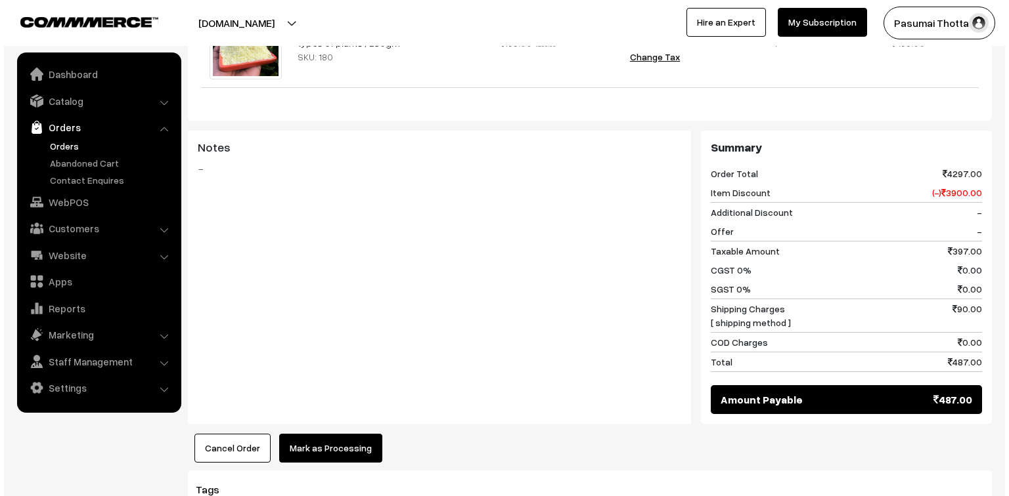
scroll to position [630, 0]
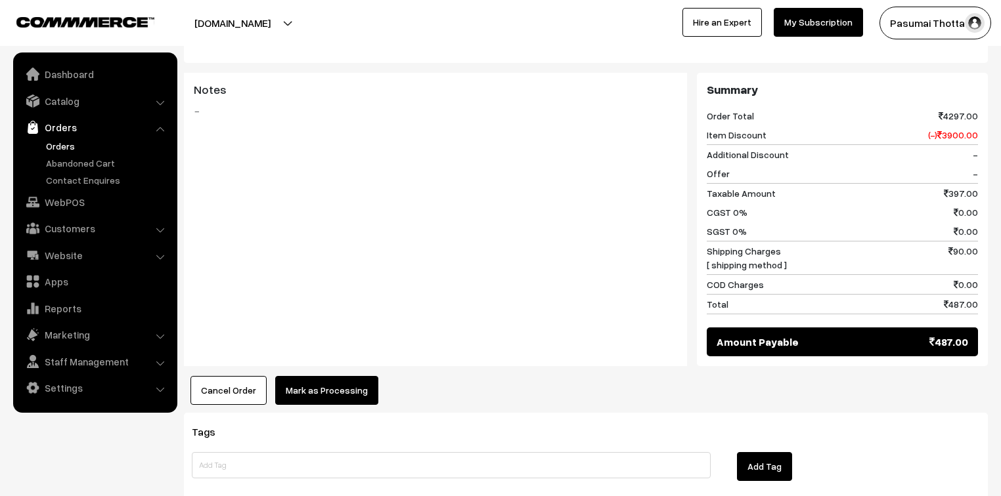
click at [359, 376] on button "Mark as Processing" at bounding box center [326, 390] width 103 height 29
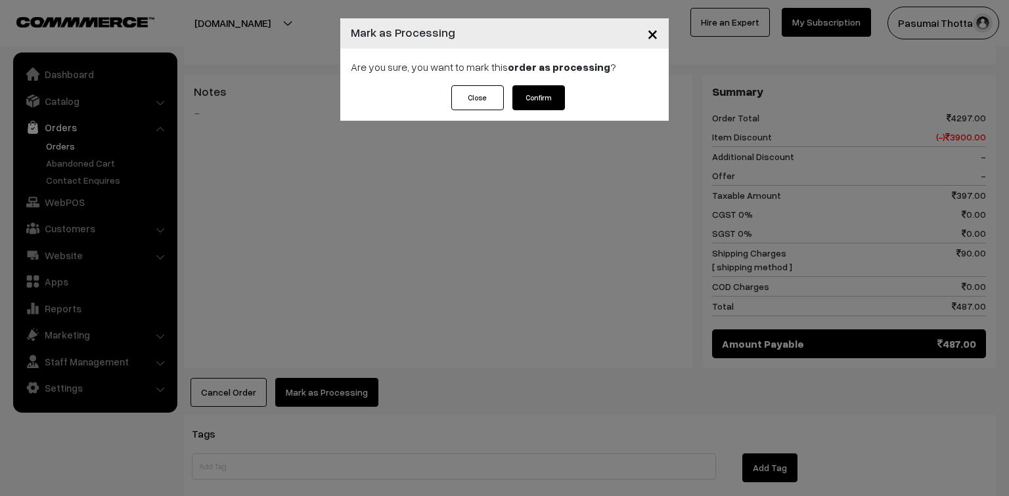
click at [545, 104] on button "Confirm" at bounding box center [538, 97] width 53 height 25
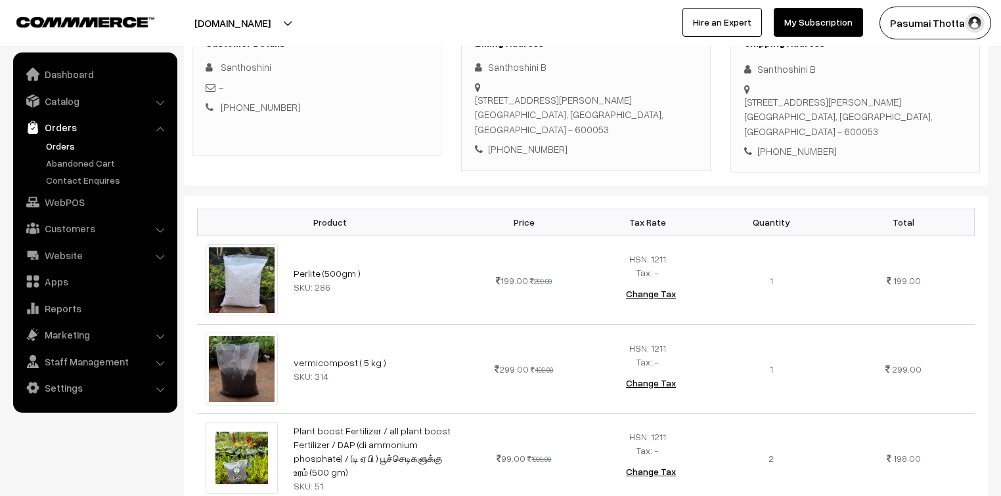
scroll to position [158, 0]
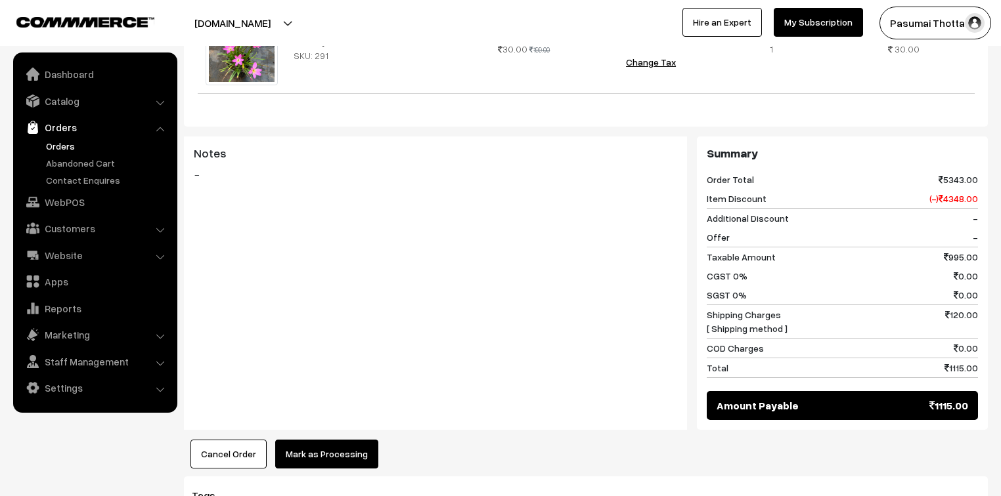
click at [344, 454] on button "Mark as Processing" at bounding box center [326, 454] width 103 height 29
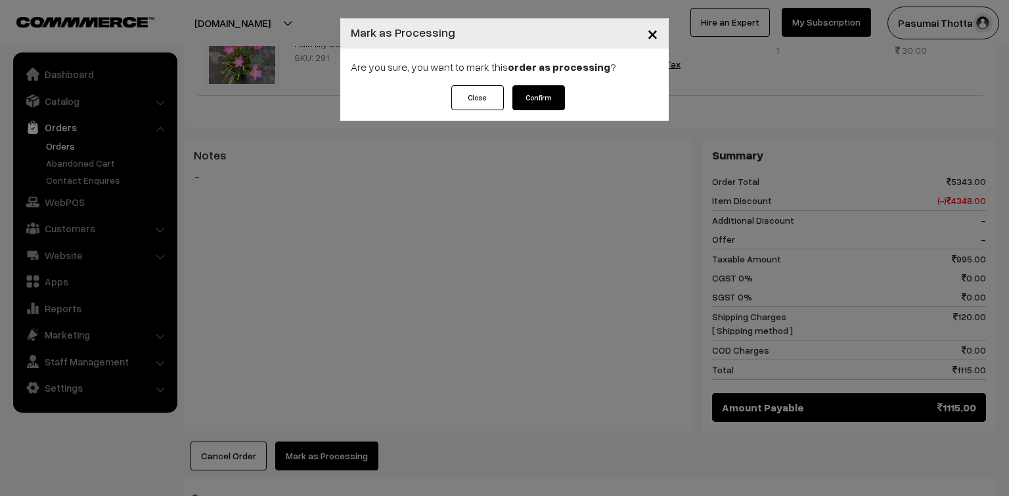
drag, startPoint x: 538, startPoint y: 121, endPoint x: 539, endPoint y: 97, distance: 23.6
click at [538, 116] on div "× Mark as Processing Are you sure, you want to mark this order as processing ? …" at bounding box center [504, 248] width 1009 height 496
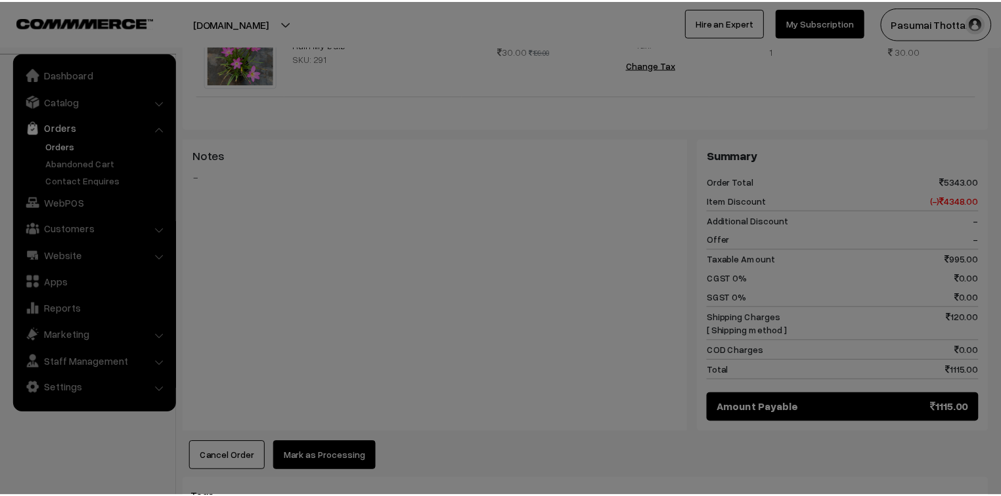
scroll to position [893, 0]
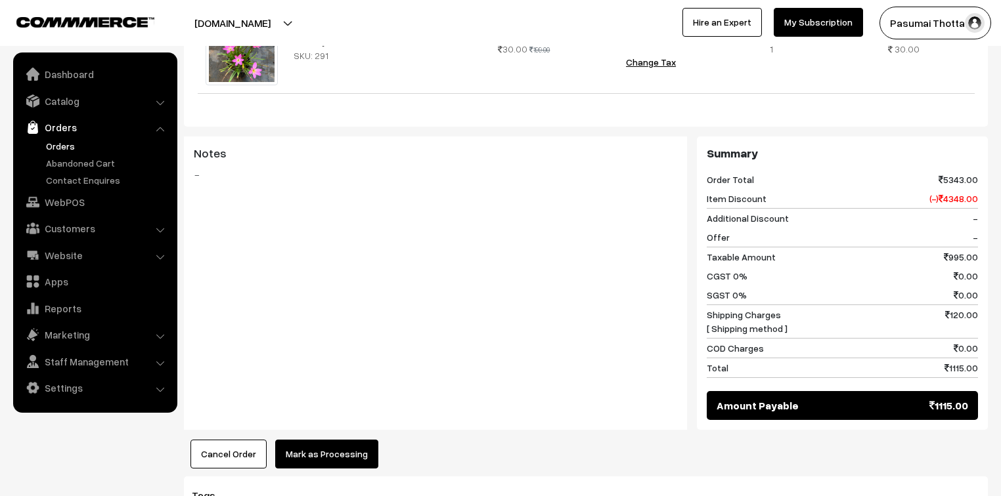
click at [339, 469] on button "Mark as Processing" at bounding box center [326, 454] width 103 height 29
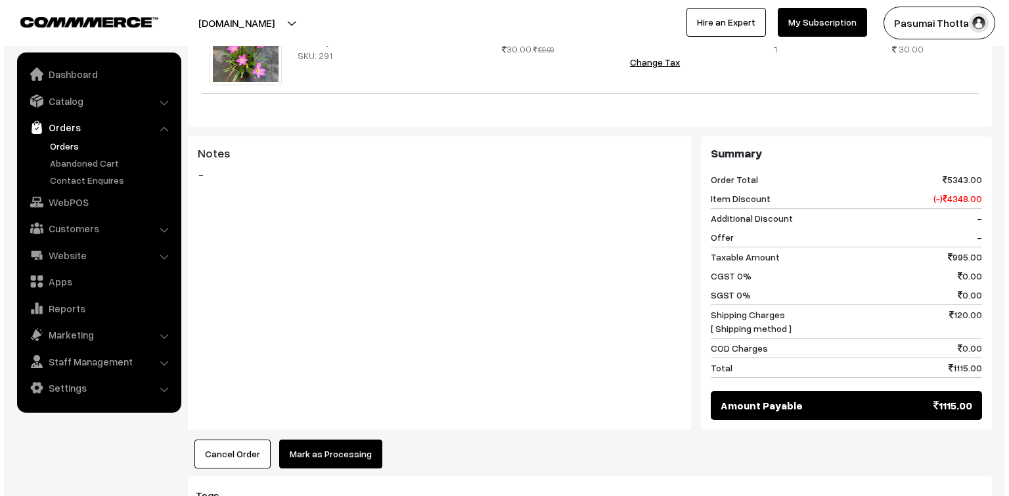
scroll to position [896, 0]
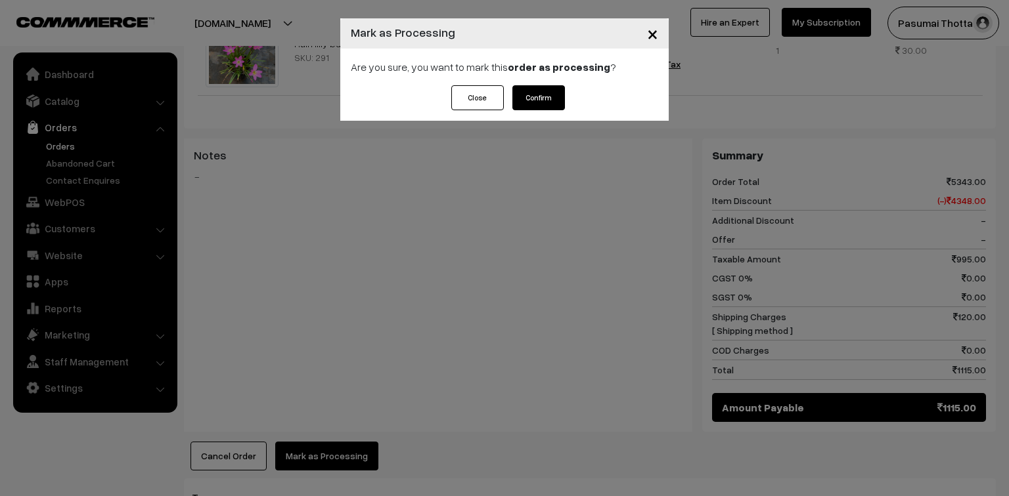
click at [548, 92] on button "Confirm" at bounding box center [538, 97] width 53 height 25
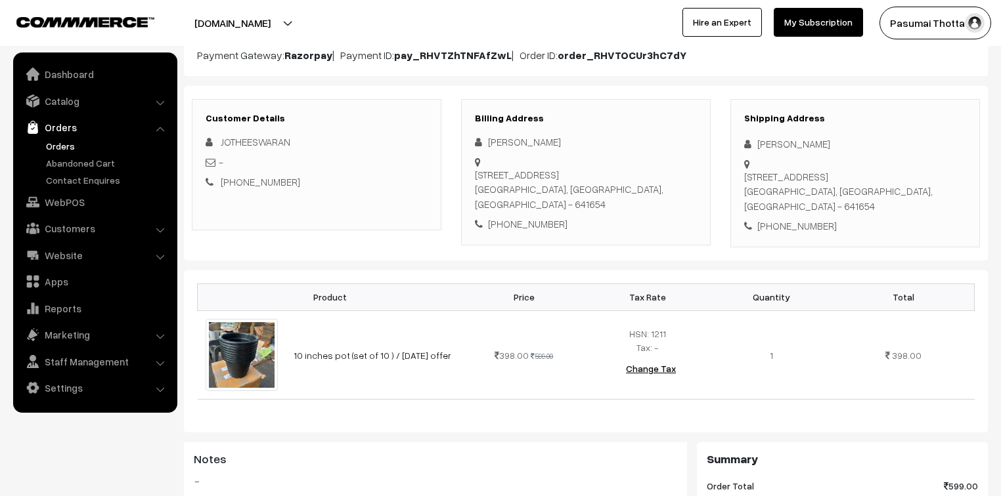
scroll to position [158, 0]
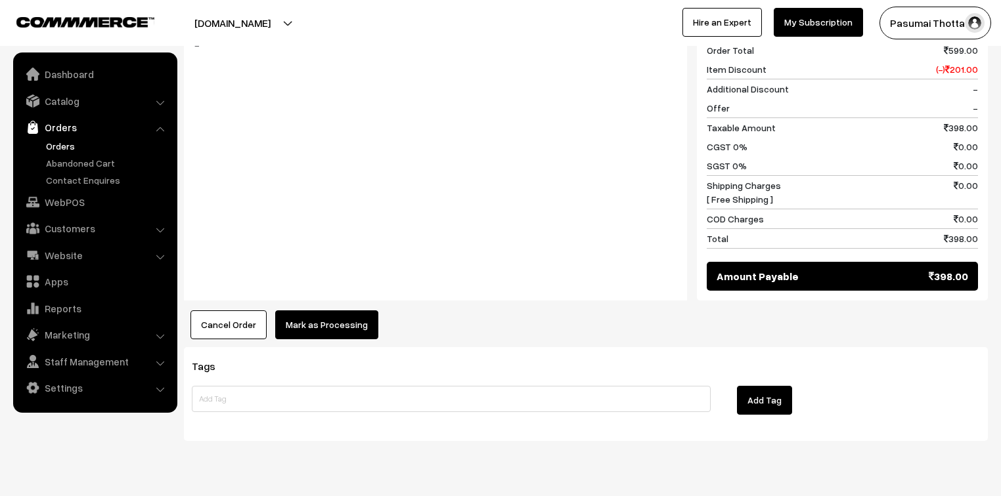
click at [359, 311] on button "Mark as Processing" at bounding box center [326, 325] width 103 height 29
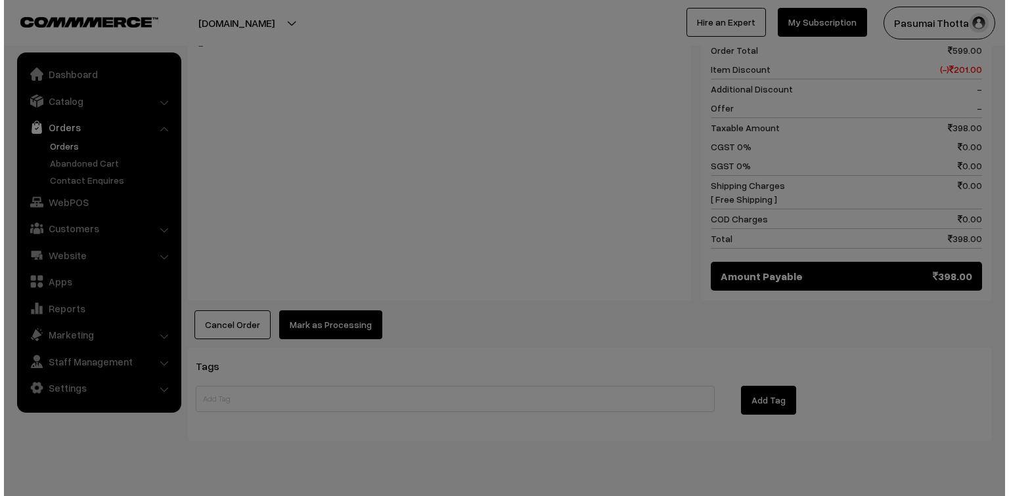
scroll to position [579, 0]
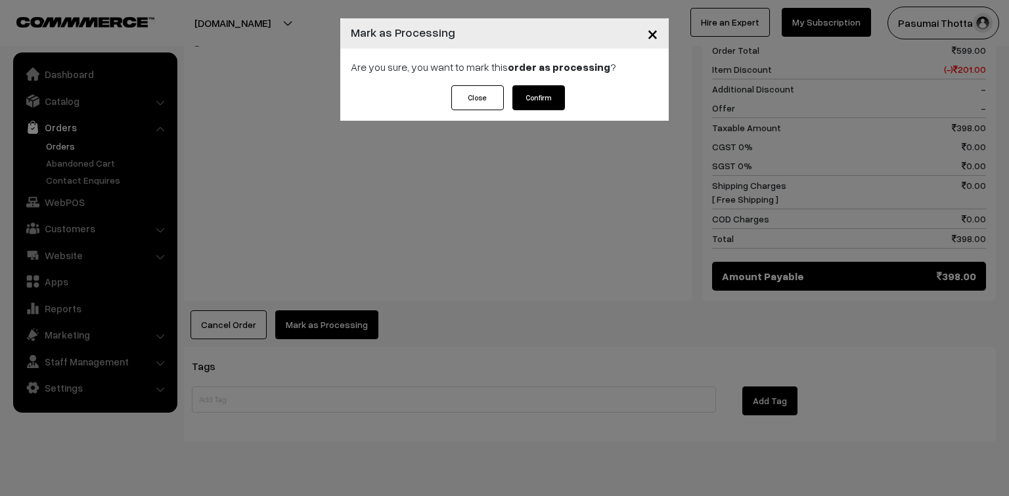
click at [557, 89] on button "Confirm" at bounding box center [538, 97] width 53 height 25
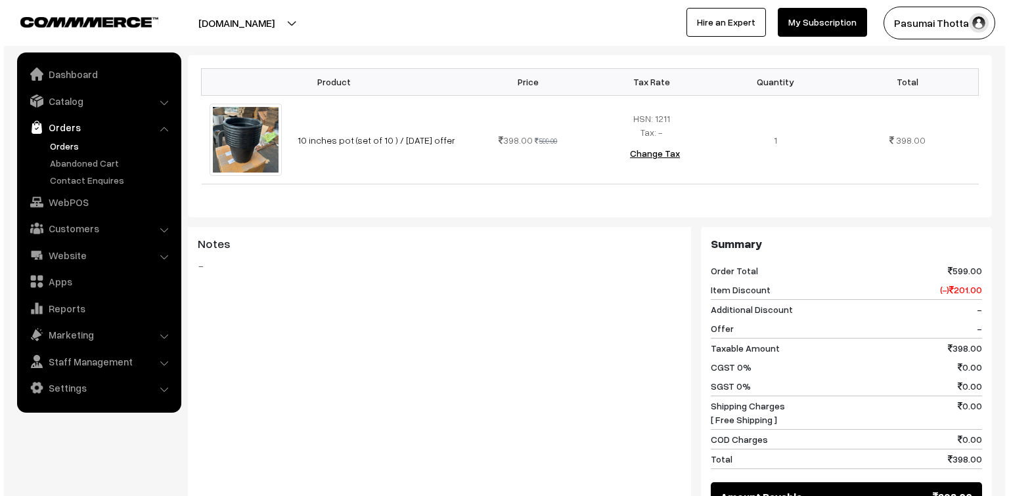
scroll to position [525, 0]
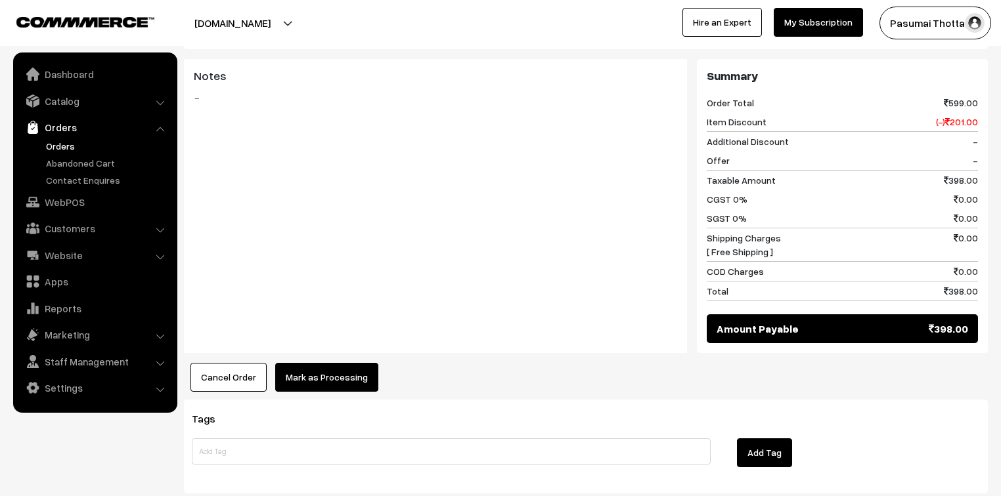
click at [327, 363] on button "Mark as Processing" at bounding box center [326, 377] width 103 height 29
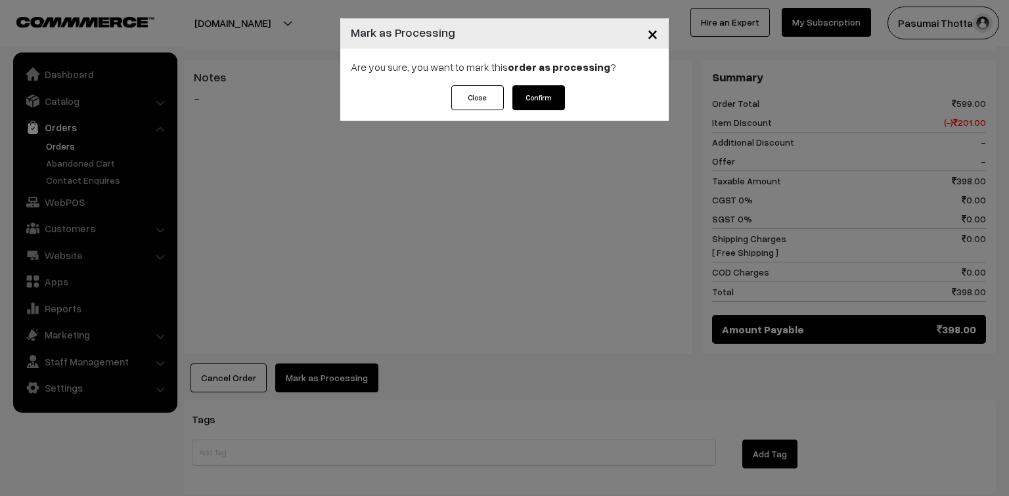
click at [531, 98] on button "Confirm" at bounding box center [538, 97] width 53 height 25
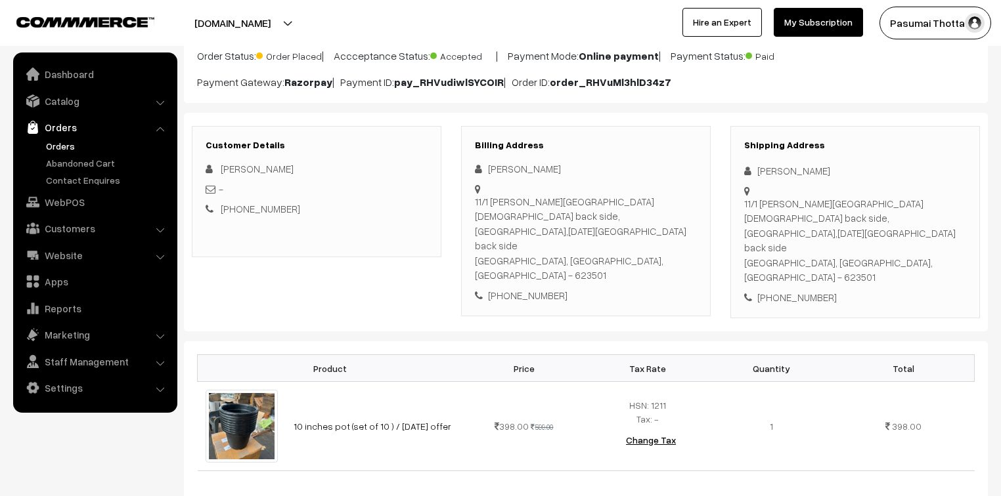
scroll to position [158, 0]
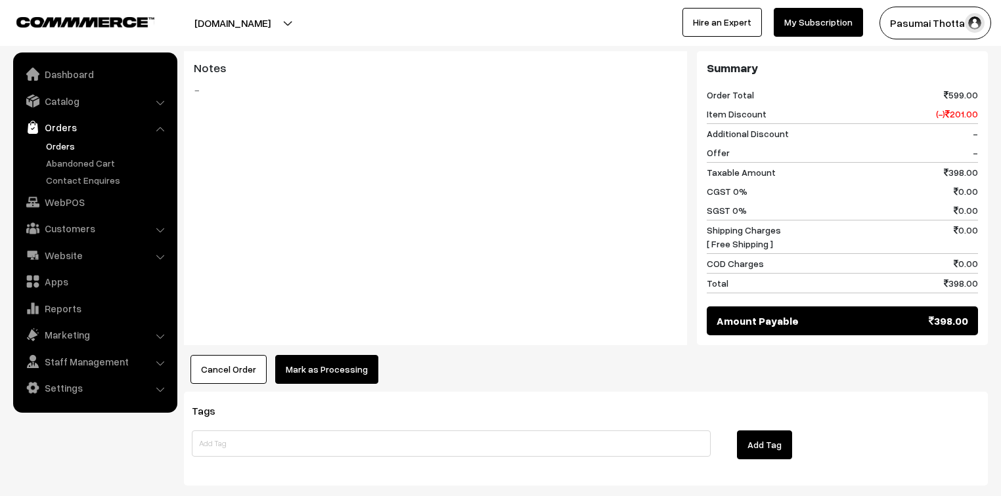
click at [314, 355] on button "Mark as Processing" at bounding box center [326, 369] width 103 height 29
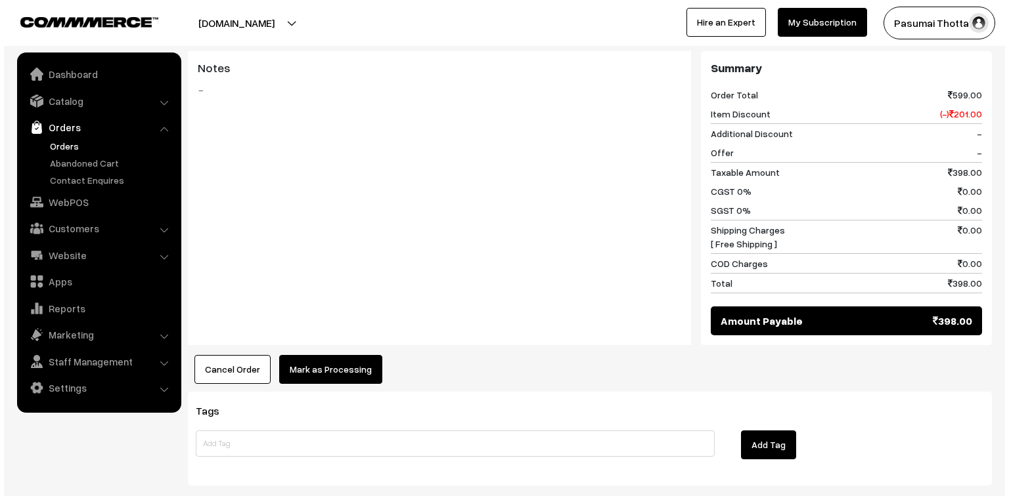
scroll to position [579, 0]
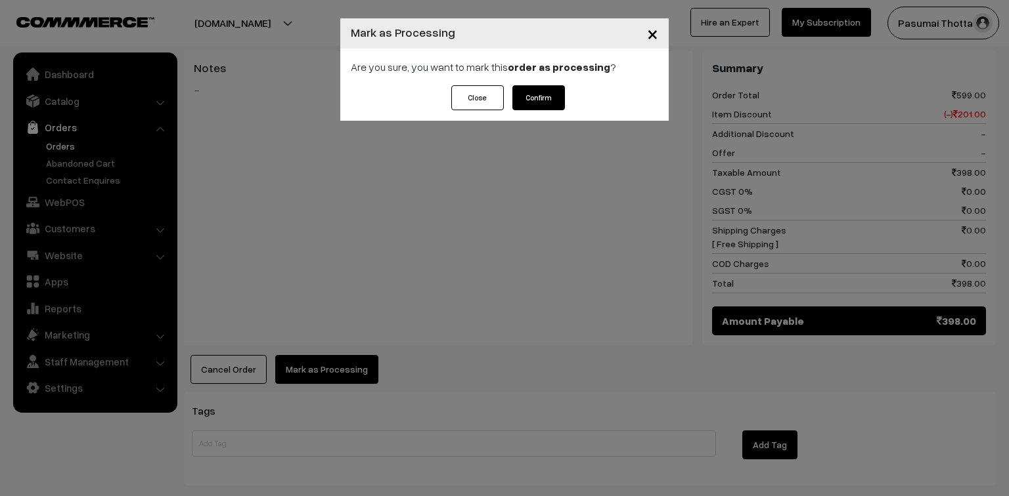
click at [524, 89] on button "Confirm" at bounding box center [538, 97] width 53 height 25
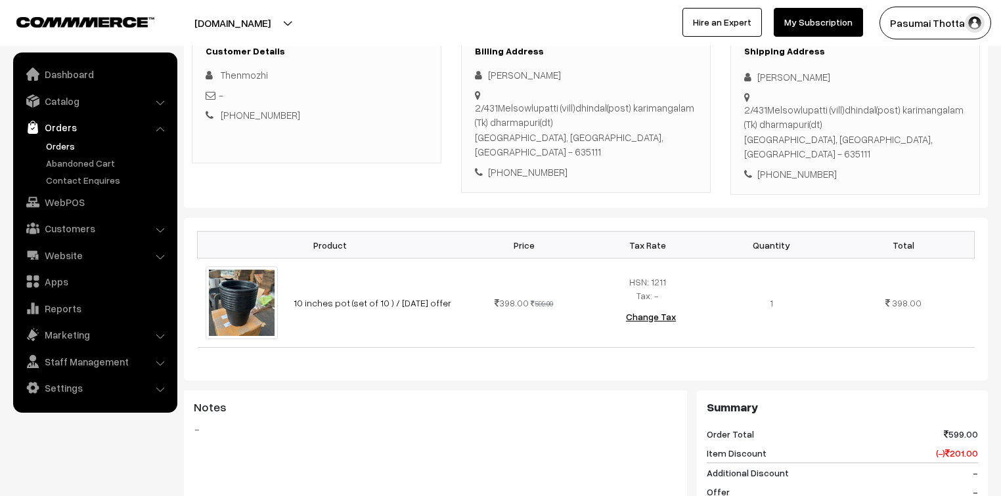
scroll to position [210, 0]
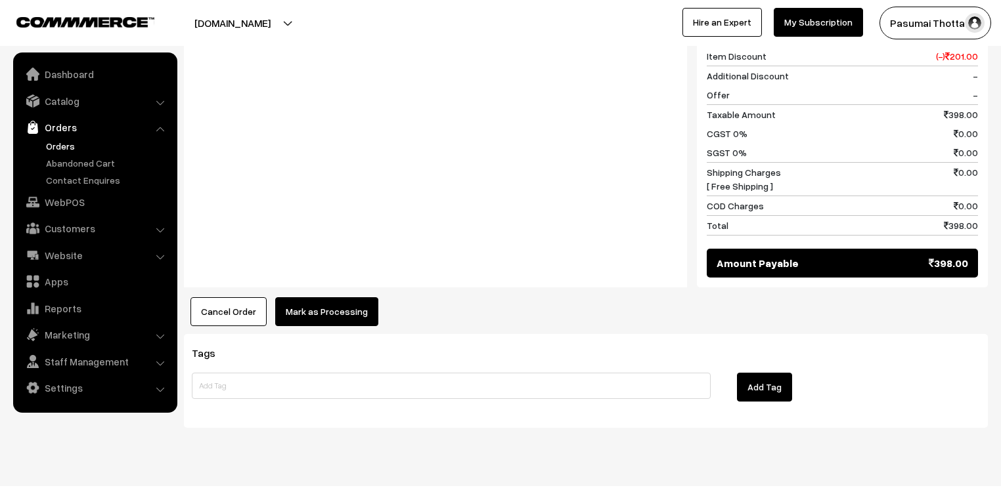
click at [315, 297] on button "Mark as Processing" at bounding box center [326, 311] width 103 height 29
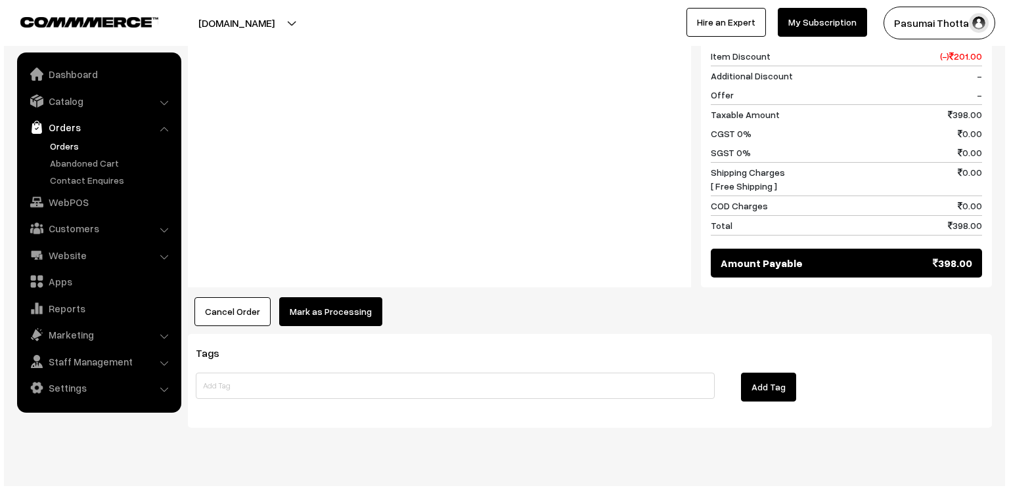
scroll to position [607, 0]
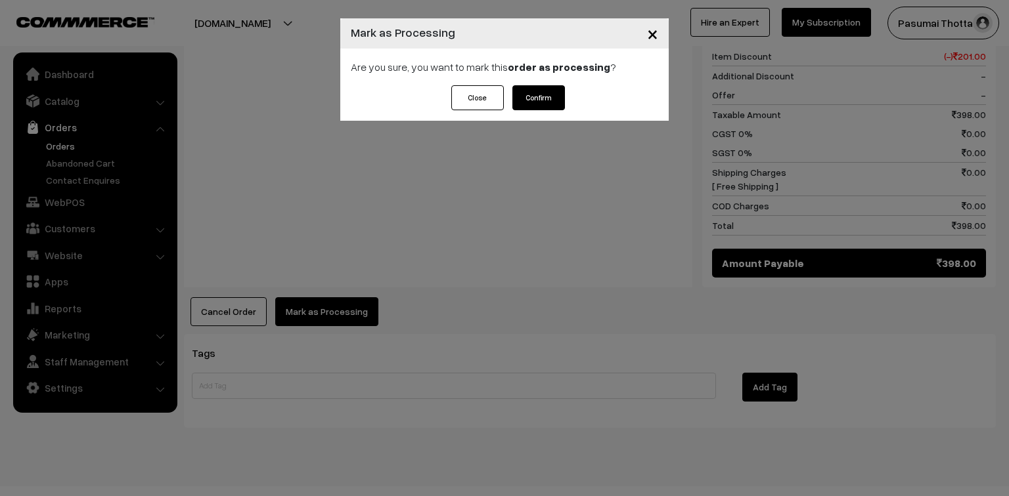
click at [541, 97] on button "Confirm" at bounding box center [538, 97] width 53 height 25
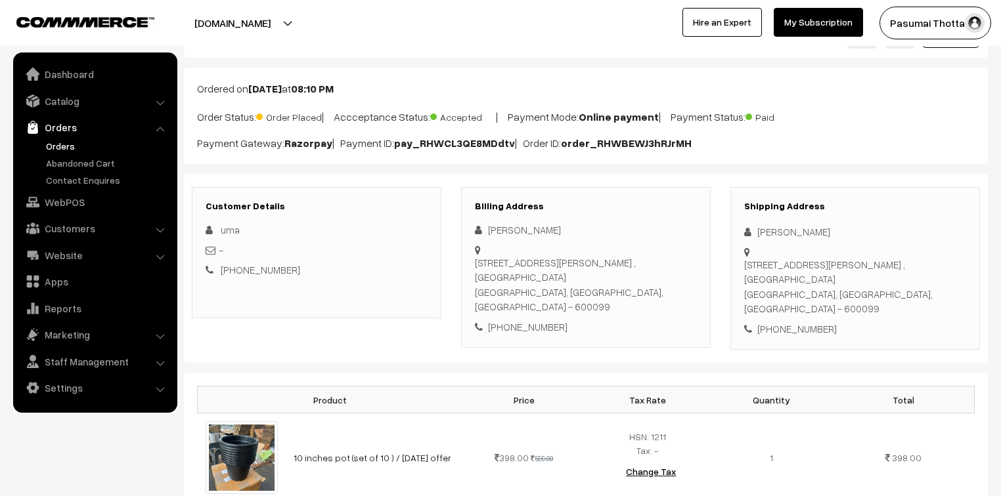
scroll to position [158, 0]
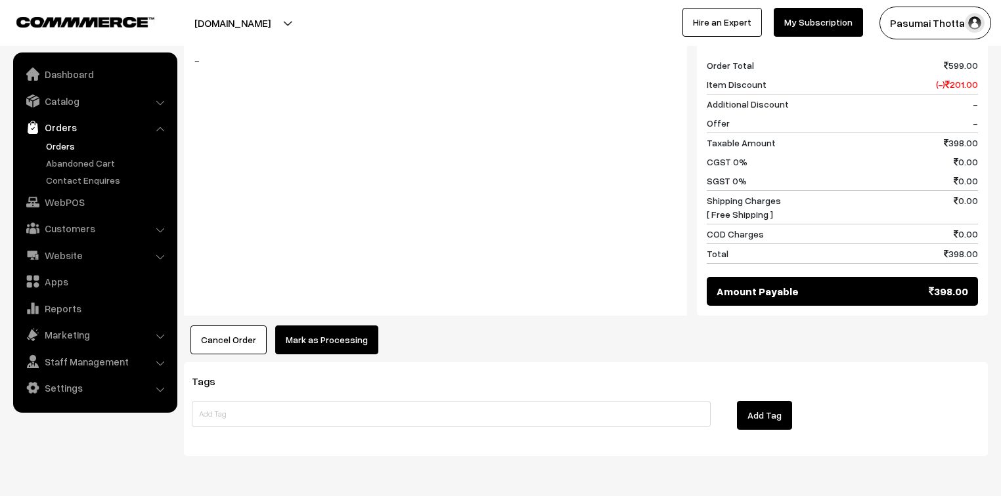
click at [313, 326] on button "Mark as Processing" at bounding box center [326, 340] width 103 height 29
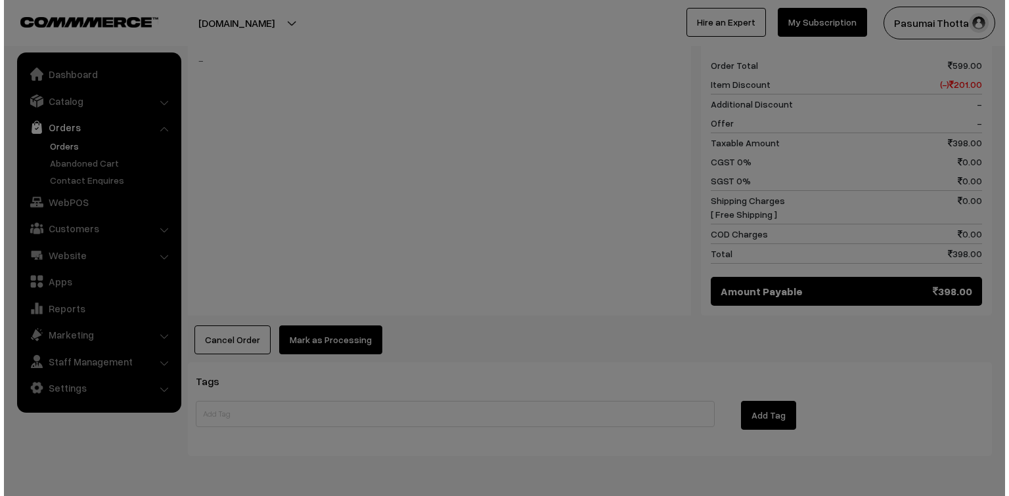
scroll to position [579, 0]
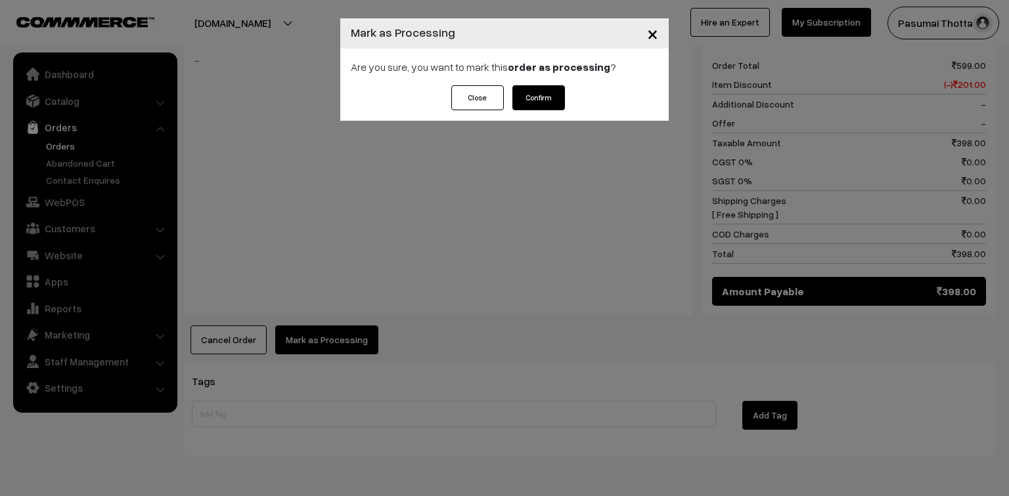
click at [542, 81] on div "Are you sure, you want to mark this order as processing ?" at bounding box center [504, 67] width 328 height 37
click at [538, 101] on button "Confirm" at bounding box center [538, 97] width 53 height 25
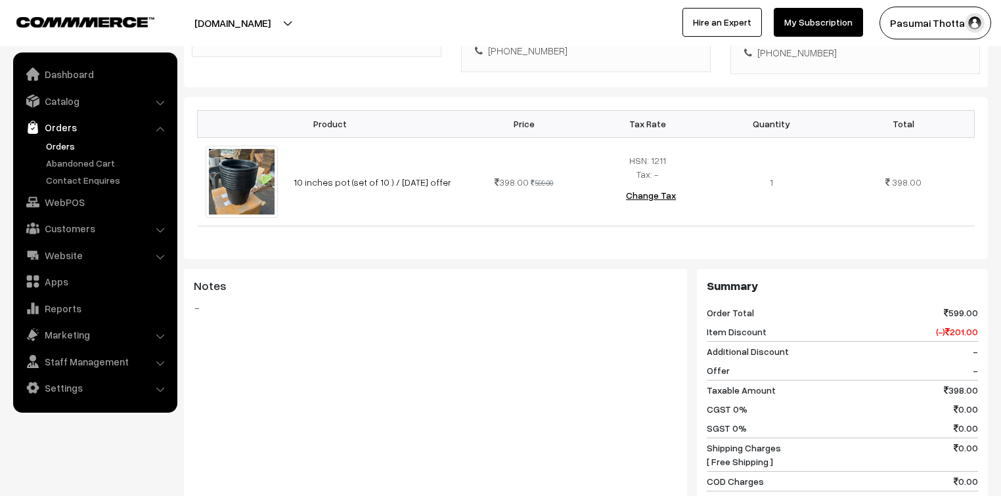
scroll to position [578, 0]
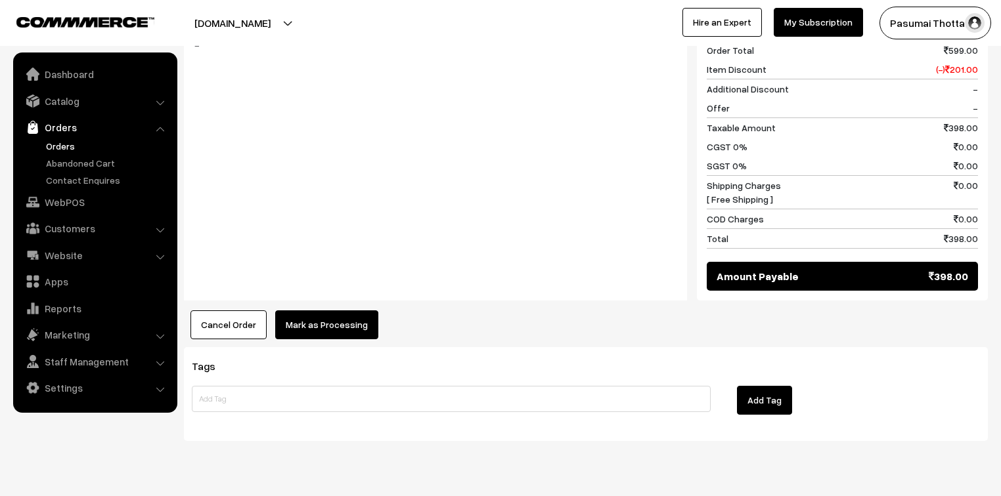
click at [360, 311] on button "Mark as Processing" at bounding box center [326, 325] width 103 height 29
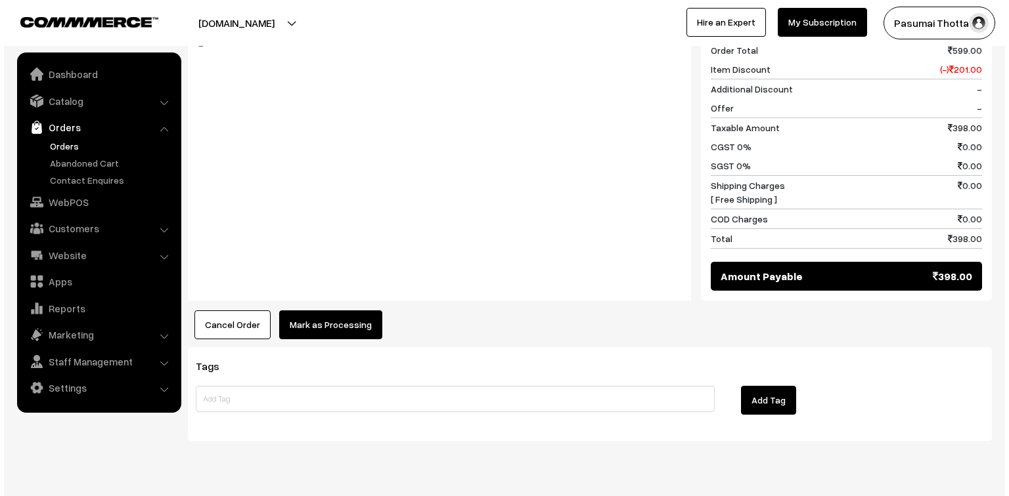
scroll to position [579, 0]
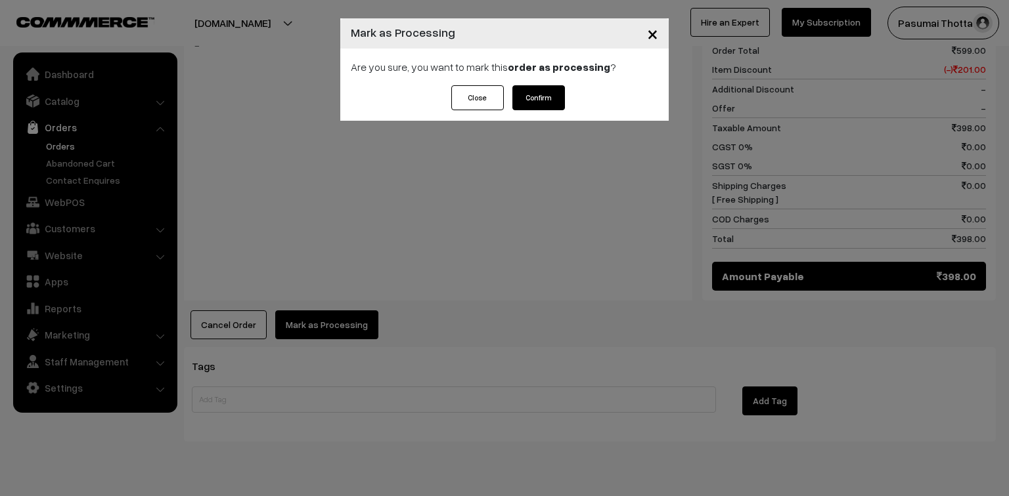
click at [551, 95] on button "Confirm" at bounding box center [538, 97] width 53 height 25
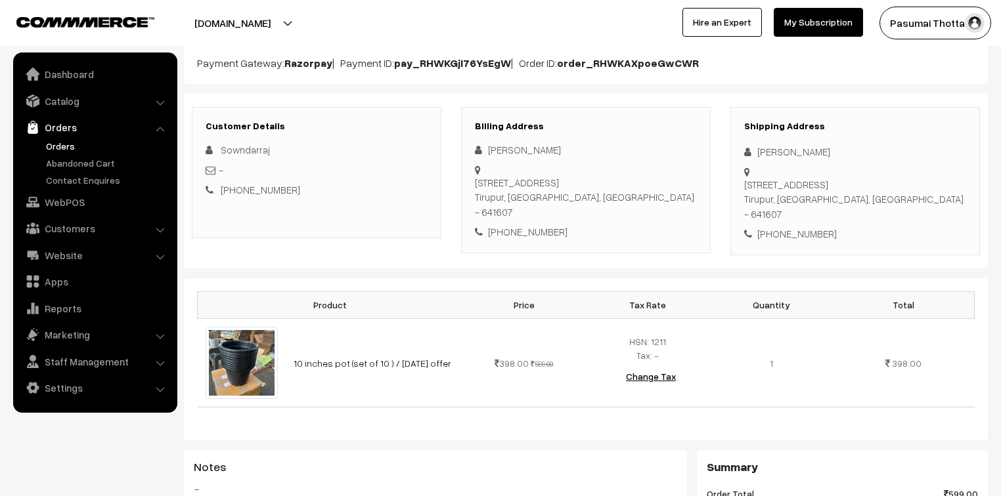
scroll to position [158, 0]
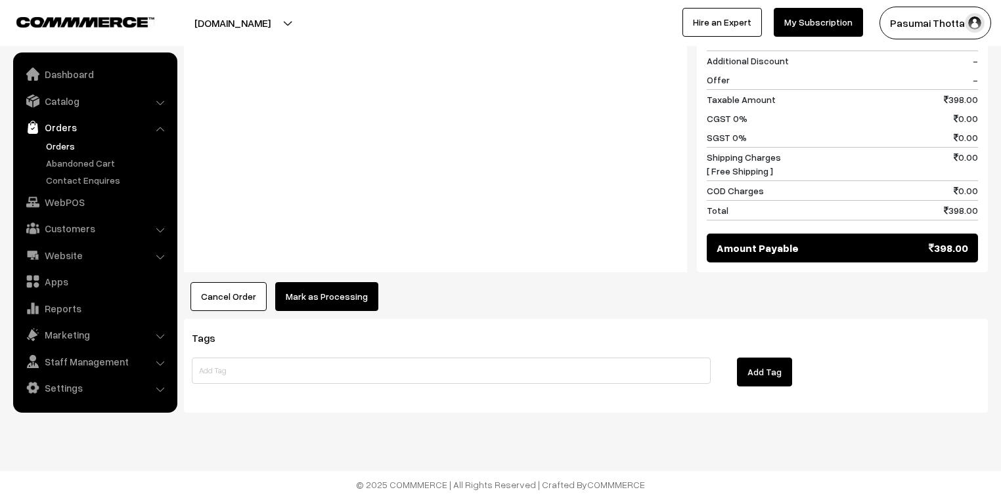
click at [351, 286] on button "Mark as Processing" at bounding box center [326, 296] width 103 height 29
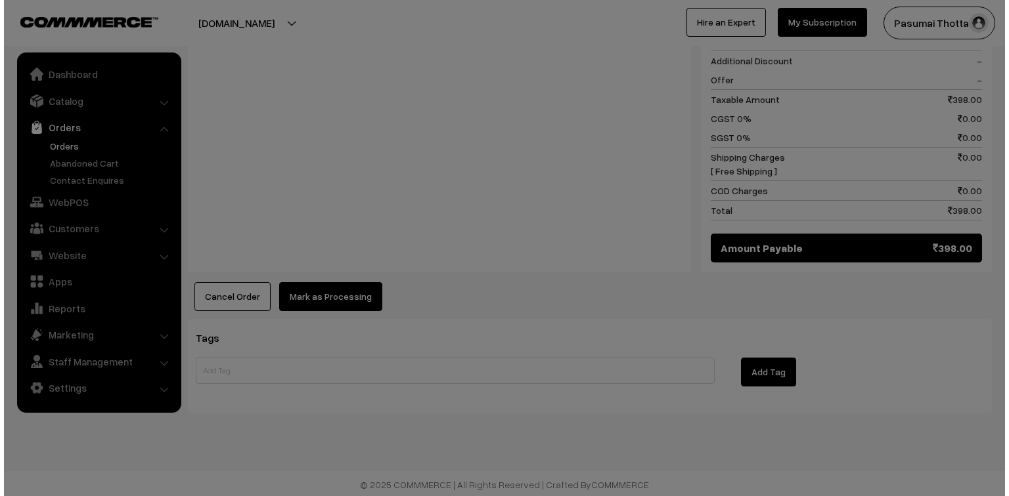
scroll to position [607, 0]
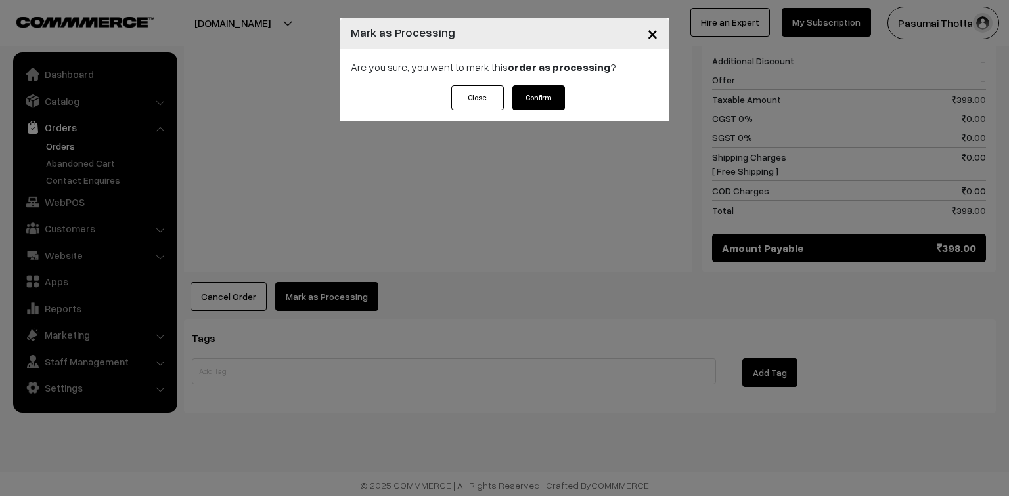
click at [535, 100] on button "Confirm" at bounding box center [538, 97] width 53 height 25
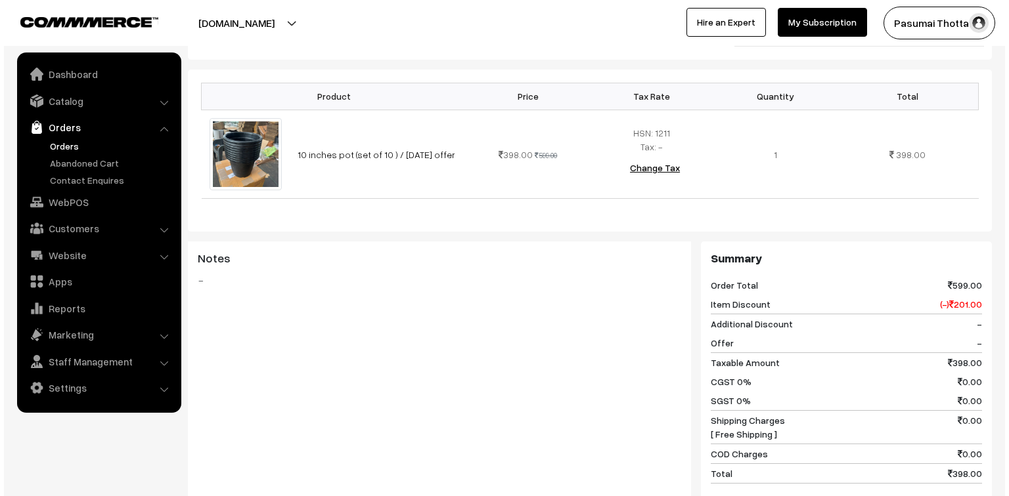
scroll to position [525, 0]
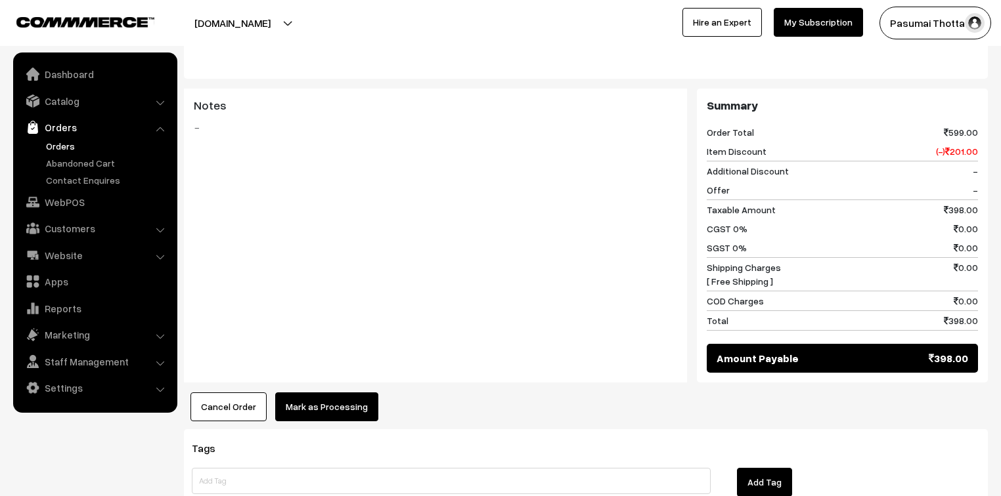
click at [320, 393] on button "Mark as Processing" at bounding box center [326, 407] width 103 height 29
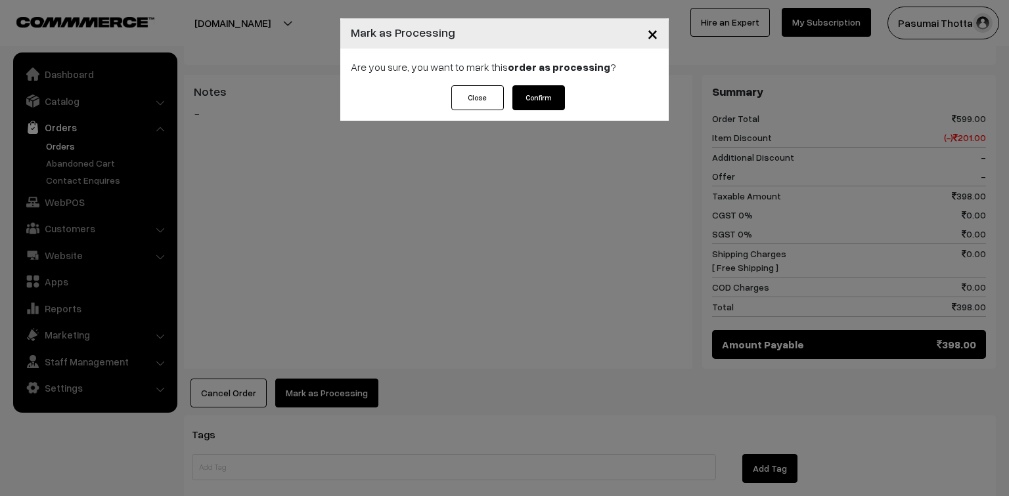
click at [525, 87] on button "Confirm" at bounding box center [538, 97] width 53 height 25
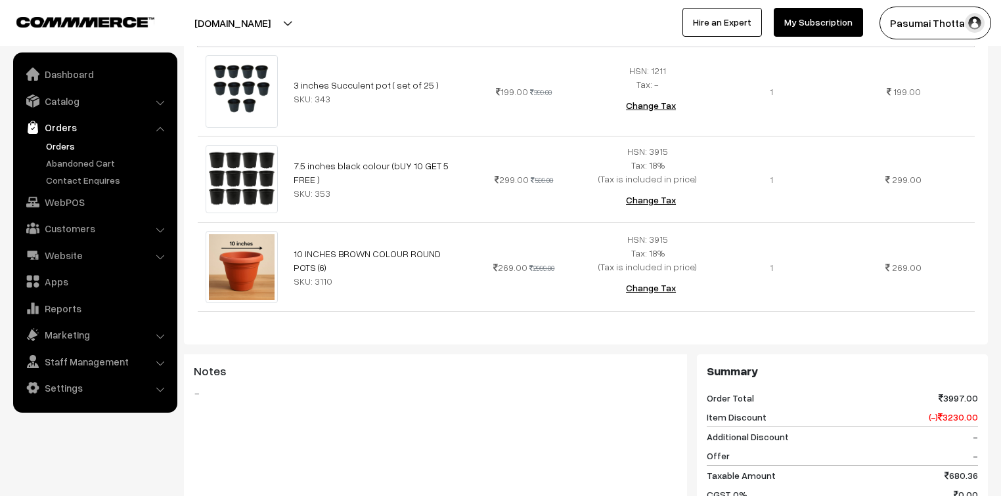
scroll to position [473, 0]
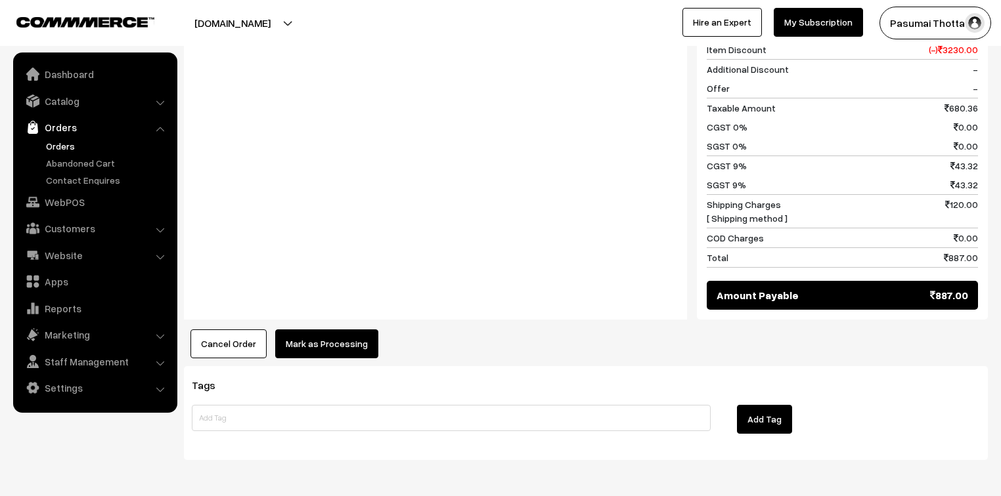
click at [314, 330] on button "Mark as Processing" at bounding box center [326, 344] width 103 height 29
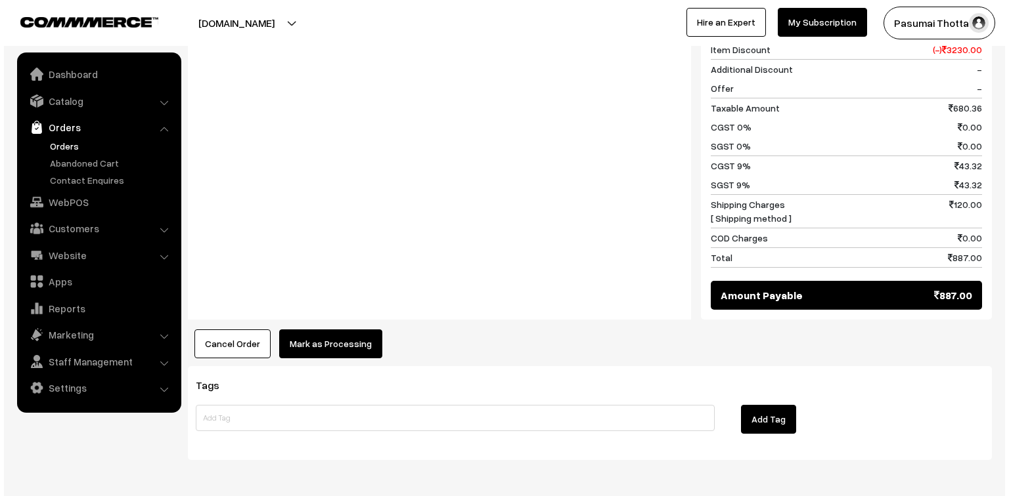
scroll to position [789, 0]
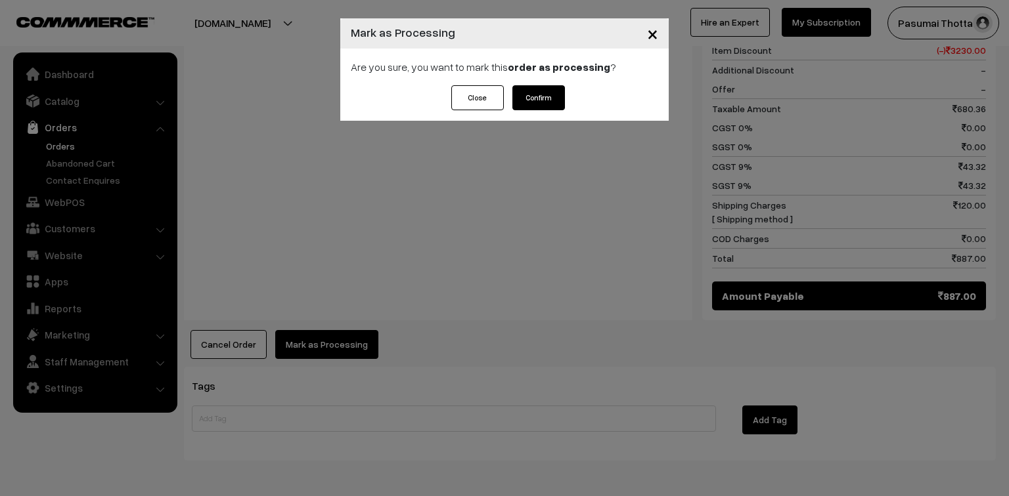
click at [546, 104] on button "Confirm" at bounding box center [538, 97] width 53 height 25
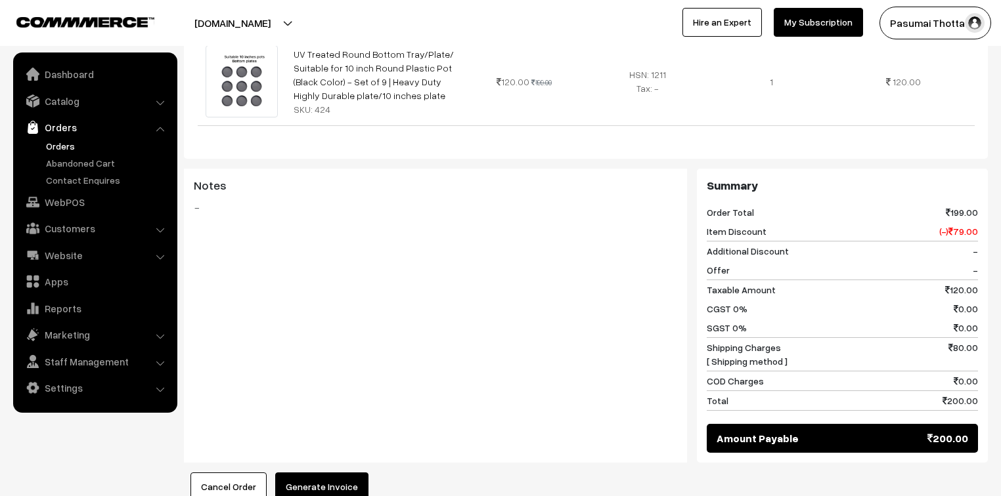
scroll to position [420, 0]
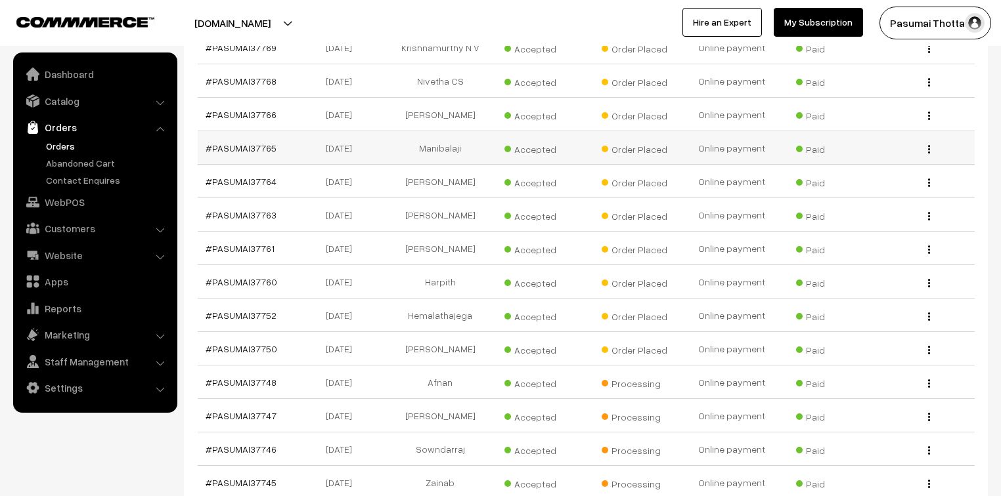
scroll to position [473, 0]
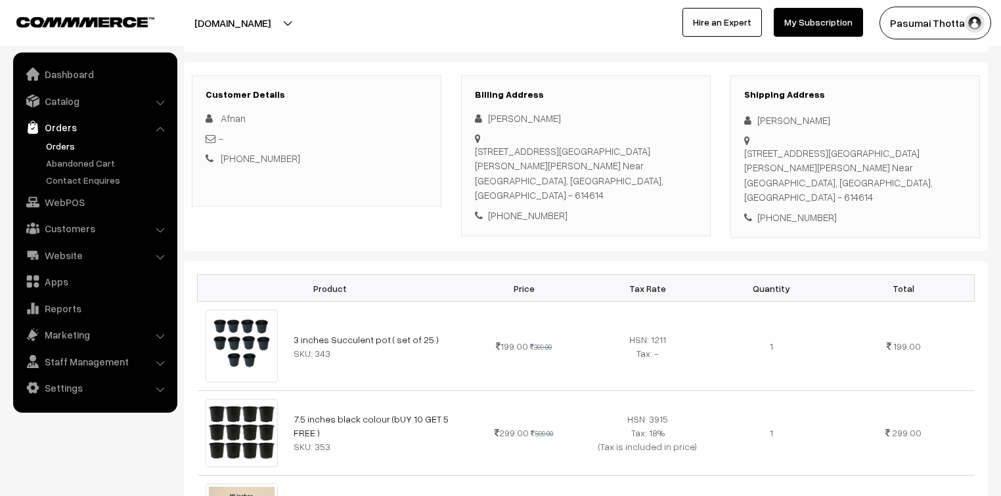
scroll to position [210, 0]
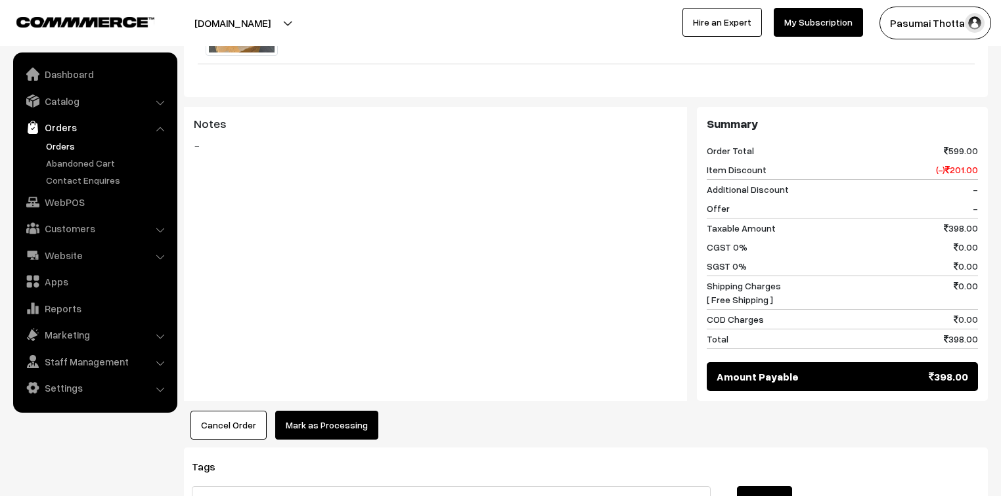
scroll to position [606, 0]
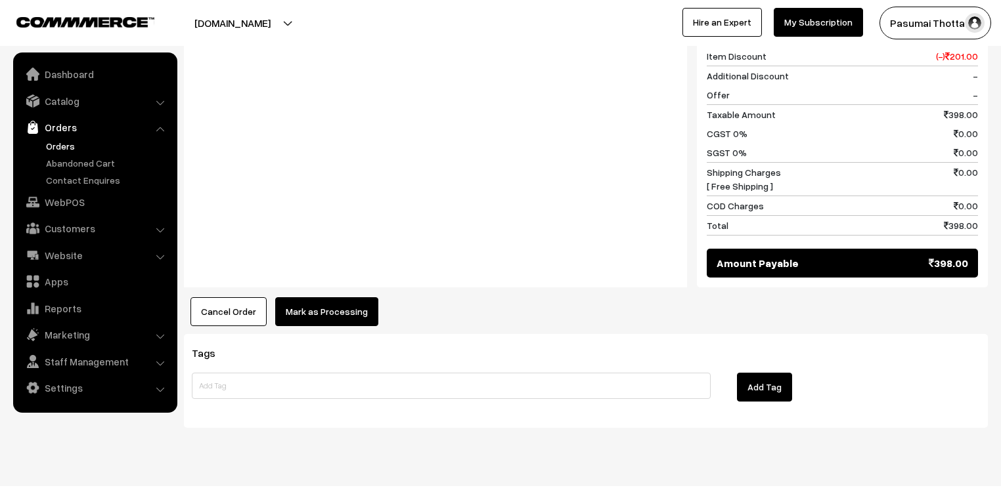
click at [325, 279] on div "Product Price Tax Rate Quantity Total 10 inches pot (set of 10 ) / sunday offer…" at bounding box center [586, 73] width 804 height 505
click at [330, 299] on button "Mark as Processing" at bounding box center [326, 311] width 103 height 29
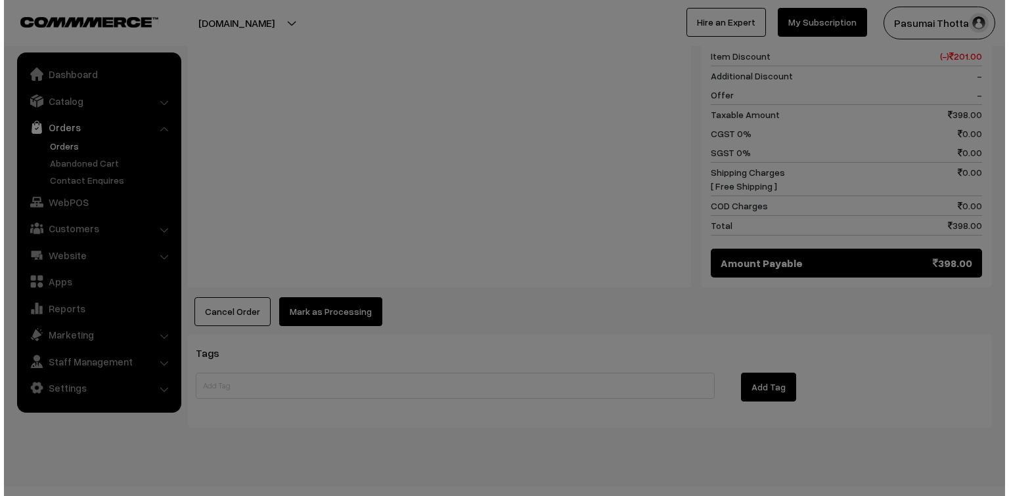
scroll to position [607, 0]
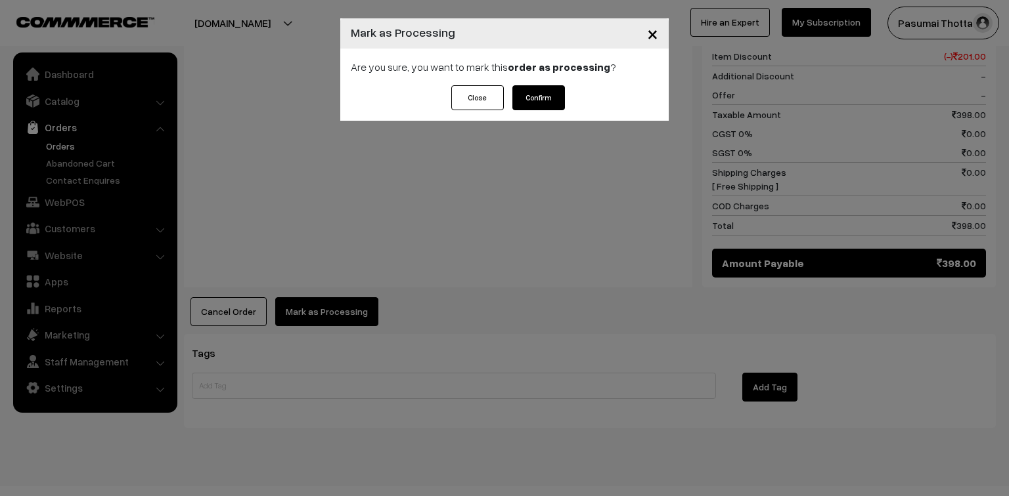
click at [540, 102] on button "Confirm" at bounding box center [538, 97] width 53 height 25
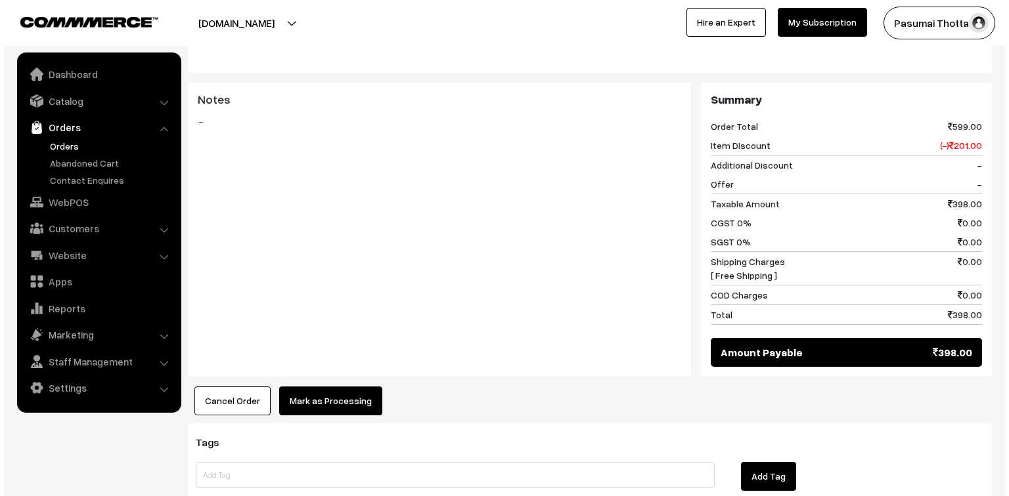
scroll to position [525, 0]
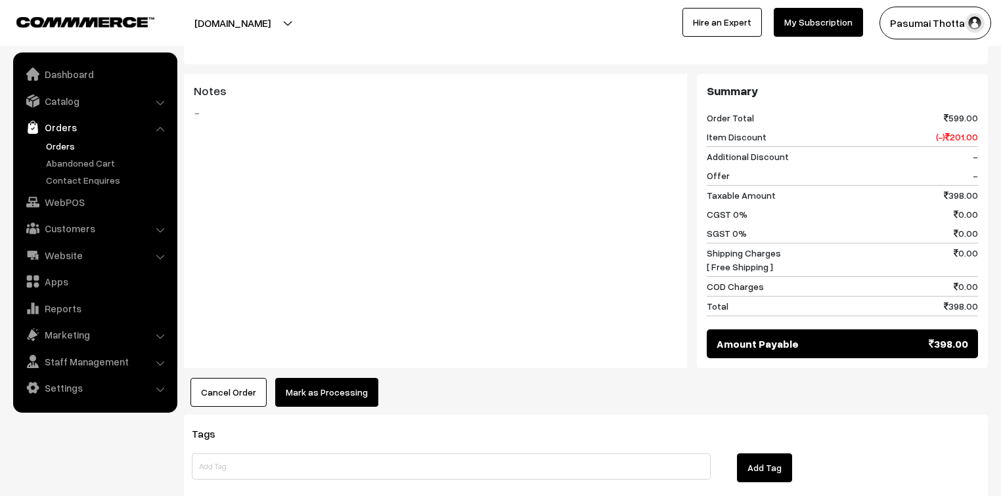
click at [341, 378] on button "Mark as Processing" at bounding box center [326, 392] width 103 height 29
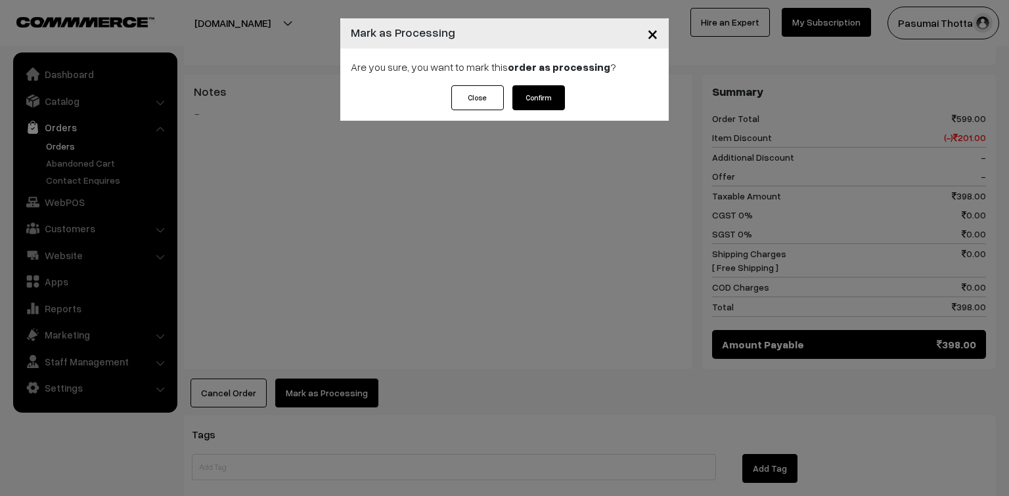
click at [530, 107] on button "Confirm" at bounding box center [538, 97] width 53 height 25
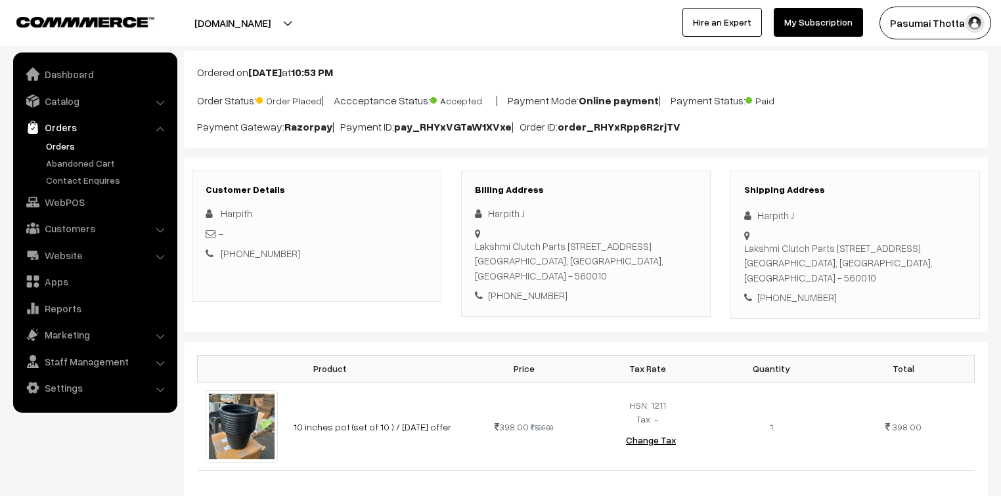
scroll to position [210, 0]
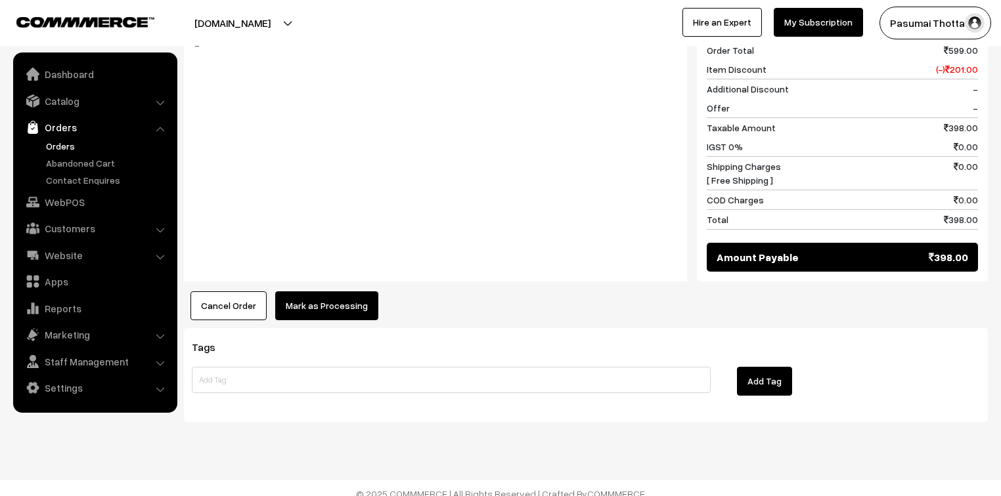
click at [331, 307] on button "Mark as Processing" at bounding box center [326, 306] width 103 height 29
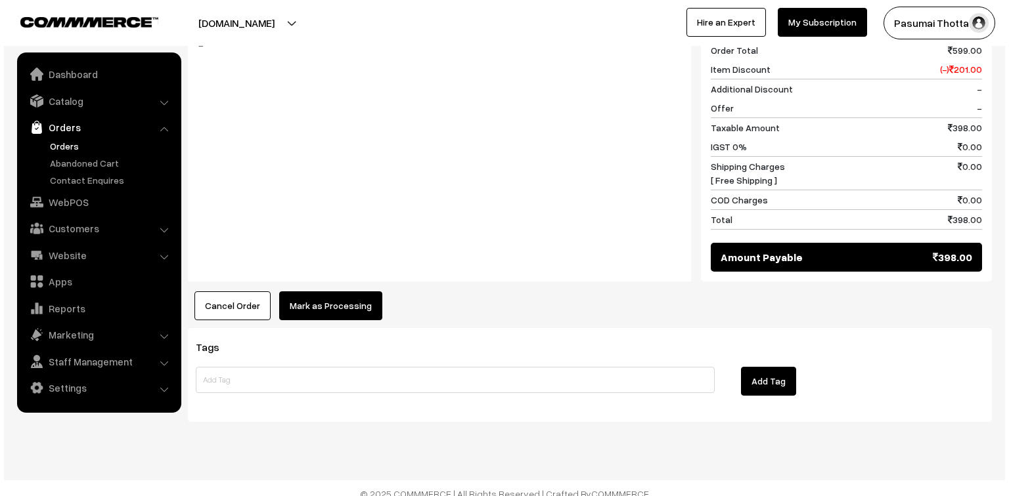
scroll to position [579, 0]
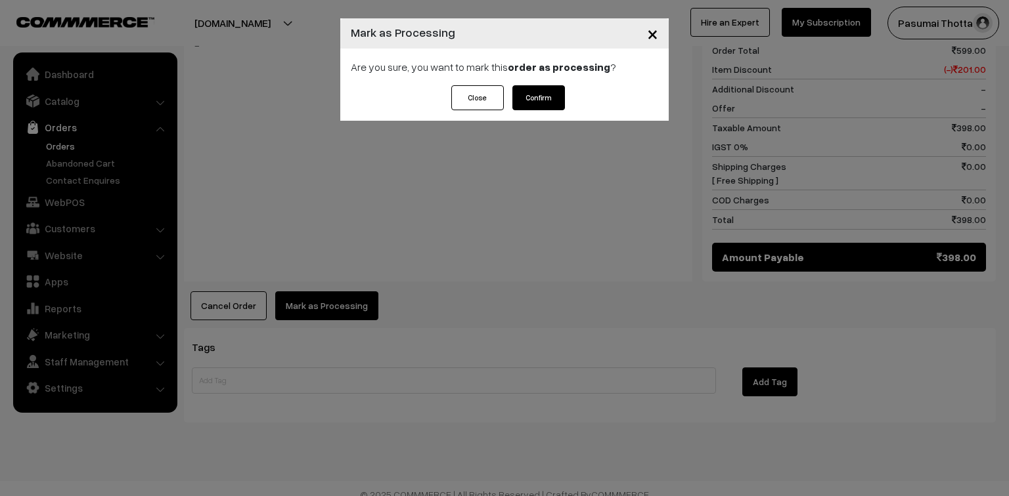
click at [535, 91] on button "Confirm" at bounding box center [538, 97] width 53 height 25
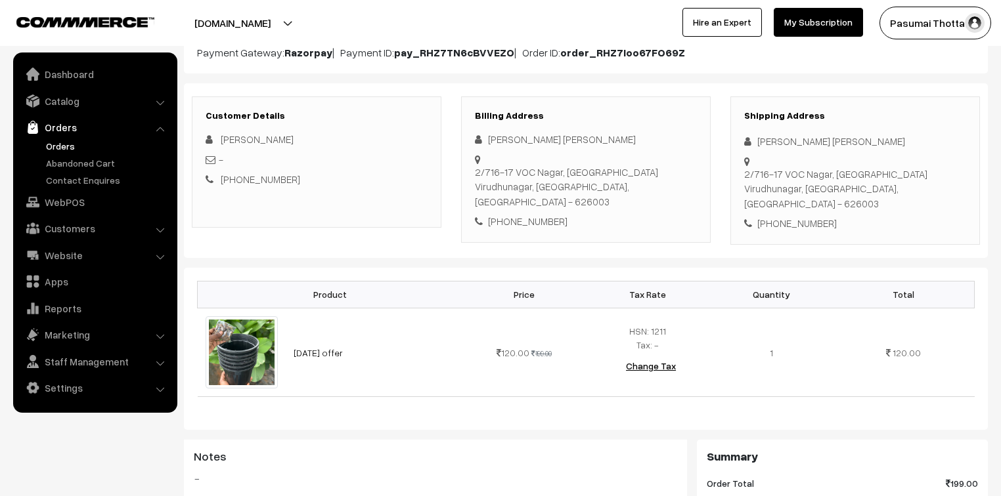
scroll to position [158, 0]
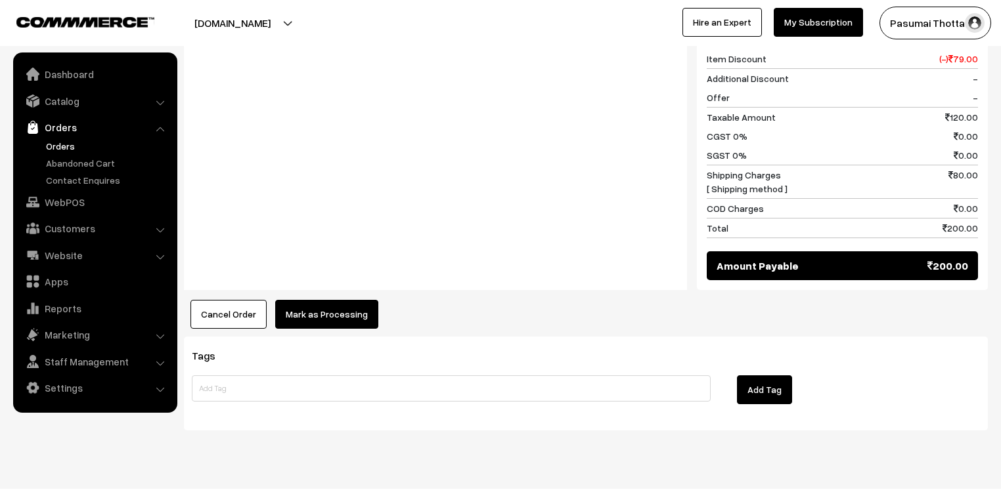
click at [295, 300] on button "Mark as Processing" at bounding box center [326, 314] width 103 height 29
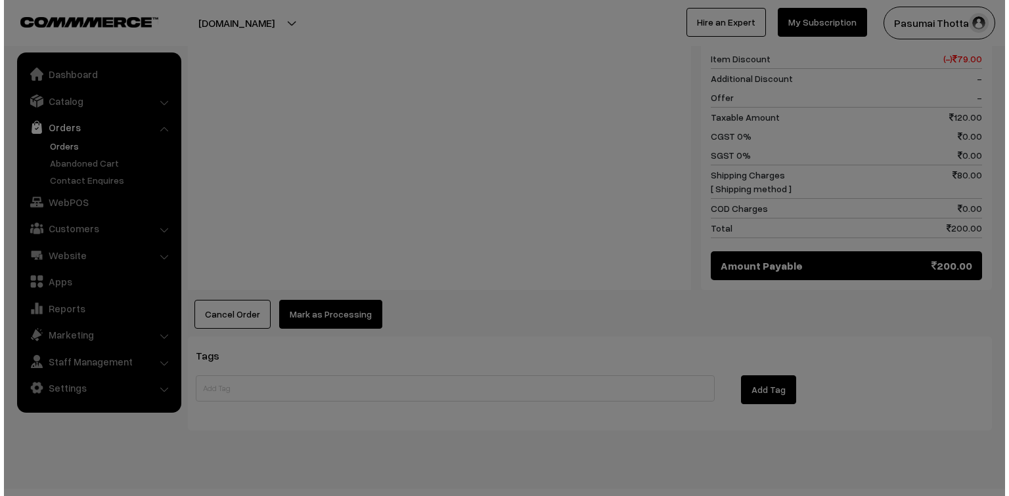
scroll to position [590, 0]
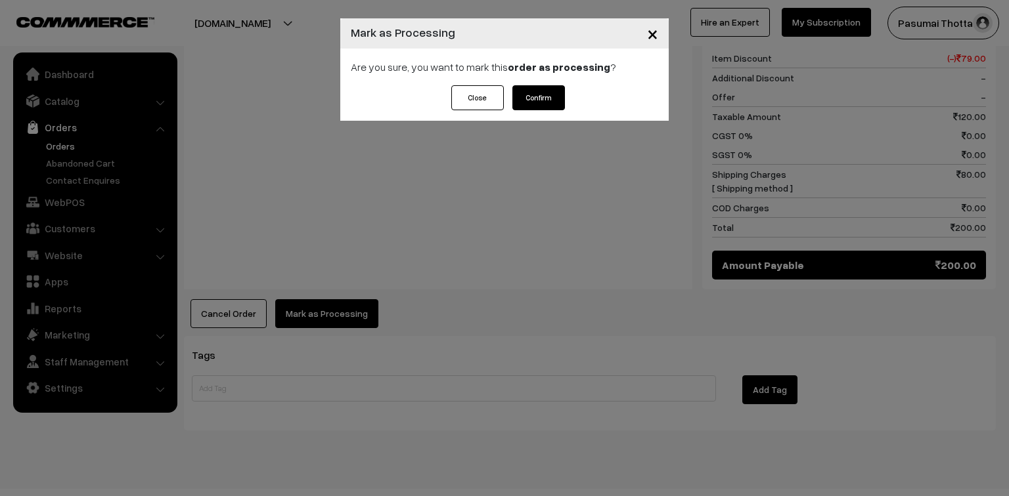
click at [549, 98] on button "Confirm" at bounding box center [538, 97] width 53 height 25
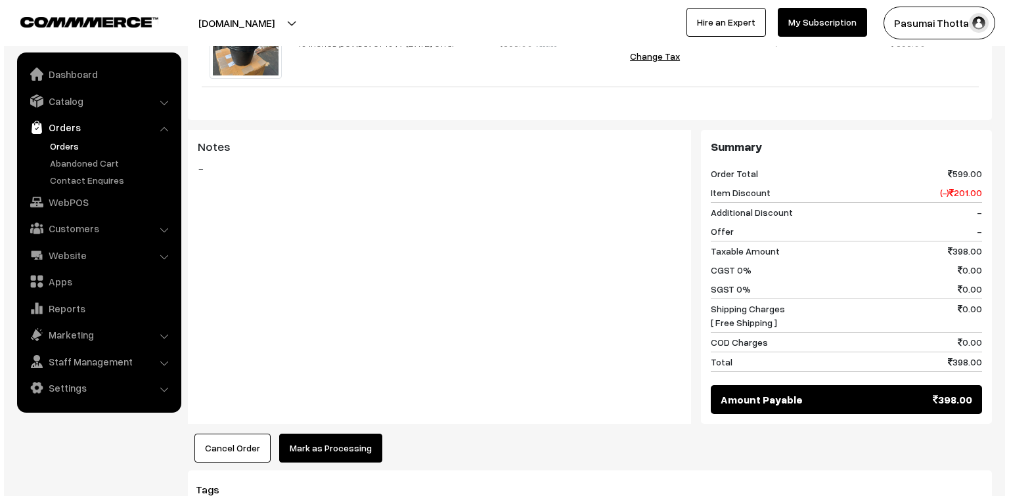
scroll to position [473, 0]
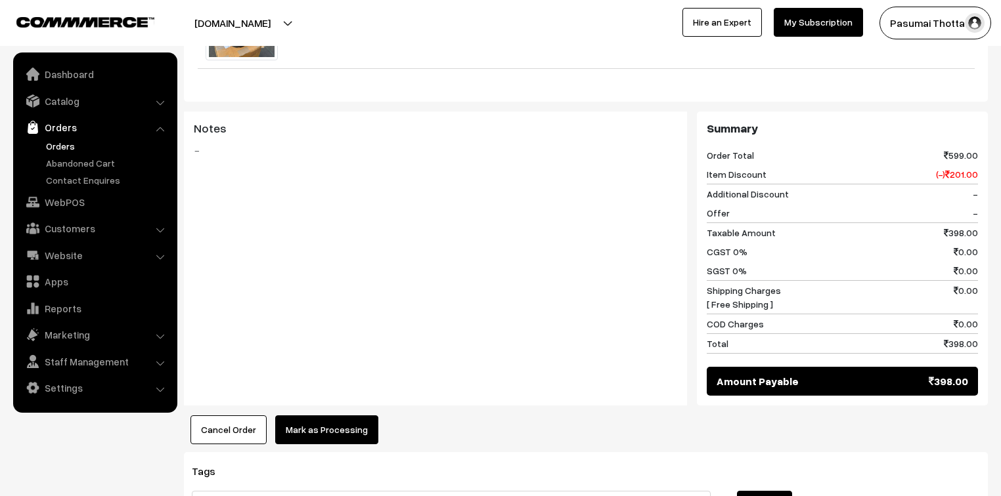
click at [310, 431] on button "Mark as Processing" at bounding box center [326, 430] width 103 height 29
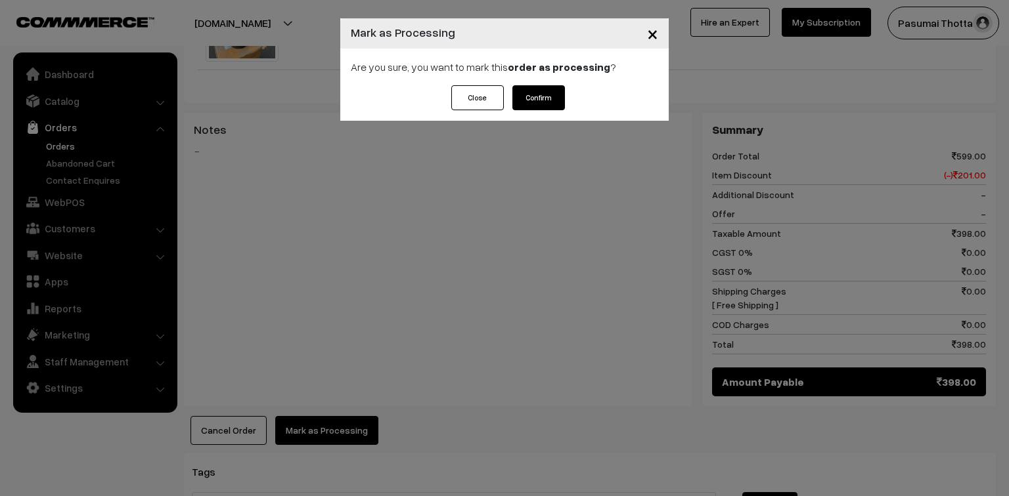
click at [546, 100] on button "Confirm" at bounding box center [538, 97] width 53 height 25
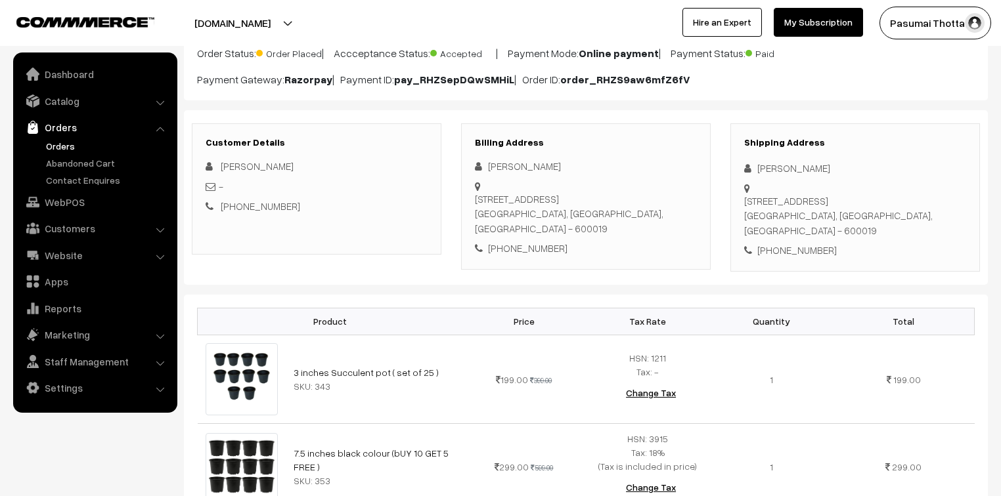
scroll to position [263, 0]
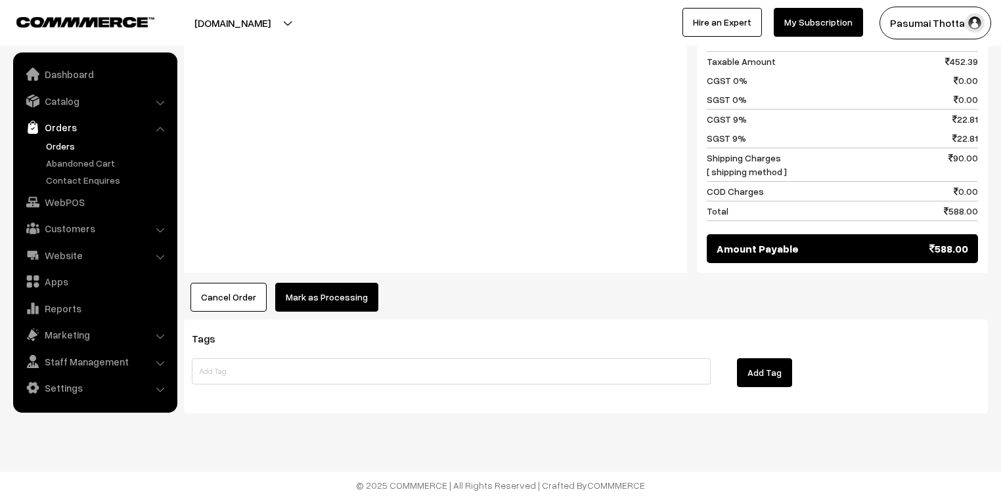
click at [364, 289] on button "Mark as Processing" at bounding box center [326, 297] width 103 height 29
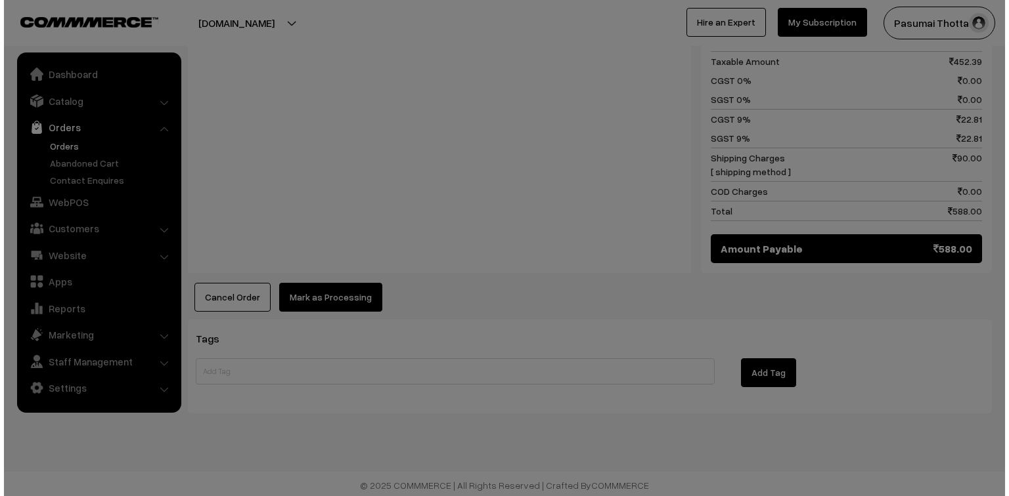
scroll to position [732, 0]
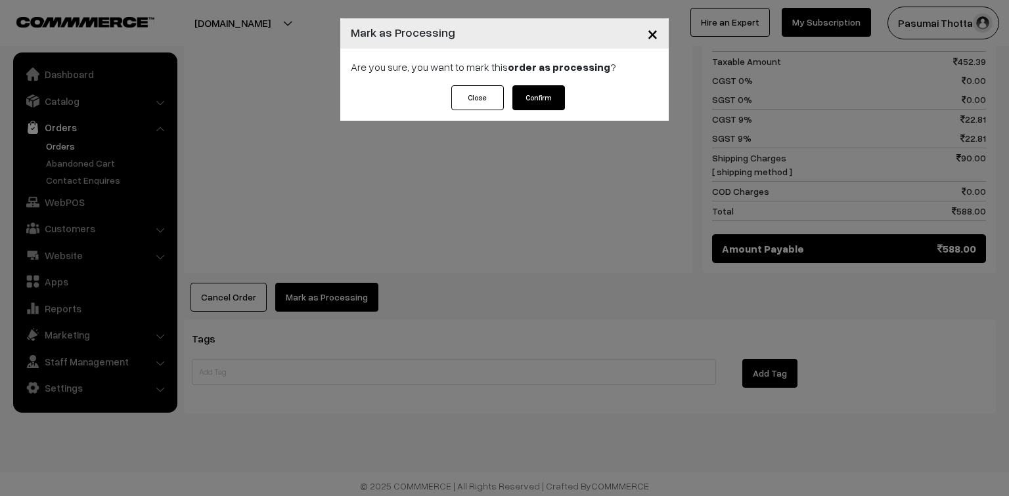
click at [550, 93] on button "Confirm" at bounding box center [538, 97] width 53 height 25
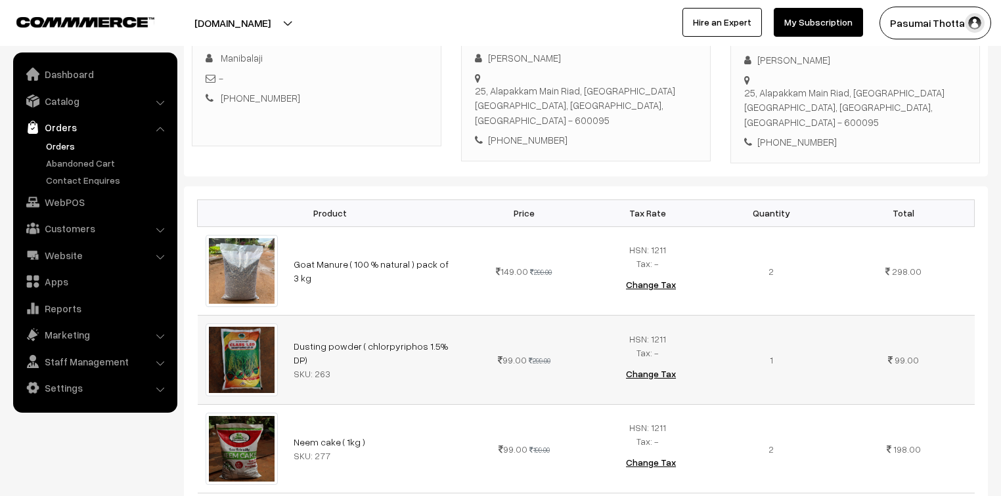
scroll to position [210, 0]
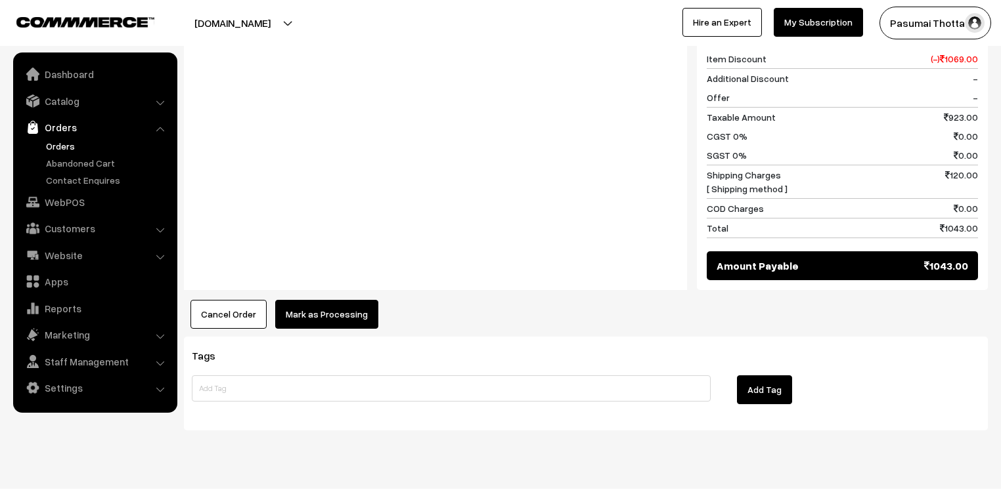
click at [318, 300] on button "Mark as Processing" at bounding box center [326, 314] width 103 height 29
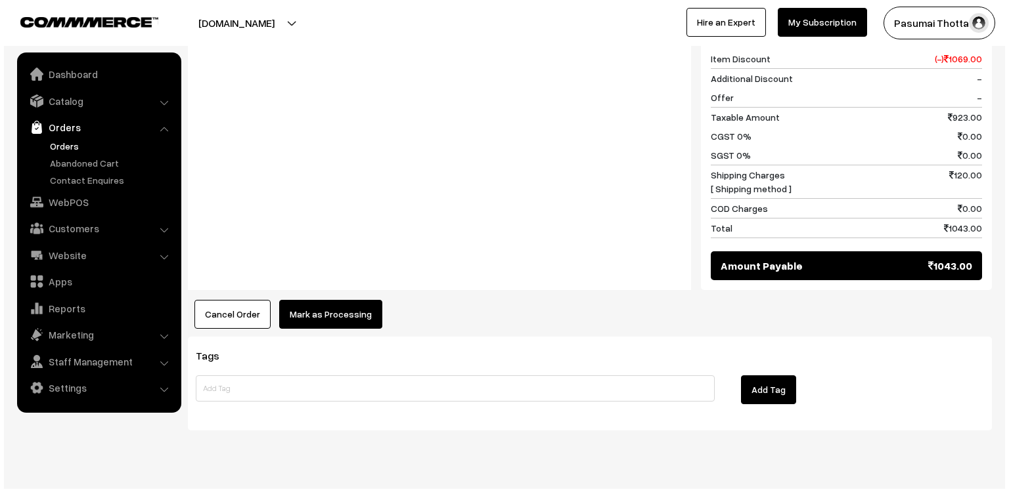
scroll to position [1038, 0]
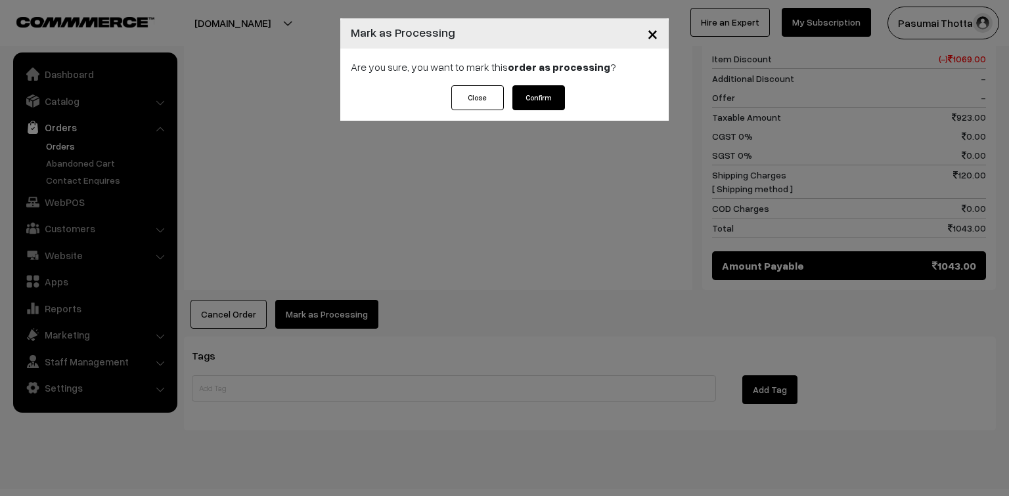
drag, startPoint x: 549, startPoint y: 97, endPoint x: 548, endPoint y: 83, distance: 14.5
click at [549, 97] on button "Confirm" at bounding box center [538, 97] width 53 height 25
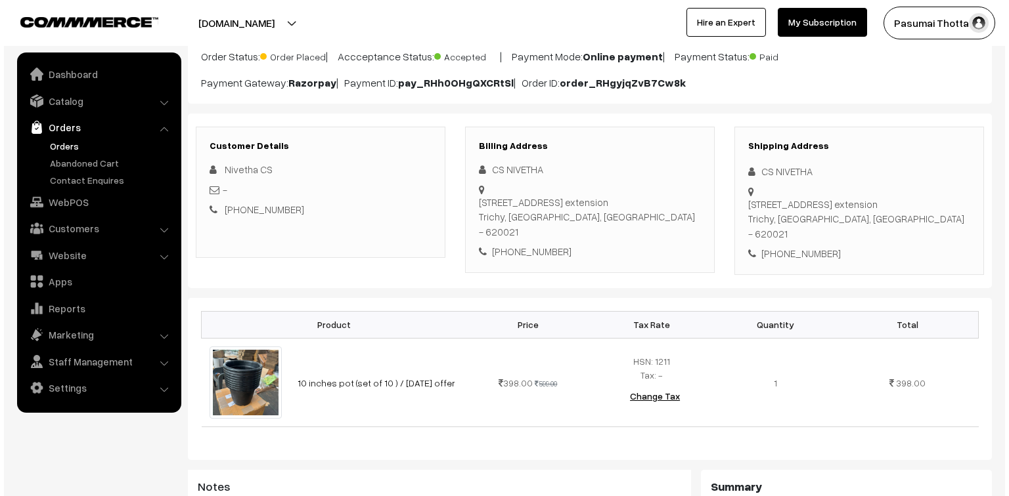
scroll to position [473, 0]
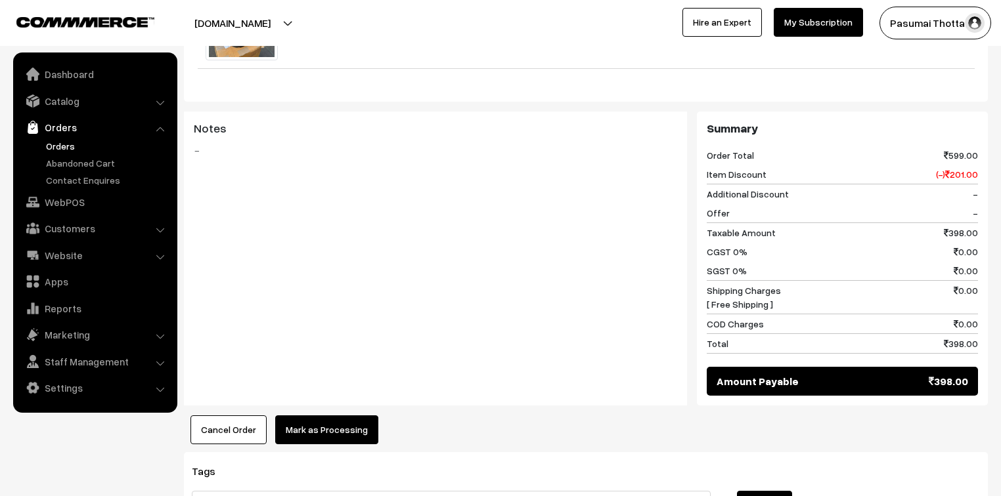
click at [331, 431] on button "Mark as Processing" at bounding box center [326, 430] width 103 height 29
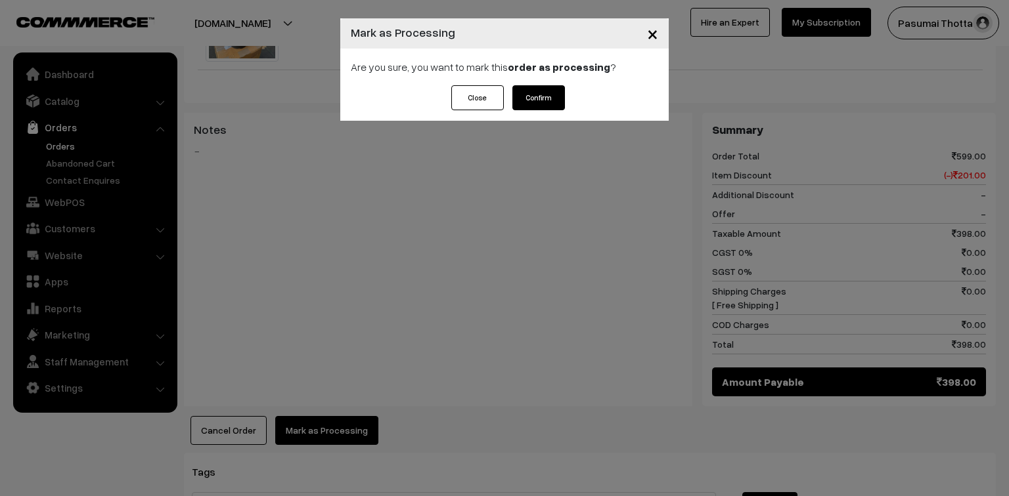
click at [550, 96] on button "Confirm" at bounding box center [538, 97] width 53 height 25
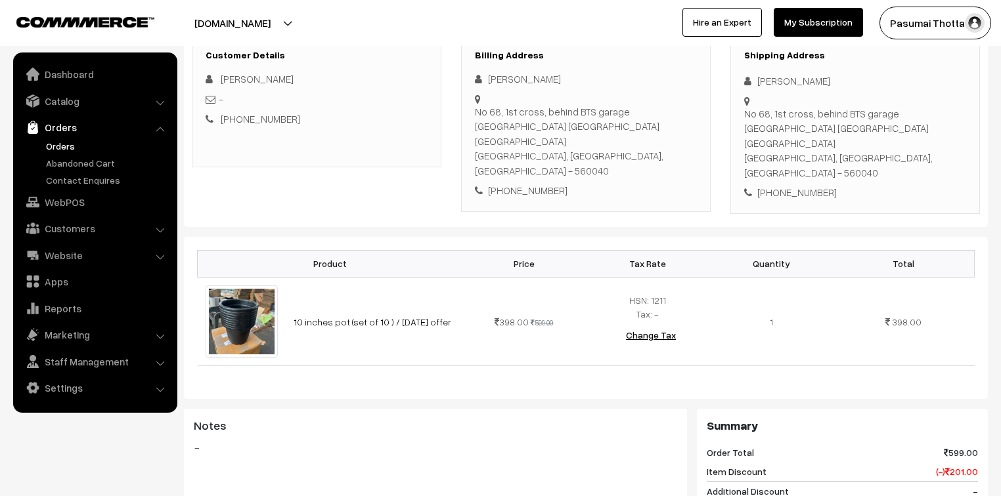
scroll to position [210, 0]
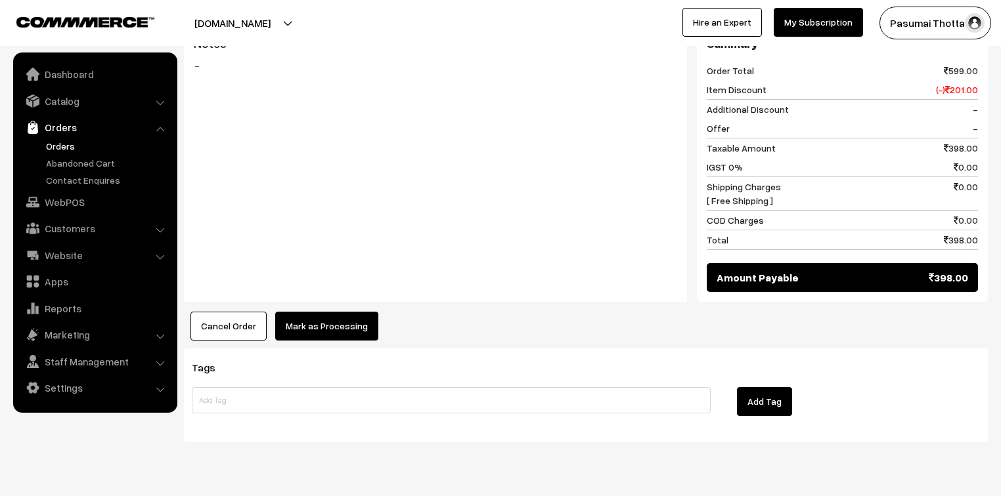
click at [353, 312] on button "Mark as Processing" at bounding box center [326, 326] width 103 height 29
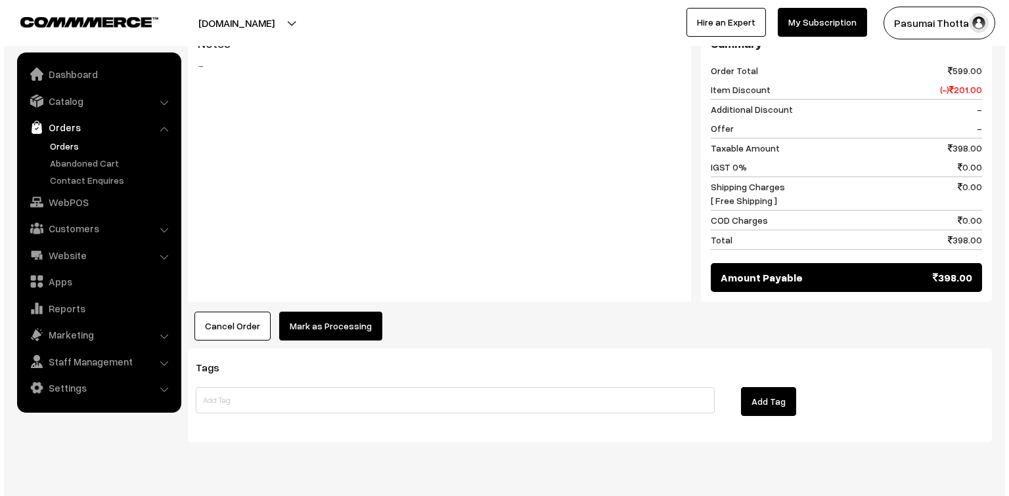
scroll to position [588, 0]
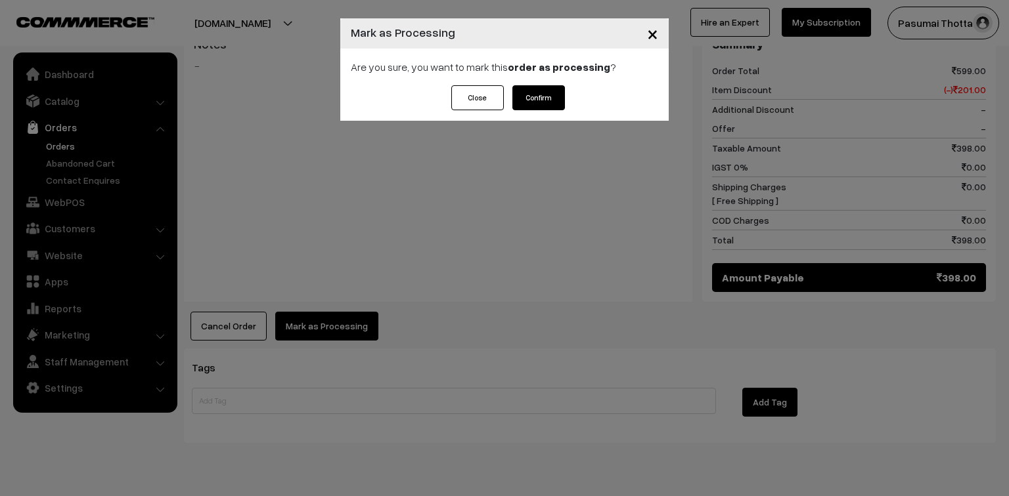
click at [533, 99] on button "Confirm" at bounding box center [538, 97] width 53 height 25
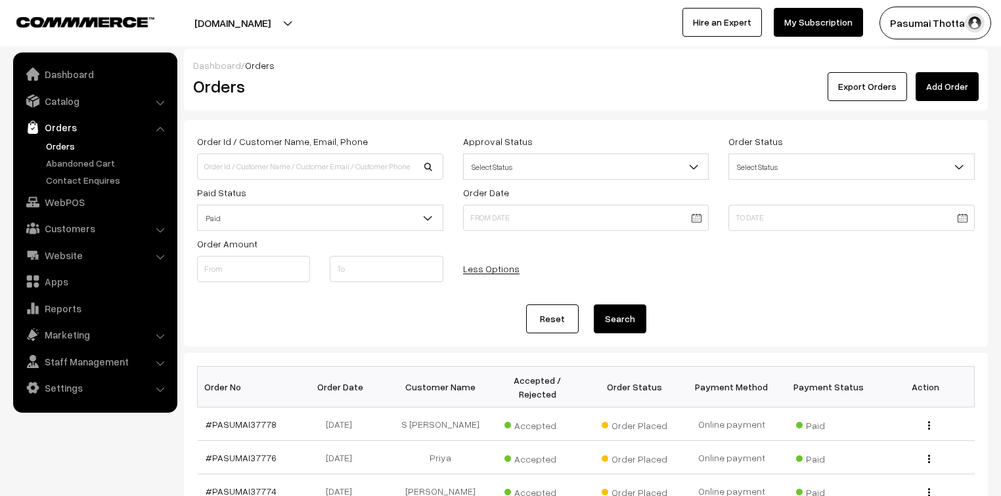
scroll to position [315, 0]
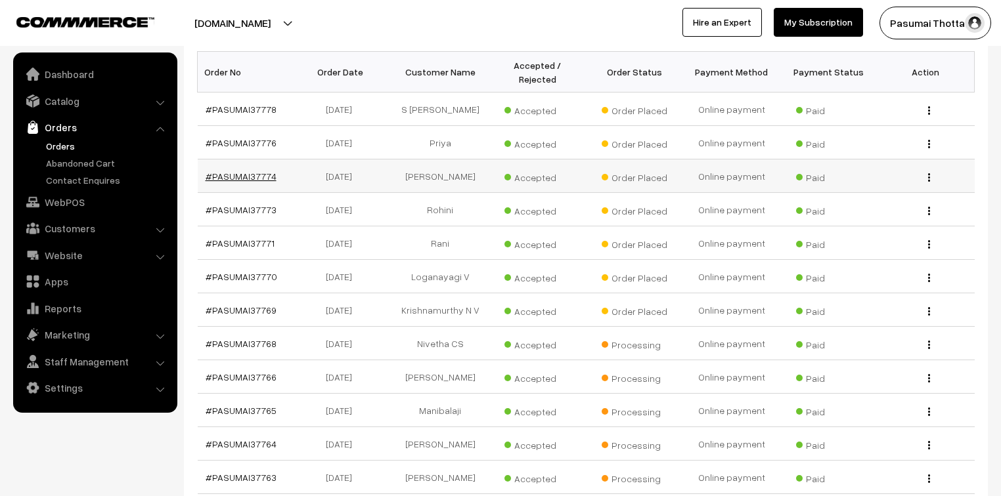
drag, startPoint x: 266, startPoint y: 154, endPoint x: 253, endPoint y: 163, distance: 15.7
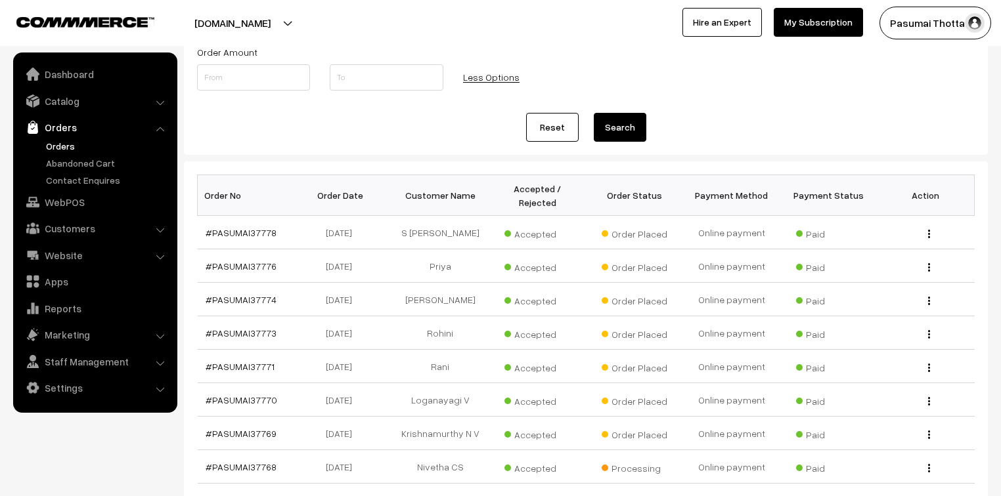
scroll to position [105, 0]
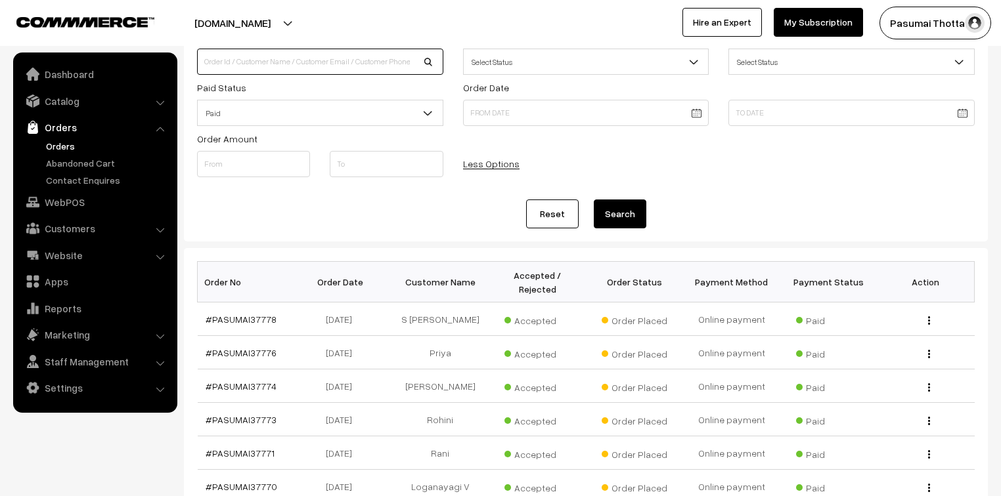
click at [267, 60] on input at bounding box center [320, 62] width 246 height 26
type input "36714"
click at [594, 200] on button "Search" at bounding box center [620, 214] width 53 height 29
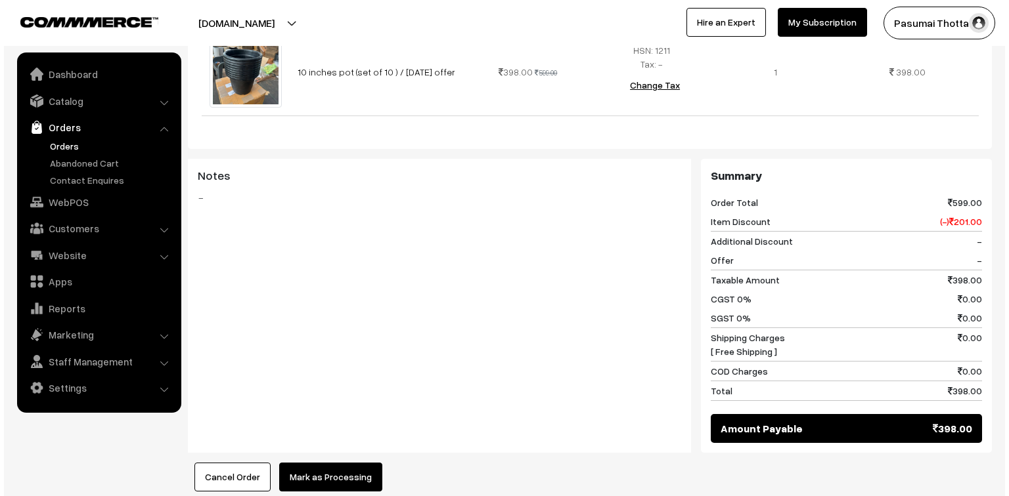
scroll to position [473, 0]
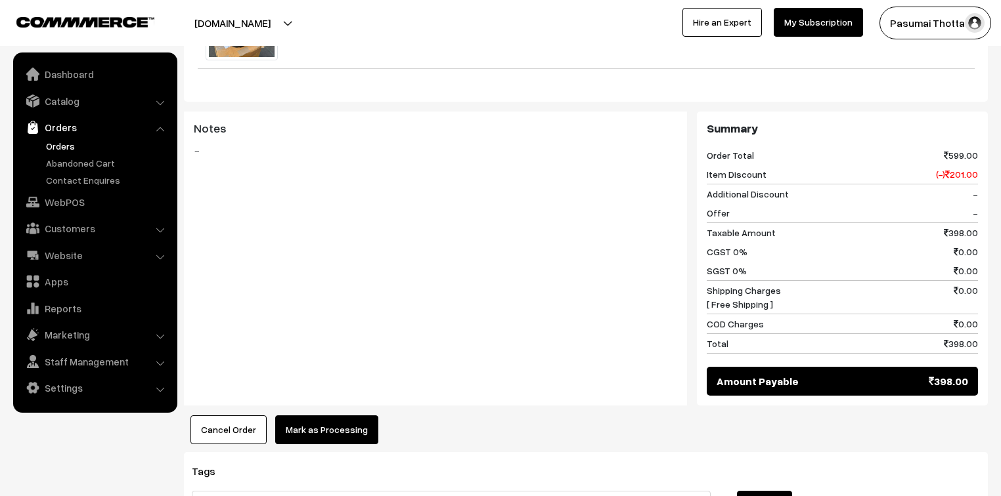
click at [326, 437] on button "Mark as Processing" at bounding box center [326, 430] width 103 height 29
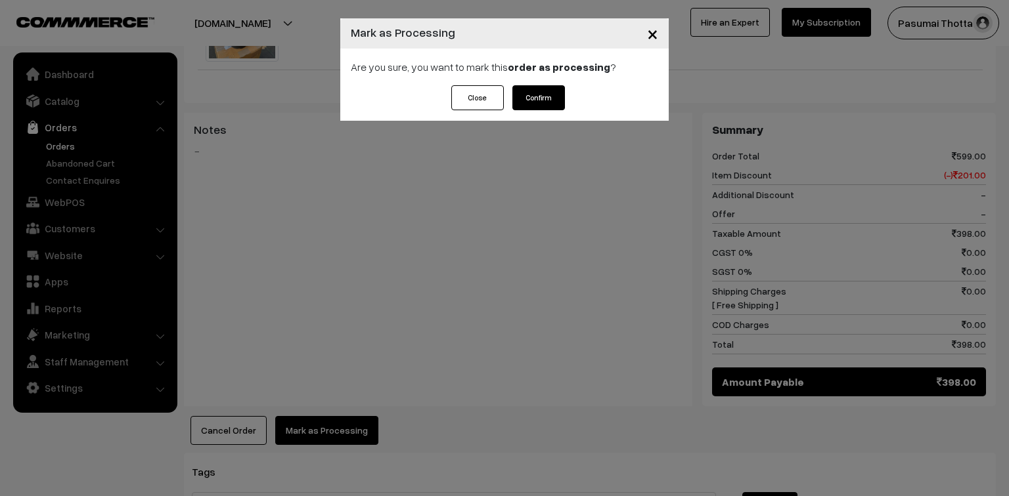
click at [540, 87] on button "Confirm" at bounding box center [538, 97] width 53 height 25
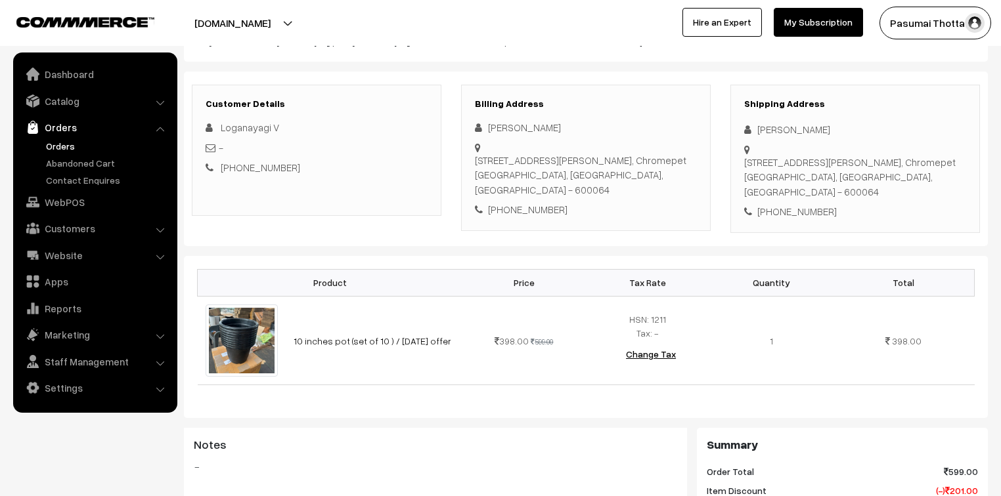
scroll to position [158, 0]
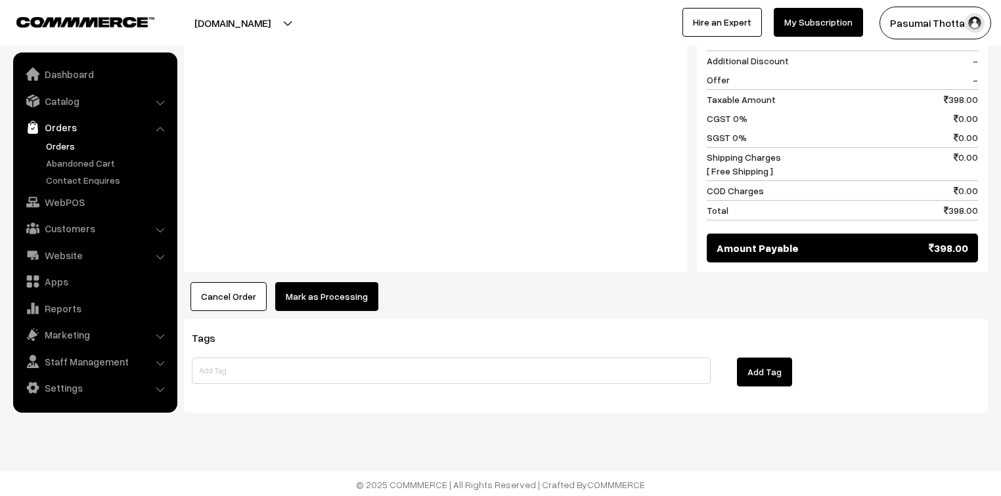
click at [364, 294] on button "Mark as Processing" at bounding box center [326, 296] width 103 height 29
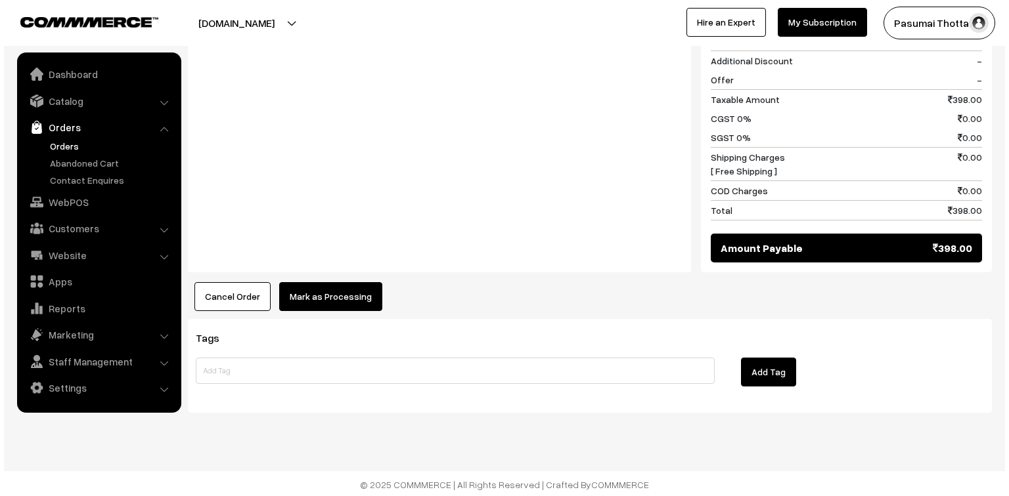
scroll to position [607, 0]
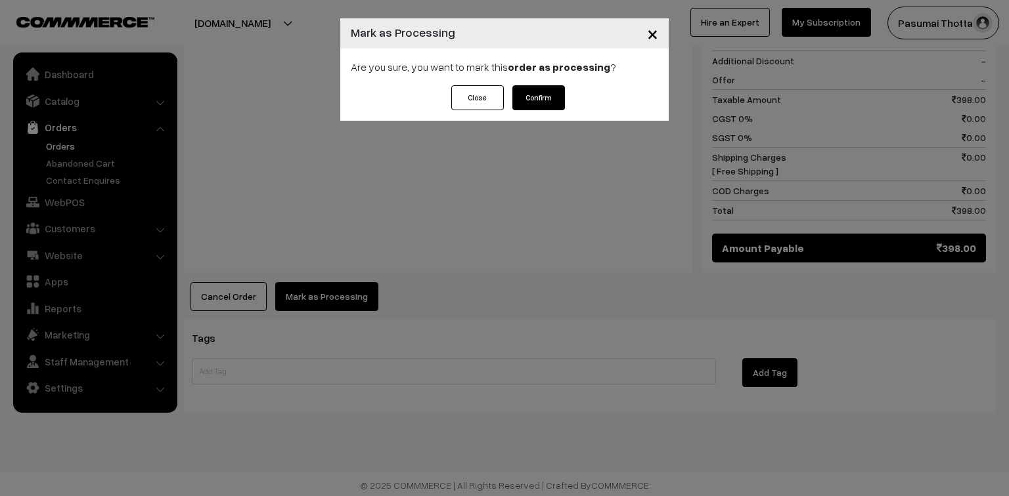
click at [547, 95] on button "Confirm" at bounding box center [538, 97] width 53 height 25
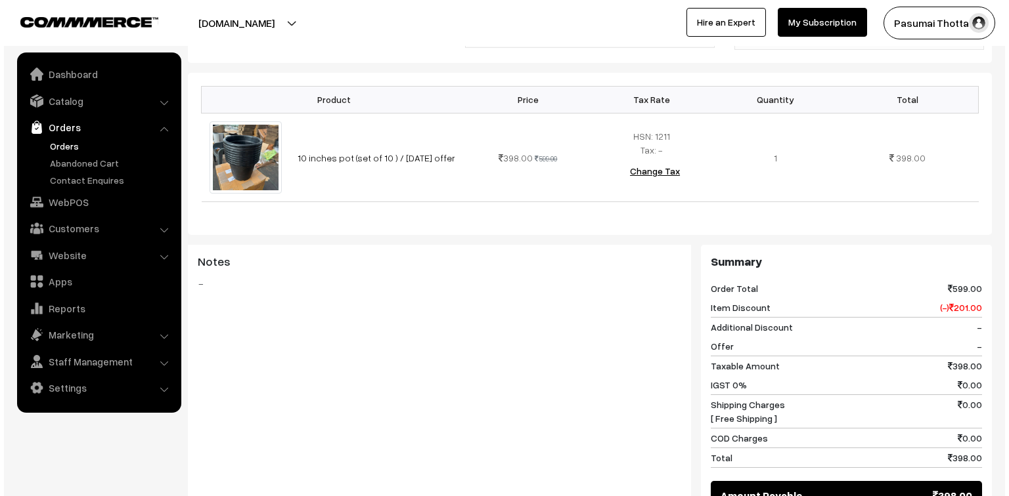
scroll to position [473, 0]
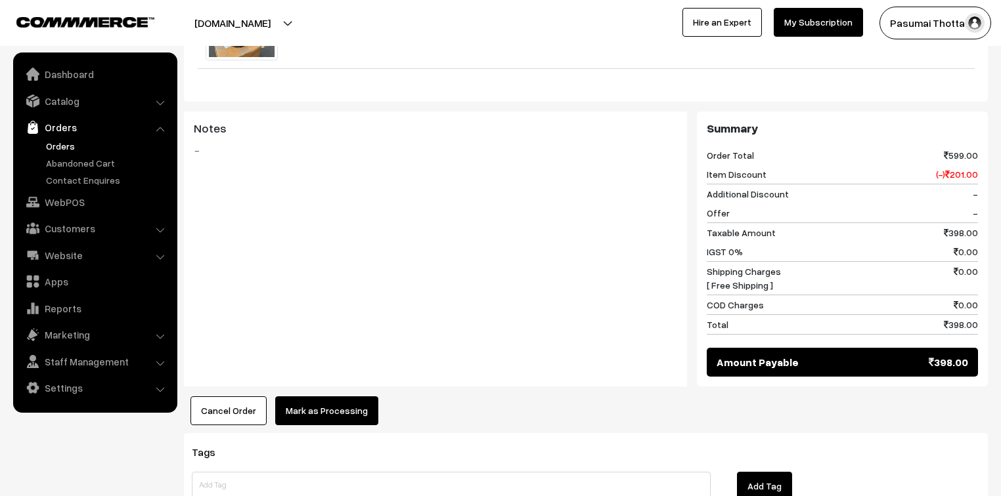
click at [332, 397] on button "Mark as Processing" at bounding box center [326, 411] width 103 height 29
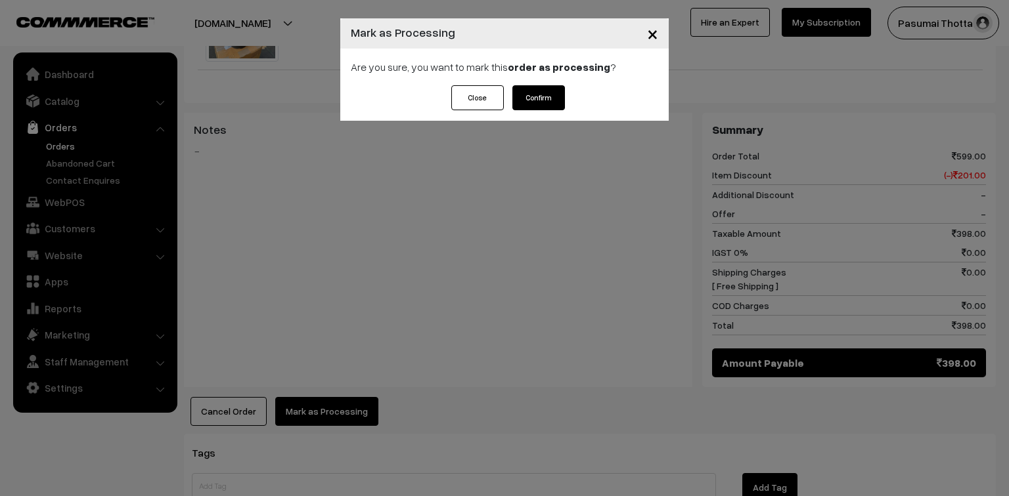
click at [558, 99] on button "Confirm" at bounding box center [538, 97] width 53 height 25
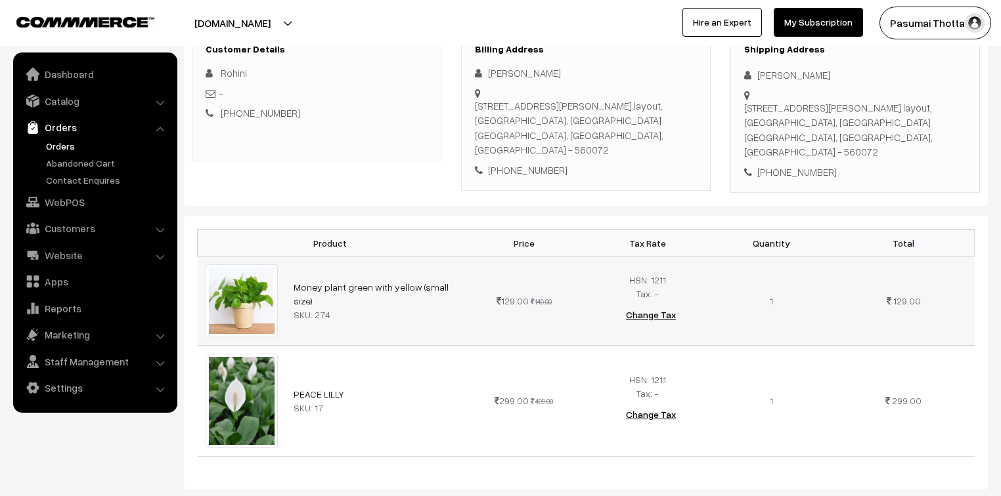
scroll to position [210, 0]
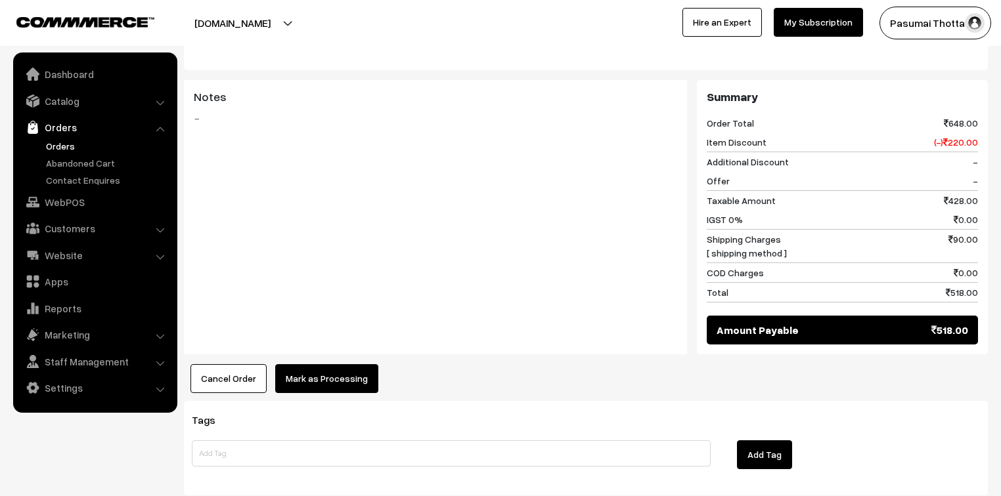
click at [318, 369] on button "Mark as Processing" at bounding box center [326, 378] width 103 height 29
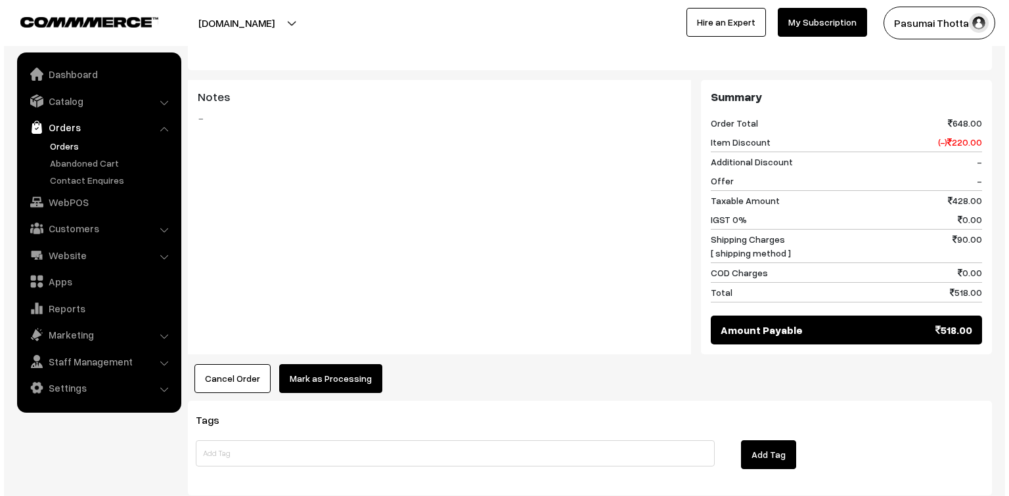
scroll to position [631, 0]
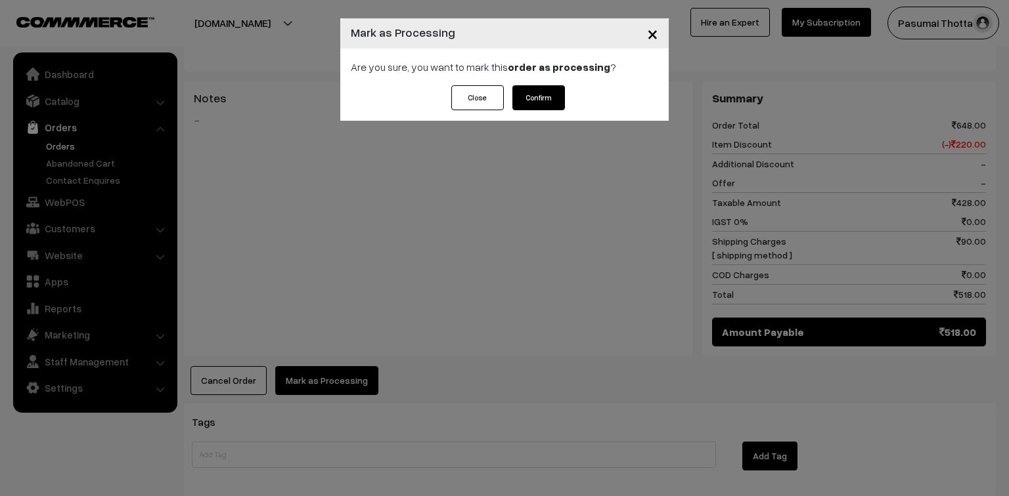
click at [533, 105] on button "Confirm" at bounding box center [538, 97] width 53 height 25
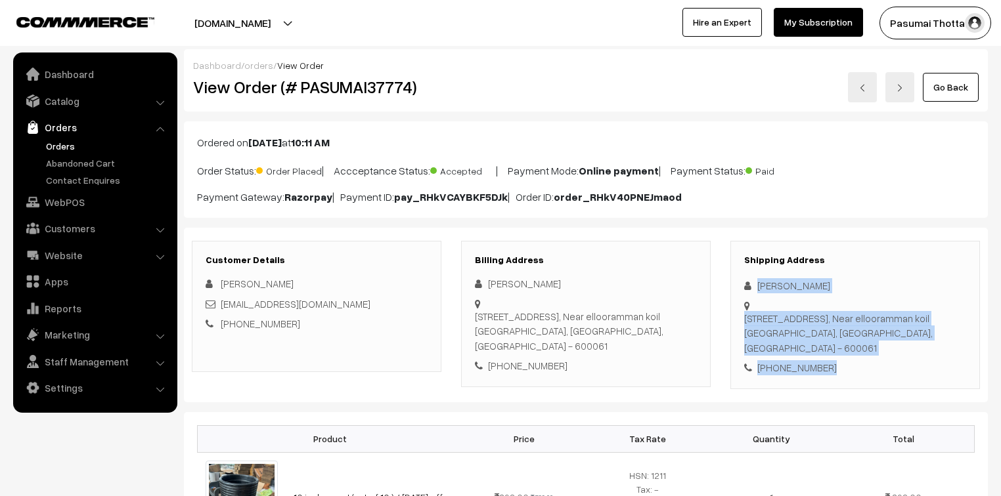
drag, startPoint x: 756, startPoint y: 284, endPoint x: 844, endPoint y: 362, distance: 117.2
click at [844, 362] on div "Shipping Address Anuradha s Sankar No.6, 7th Street, 1st floor,raghupathi Nagar…" at bounding box center [855, 315] width 250 height 148
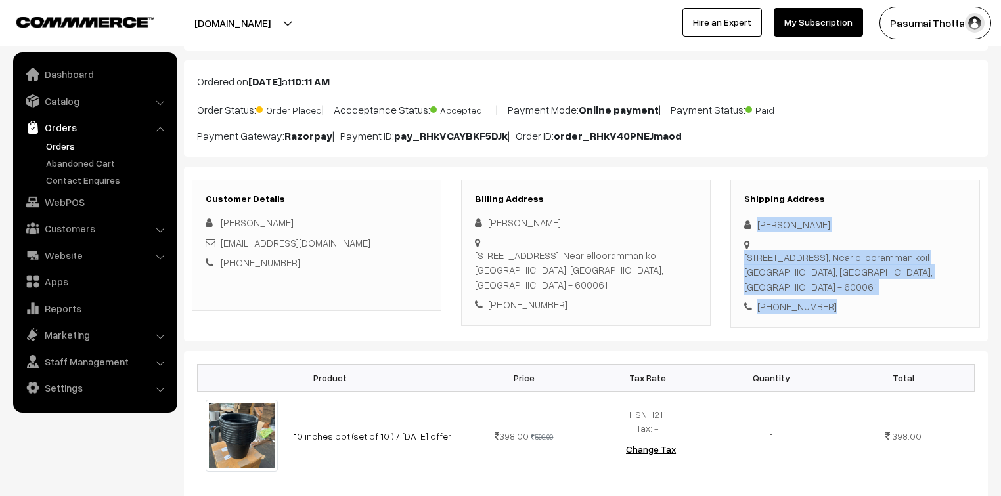
scroll to position [210, 0]
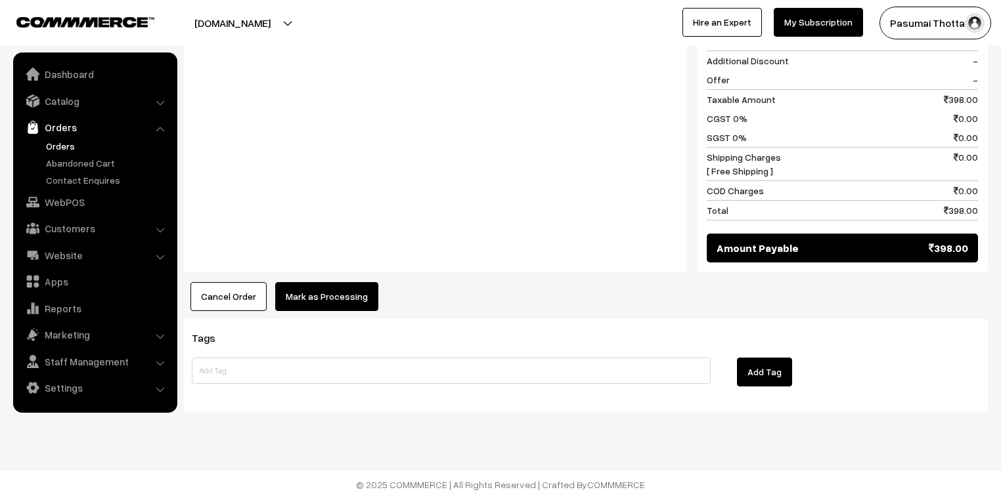
click at [364, 292] on button "Mark as Processing" at bounding box center [326, 296] width 103 height 29
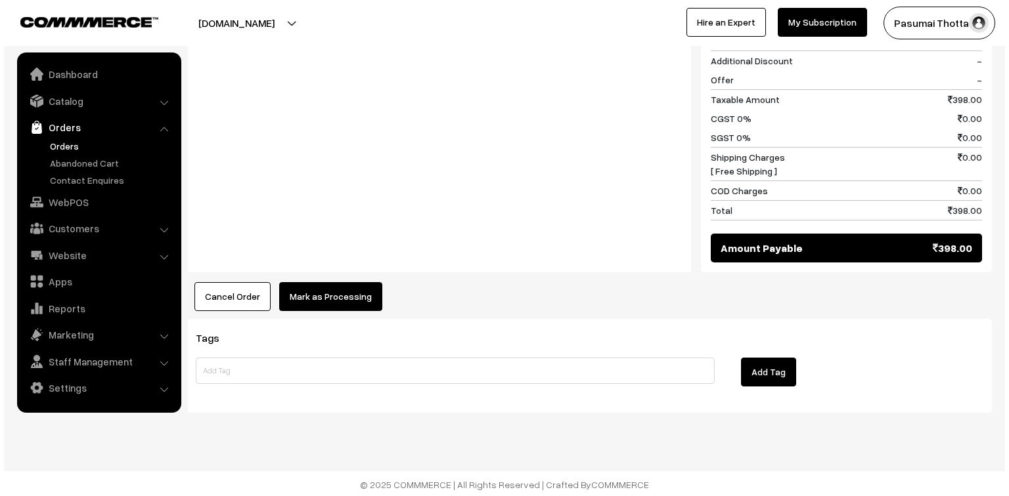
scroll to position [607, 0]
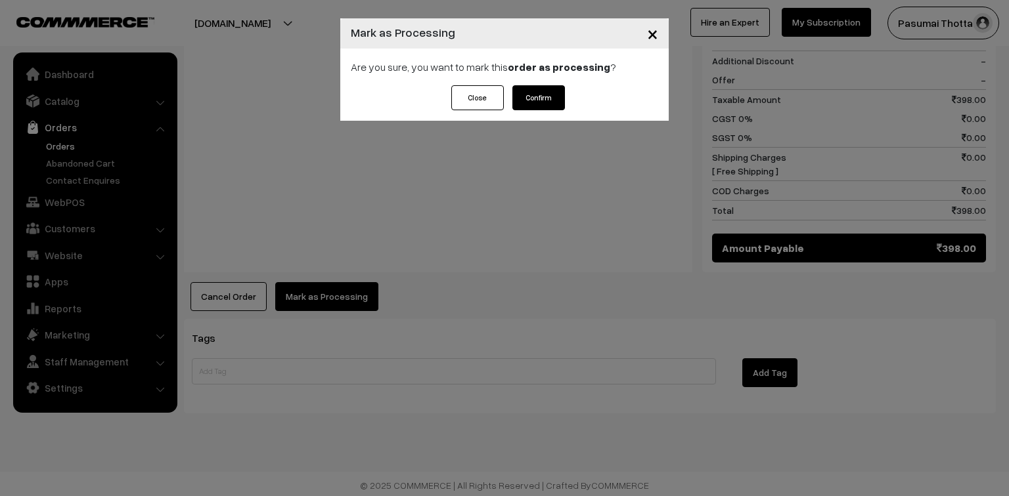
click at [533, 97] on button "Confirm" at bounding box center [538, 97] width 53 height 25
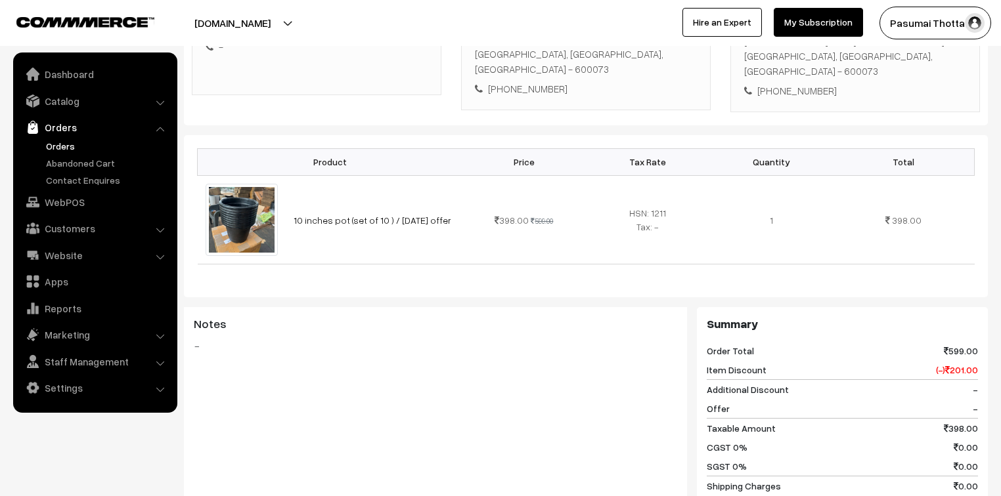
scroll to position [148, 0]
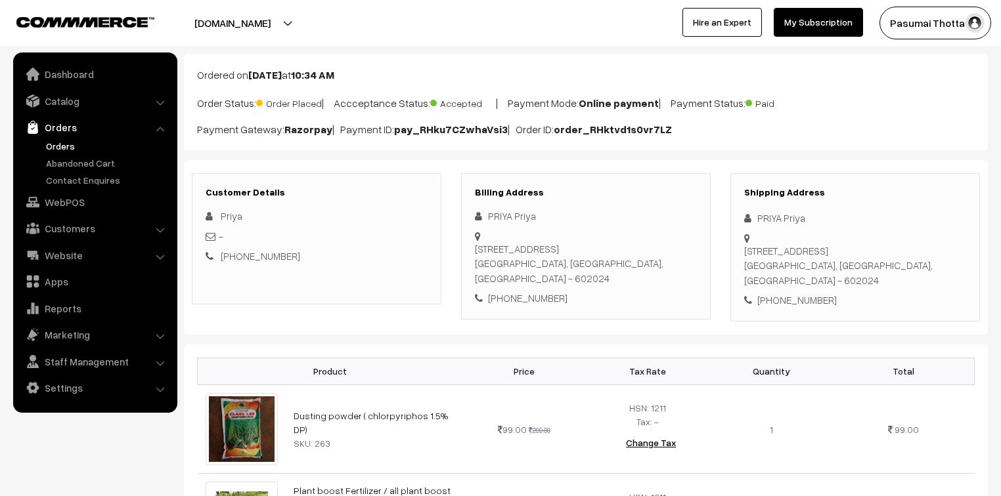
scroll to position [53, 0]
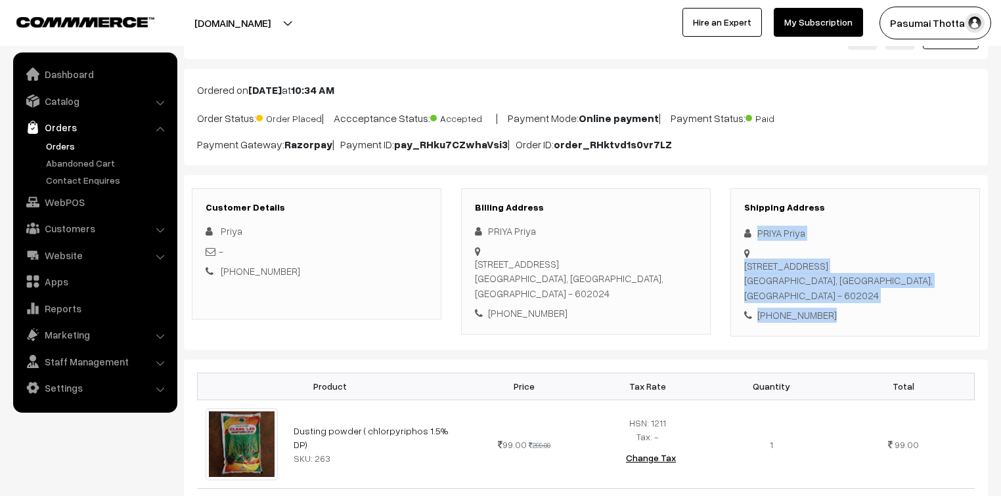
drag, startPoint x: 757, startPoint y: 234, endPoint x: 843, endPoint y: 314, distance: 117.5
click at [843, 314] on div "Shipping Address PRIYA Priya No.83/3, East 5th cross road, Ramakrishna Nagar Ex…" at bounding box center [855, 262] width 250 height 148
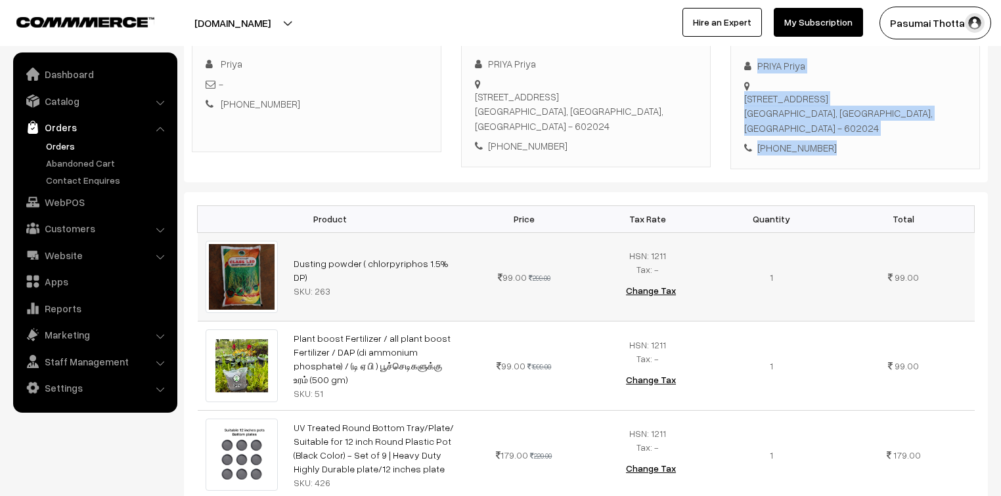
scroll to position [368, 0]
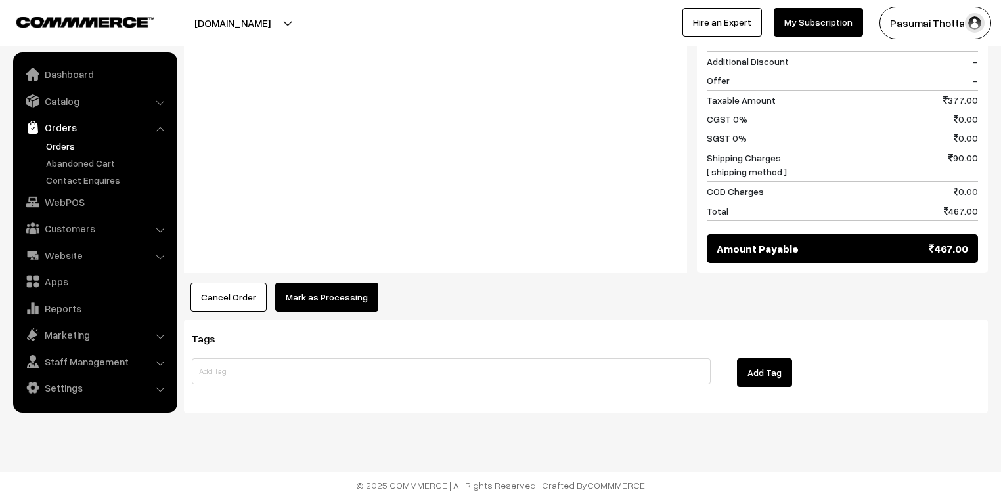
click at [317, 302] on button "Mark as Processing" at bounding box center [326, 297] width 103 height 29
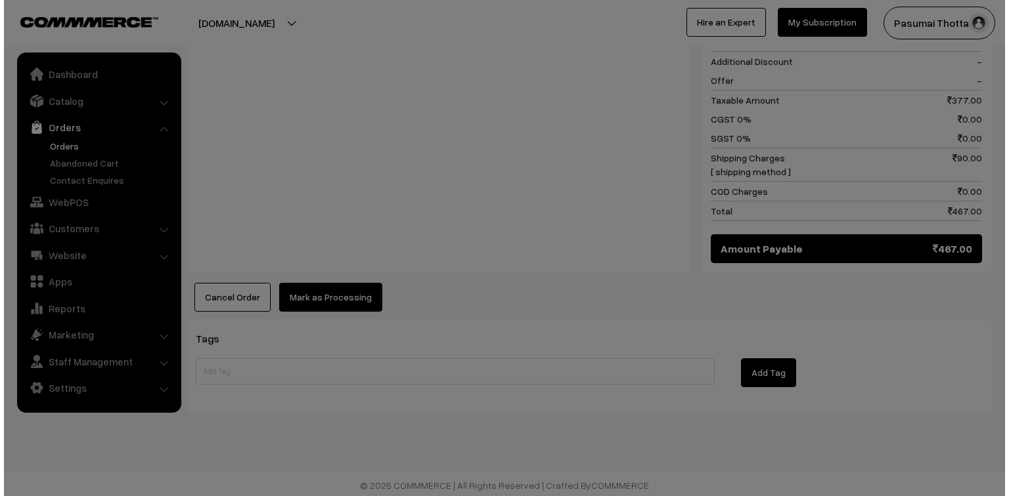
scroll to position [786, 0]
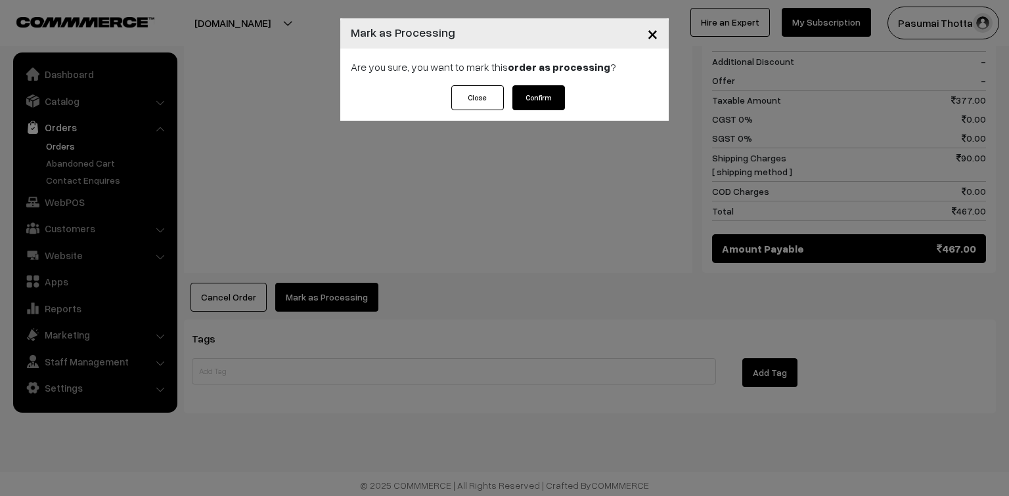
click at [536, 92] on button "Confirm" at bounding box center [538, 97] width 53 height 25
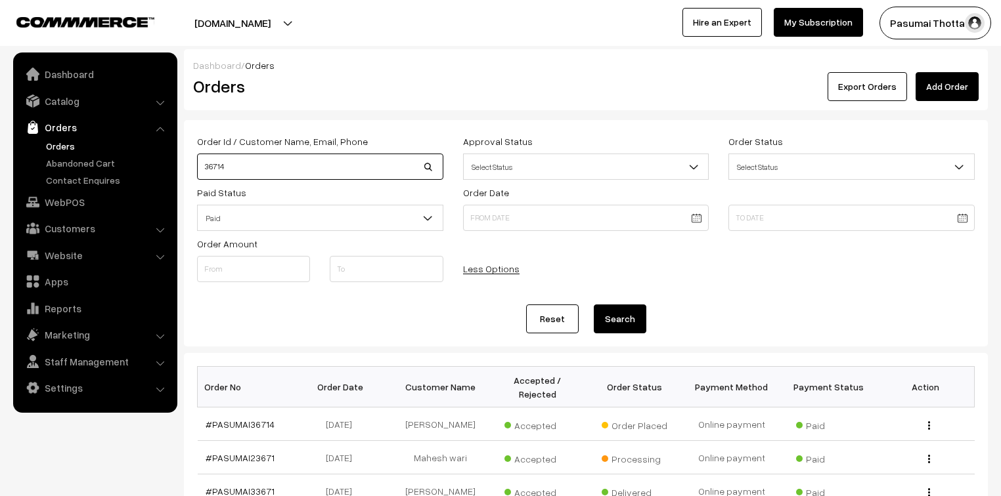
drag, startPoint x: 255, startPoint y: 171, endPoint x: 201, endPoint y: 169, distance: 53.9
click at [201, 169] on input "36714" at bounding box center [320, 167] width 246 height 26
type input "37505"
click at [594, 305] on button "Search" at bounding box center [620, 319] width 53 height 29
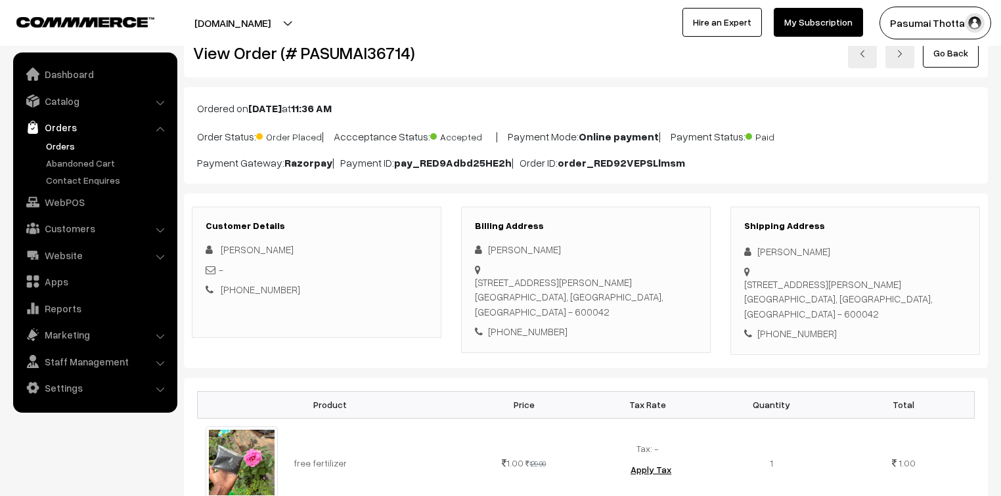
scroll to position [105, 0]
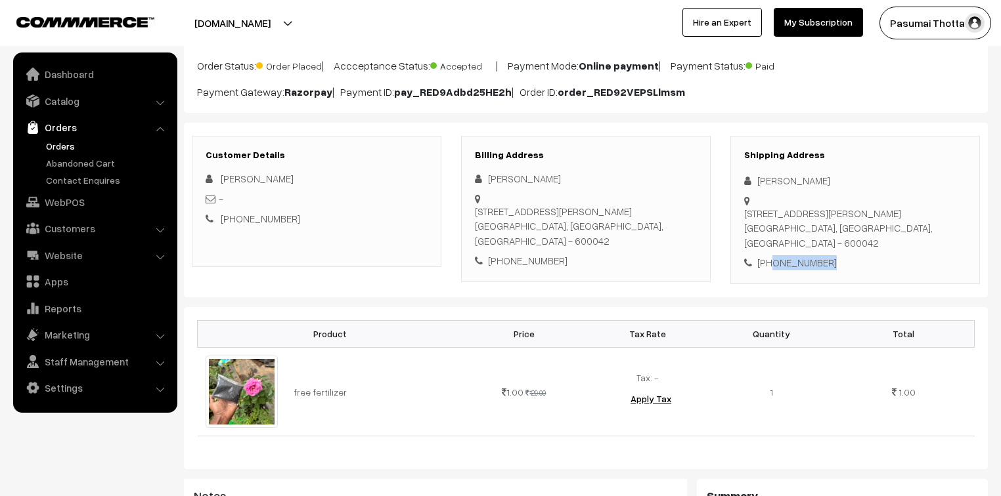
drag, startPoint x: 770, startPoint y: 236, endPoint x: 843, endPoint y: 250, distance: 74.1
click at [843, 250] on div "Shipping Address Dhana Lakshmi No : 14/21,Rajiv nagar, Nehru street, Velachery …" at bounding box center [855, 210] width 250 height 148
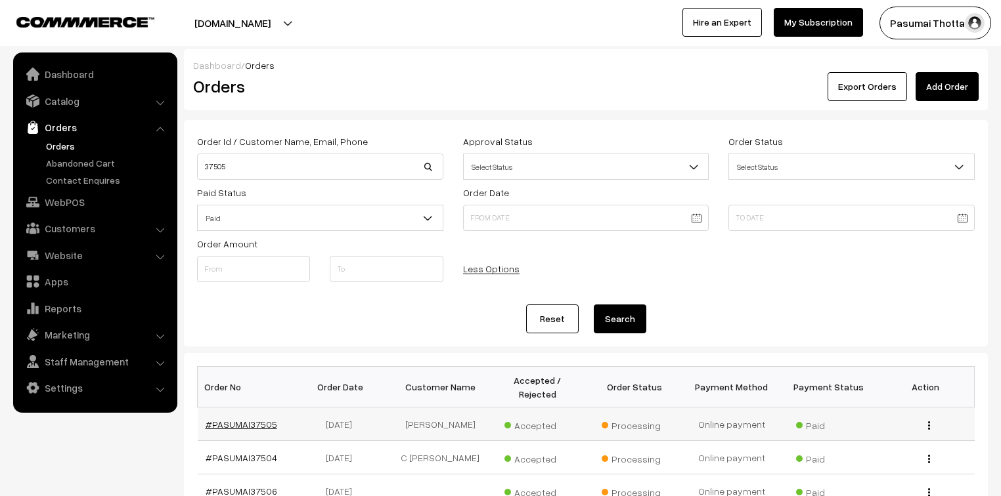
drag, startPoint x: 0, startPoint y: 0, endPoint x: 247, endPoint y: 406, distance: 475.6
drag, startPoint x: 250, startPoint y: 175, endPoint x: 204, endPoint y: 173, distance: 45.3
click at [204, 173] on input "37505" at bounding box center [320, 167] width 246 height 26
type input "36714"
click at [594, 305] on button "Search" at bounding box center [620, 319] width 53 height 29
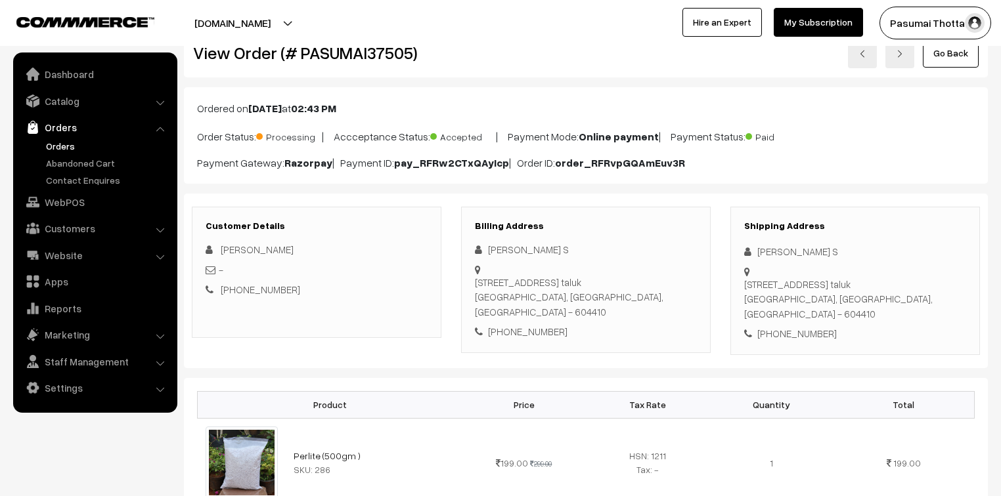
scroll to position [53, 0]
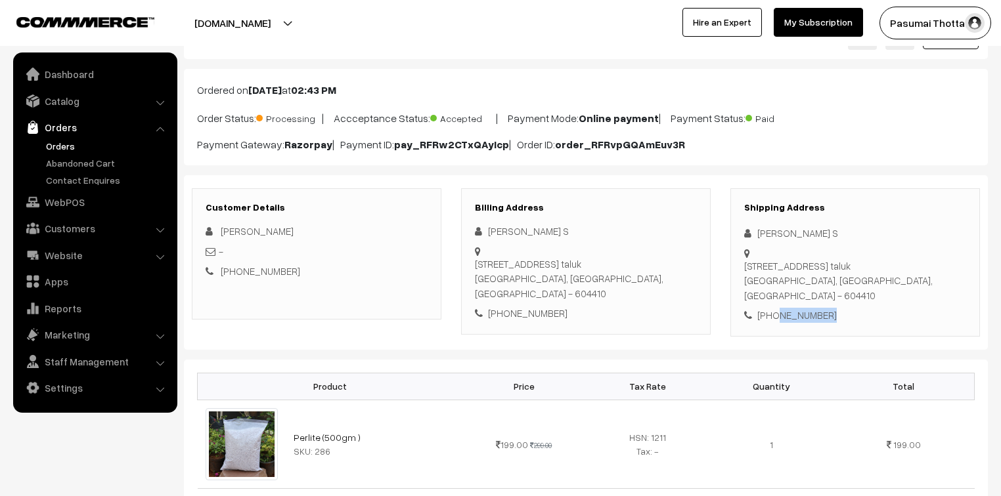
drag, startPoint x: 773, startPoint y: 316, endPoint x: 829, endPoint y: 328, distance: 57.8
click at [829, 328] on div "Shipping Address Sudharsanan S No 523 Road street Vadamavanthal village, Namand…" at bounding box center [855, 262] width 250 height 148
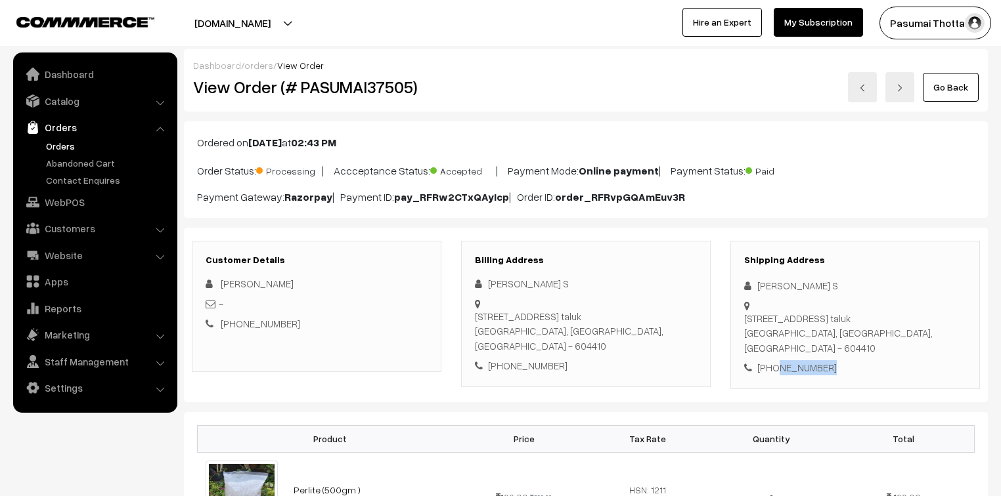
scroll to position [0, 0]
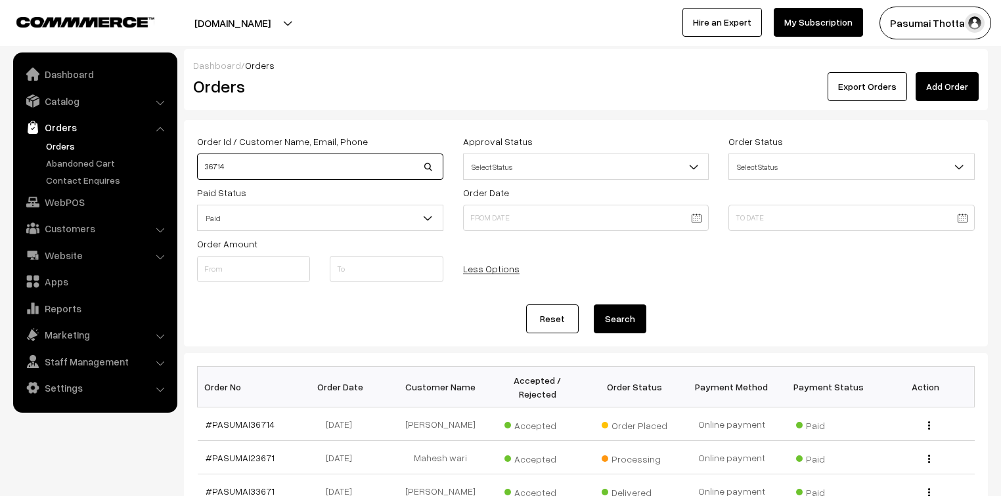
drag, startPoint x: 231, startPoint y: 170, endPoint x: 185, endPoint y: 166, distance: 46.8
click at [185, 166] on div "Order Id / Customer Name, Email, Phone 36714 Approval Status Select Status Awai…" at bounding box center [586, 233] width 804 height 227
click at [217, 173] on input at bounding box center [320, 167] width 246 height 26
type input "36174"
click at [594, 305] on button "Search" at bounding box center [620, 319] width 53 height 29
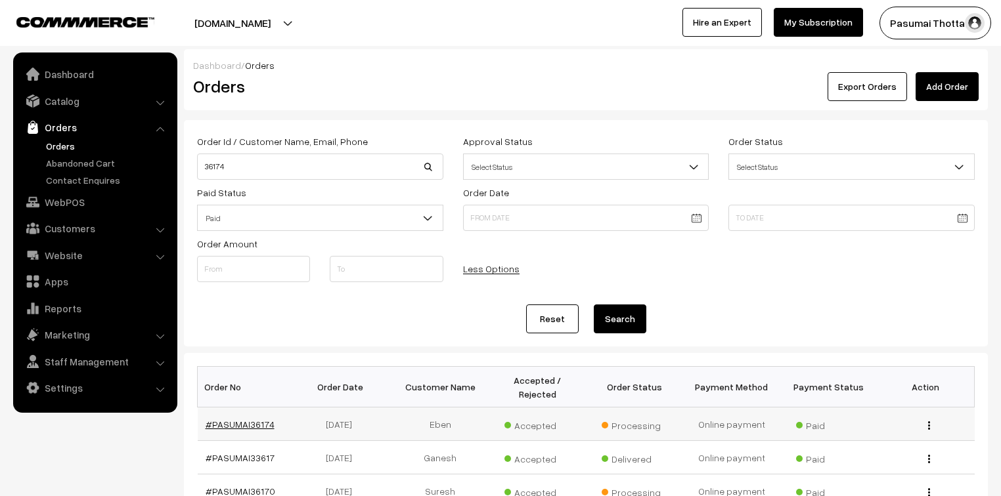
drag, startPoint x: 255, startPoint y: 418, endPoint x: 251, endPoint y: 407, distance: 11.8
drag, startPoint x: 246, startPoint y: 161, endPoint x: 205, endPoint y: 160, distance: 41.4
click at [205, 160] on input "36174" at bounding box center [320, 167] width 246 height 26
type input "37516"
click at [594, 305] on button "Search" at bounding box center [620, 319] width 53 height 29
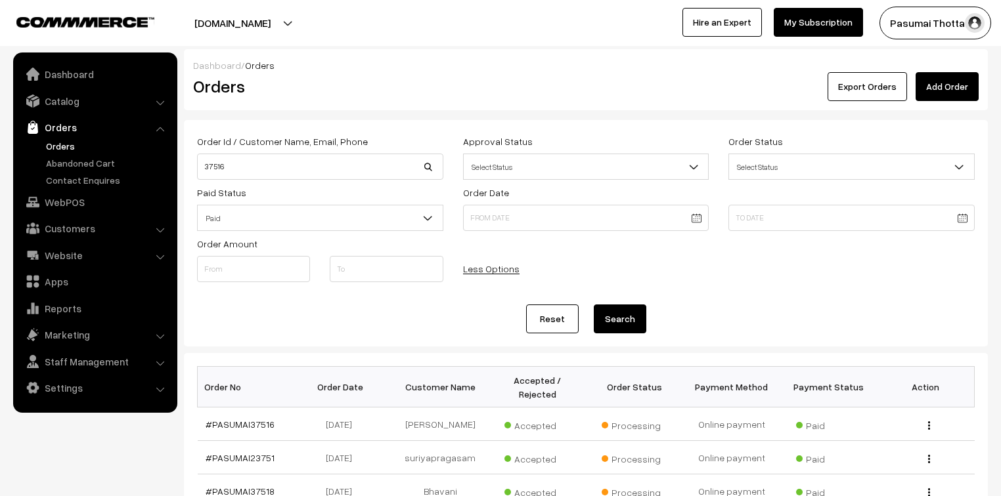
click at [233, 185] on div "Paid Status Select Status Paid Unpaid Paid" at bounding box center [320, 208] width 266 height 47
drag, startPoint x: 235, startPoint y: 174, endPoint x: 201, endPoint y: 173, distance: 34.2
click at [201, 173] on input "37516" at bounding box center [320, 167] width 246 height 26
type input "37736"
click at [594, 305] on button "Search" at bounding box center [620, 319] width 53 height 29
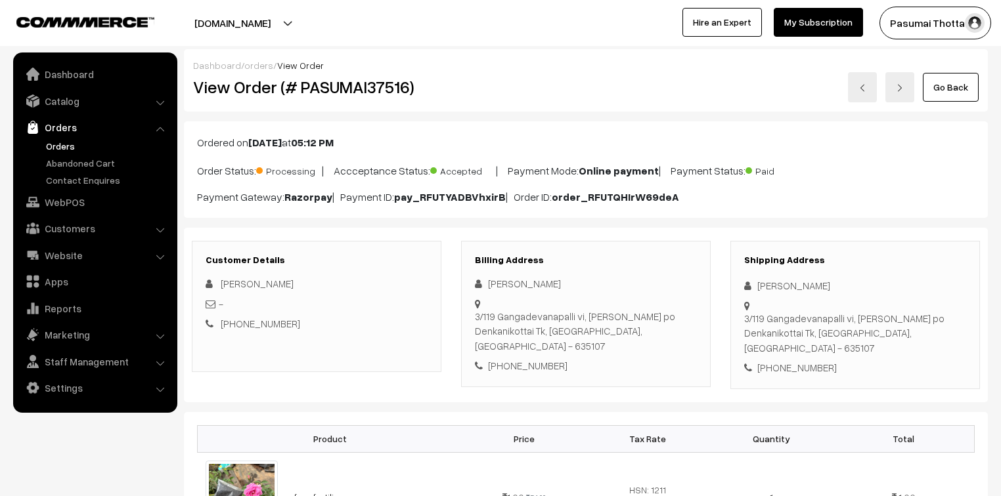
scroll to position [158, 0]
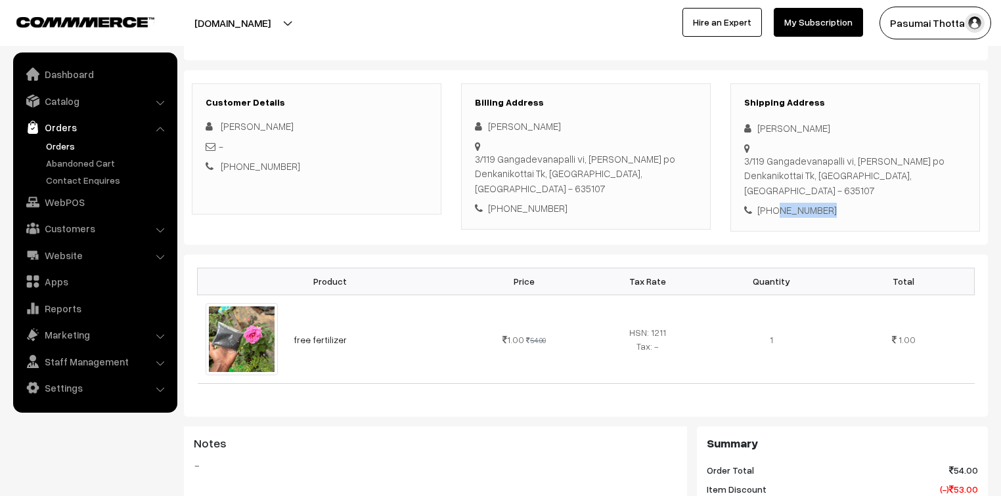
drag, startPoint x: 775, startPoint y: 185, endPoint x: 831, endPoint y: 183, distance: 56.5
click at [831, 203] on div "[PHONE_NUMBER]" at bounding box center [855, 210] width 222 height 15
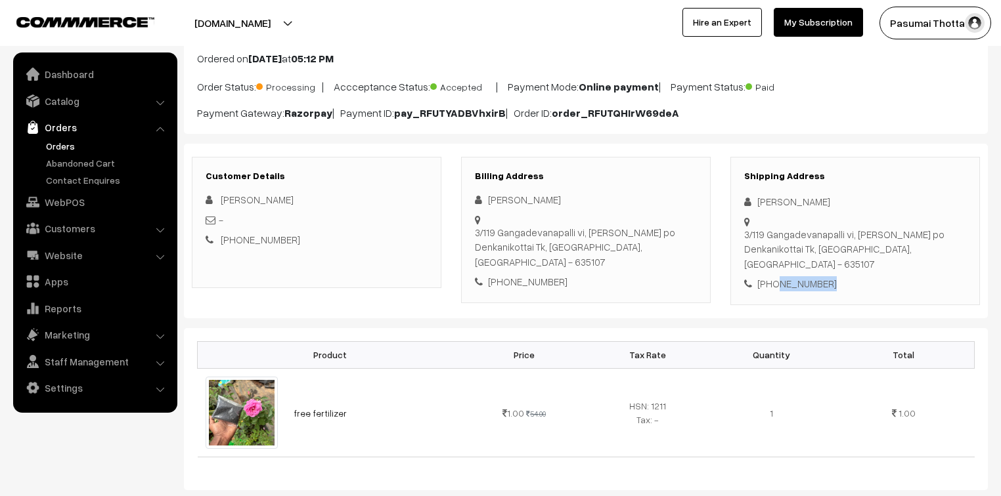
scroll to position [53, 0]
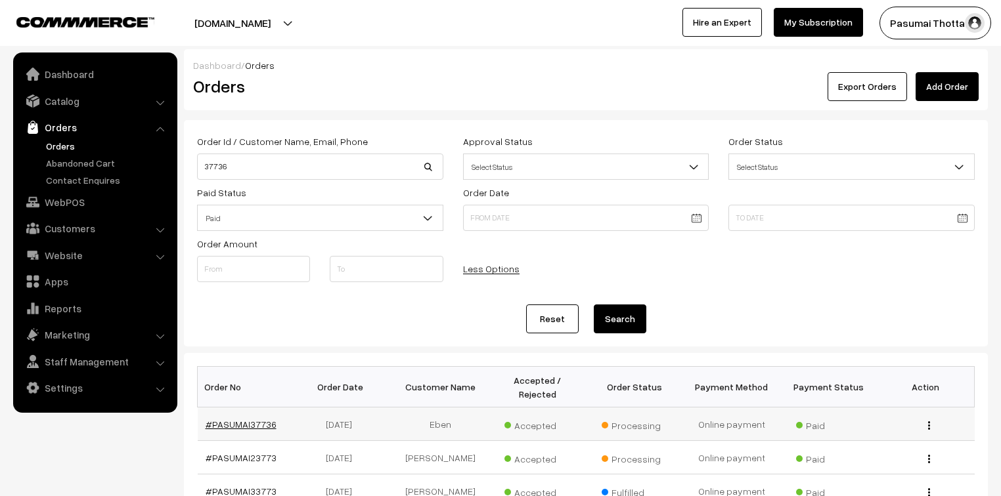
drag, startPoint x: 0, startPoint y: 0, endPoint x: 256, endPoint y: 412, distance: 484.9
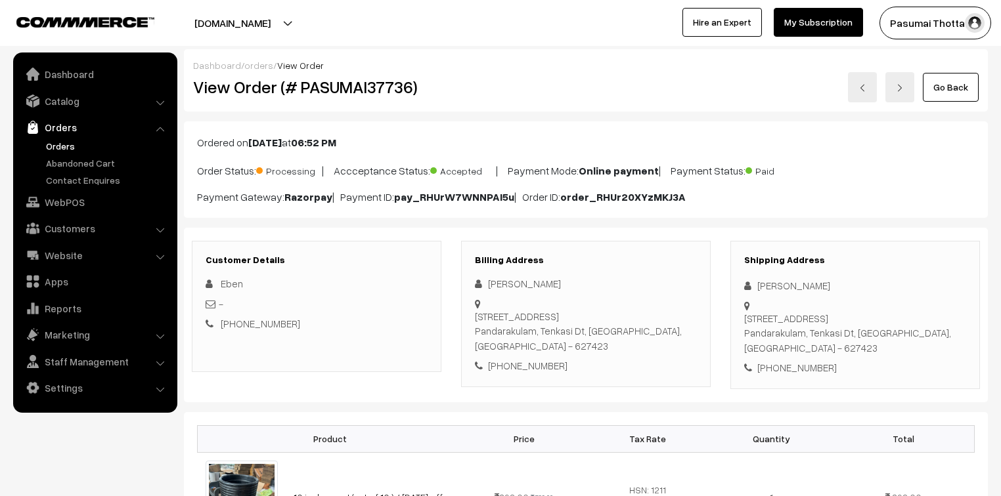
scroll to position [158, 0]
